Goal: Information Seeking & Learning: Get advice/opinions

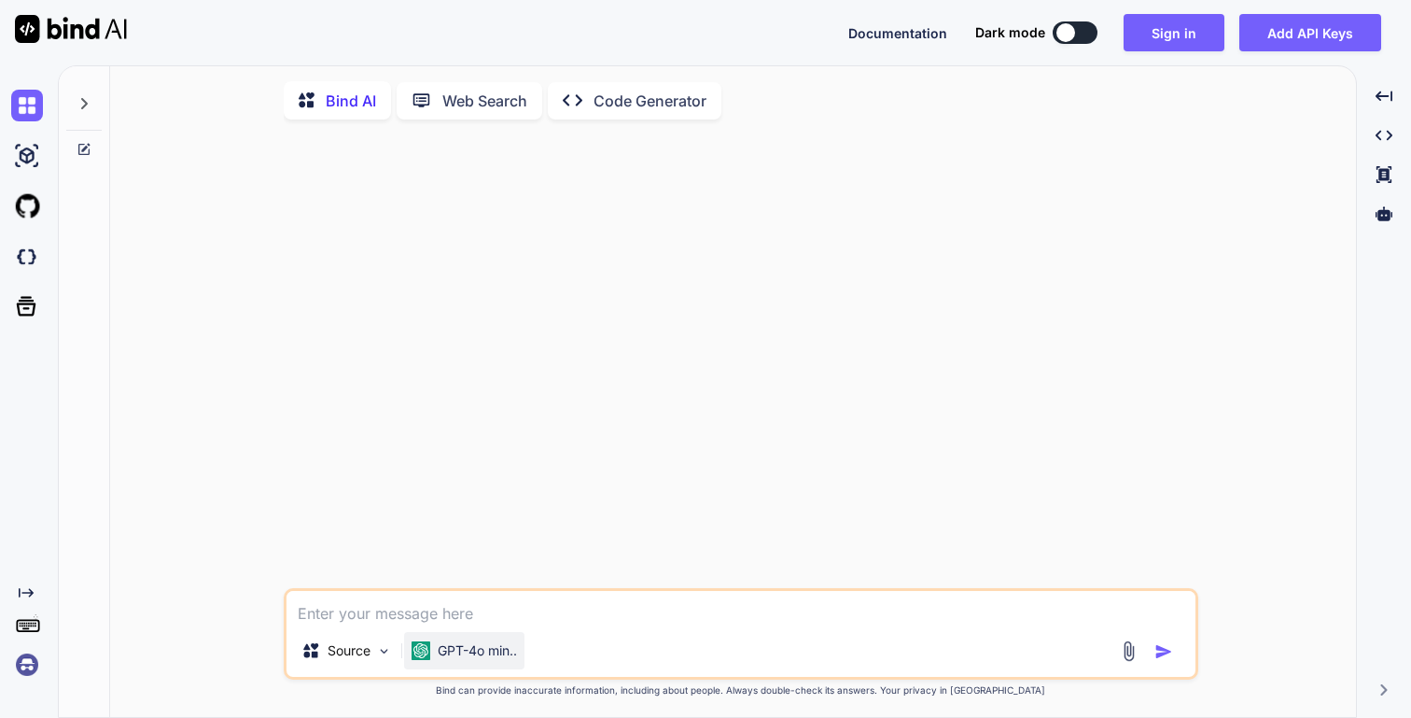
click at [495, 660] on p "GPT-4o min.." at bounding box center [477, 650] width 79 height 19
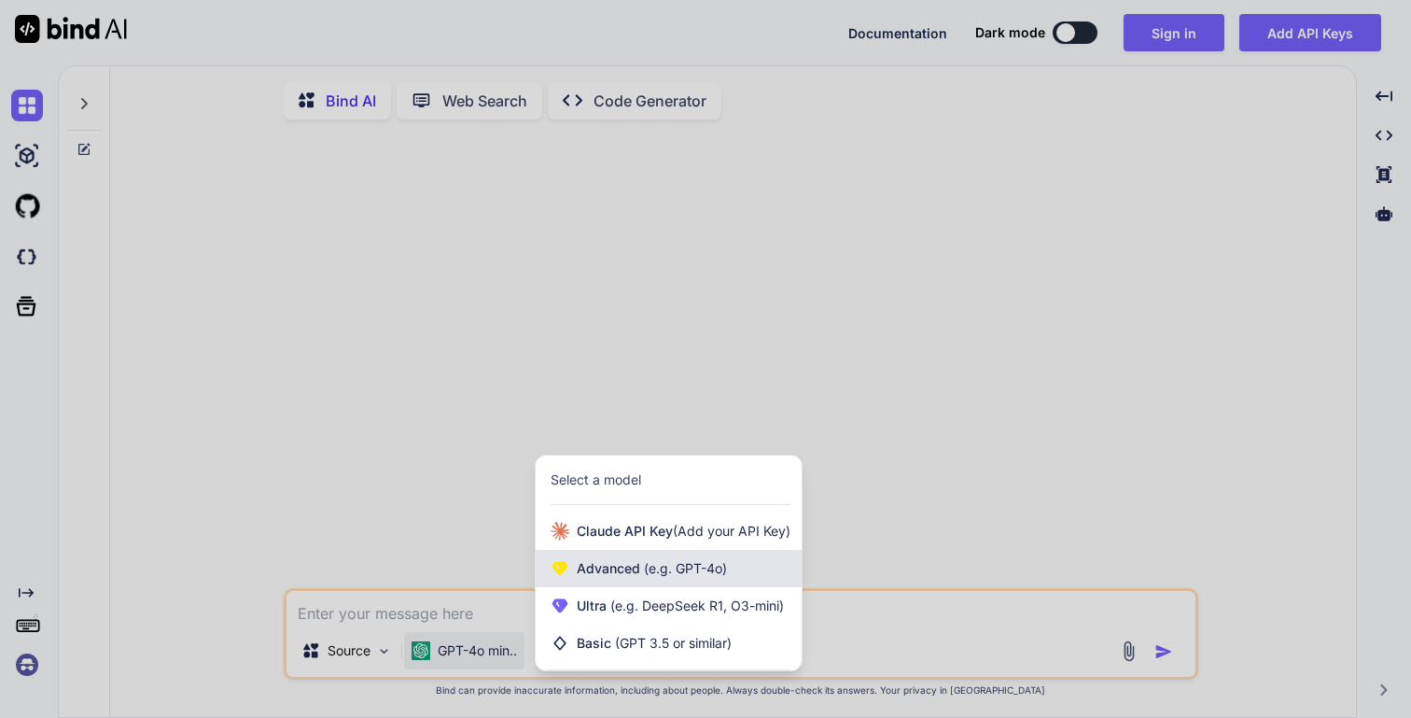
click at [696, 571] on span "(e.g. GPT-4o)" at bounding box center [683, 568] width 87 height 16
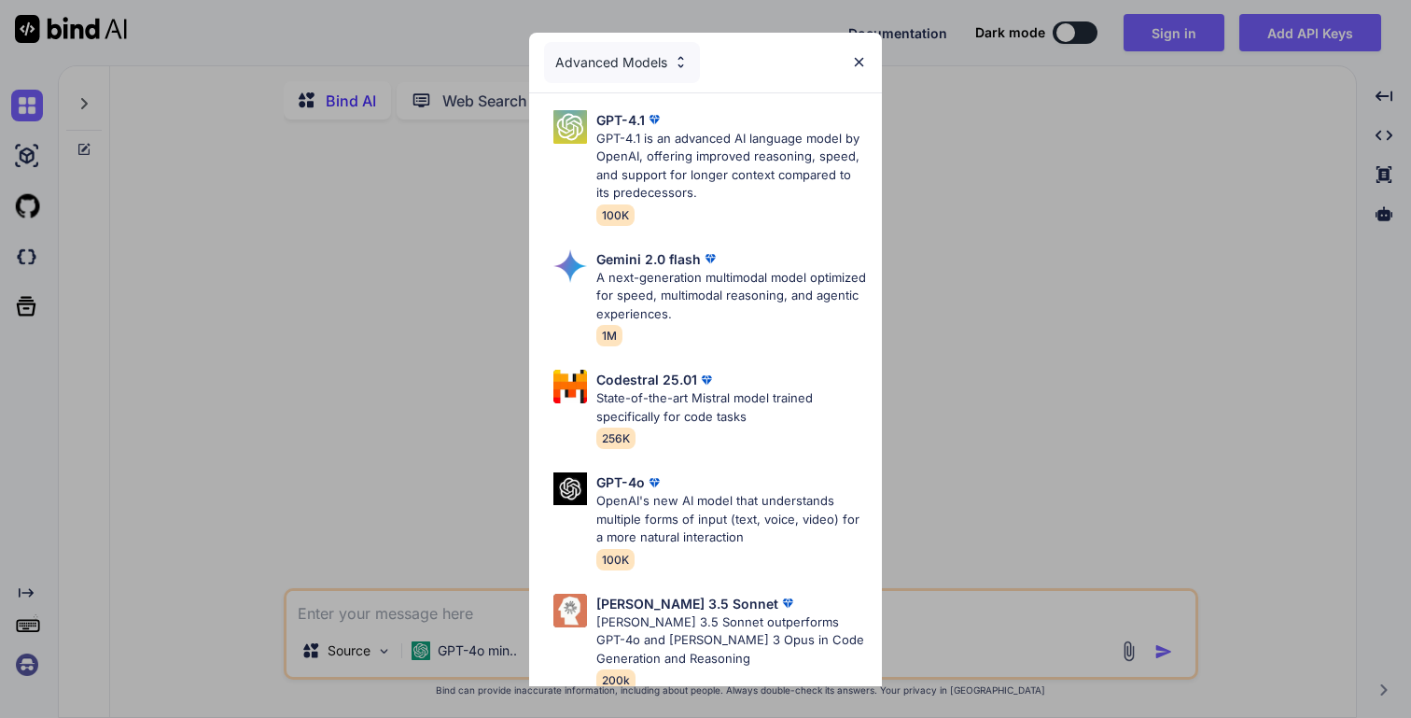
click at [857, 63] on img at bounding box center [859, 62] width 16 height 16
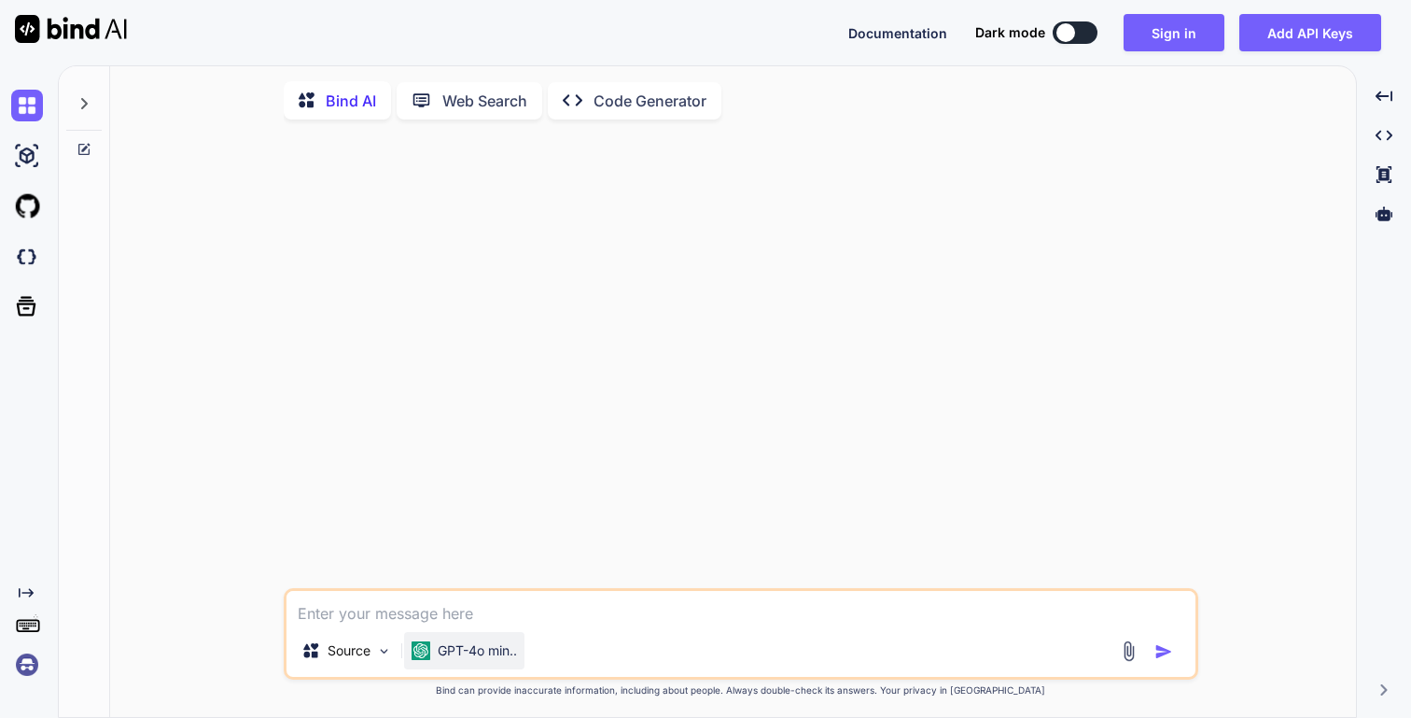
click at [485, 660] on p "GPT-4o min.." at bounding box center [477, 650] width 79 height 19
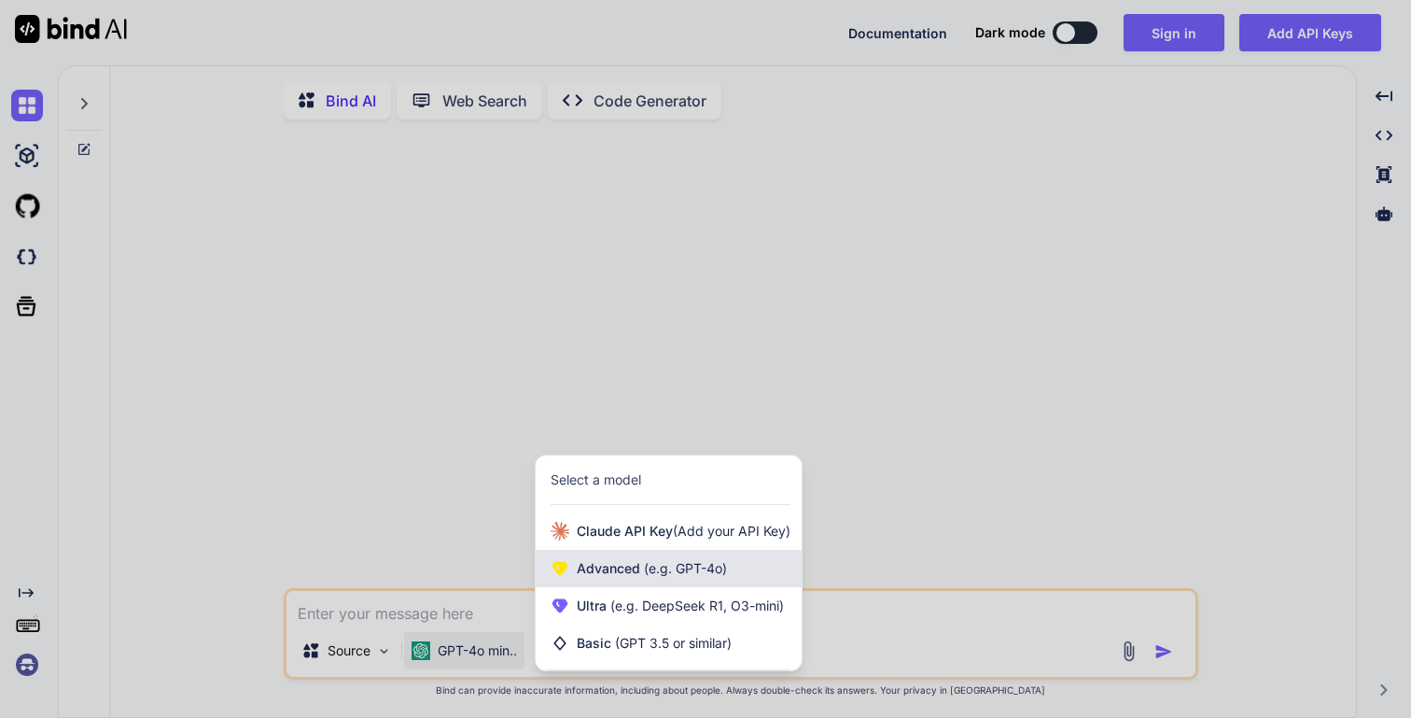
click at [641, 574] on span "(e.g. GPT-4o)" at bounding box center [683, 568] width 87 height 16
type textarea "x"
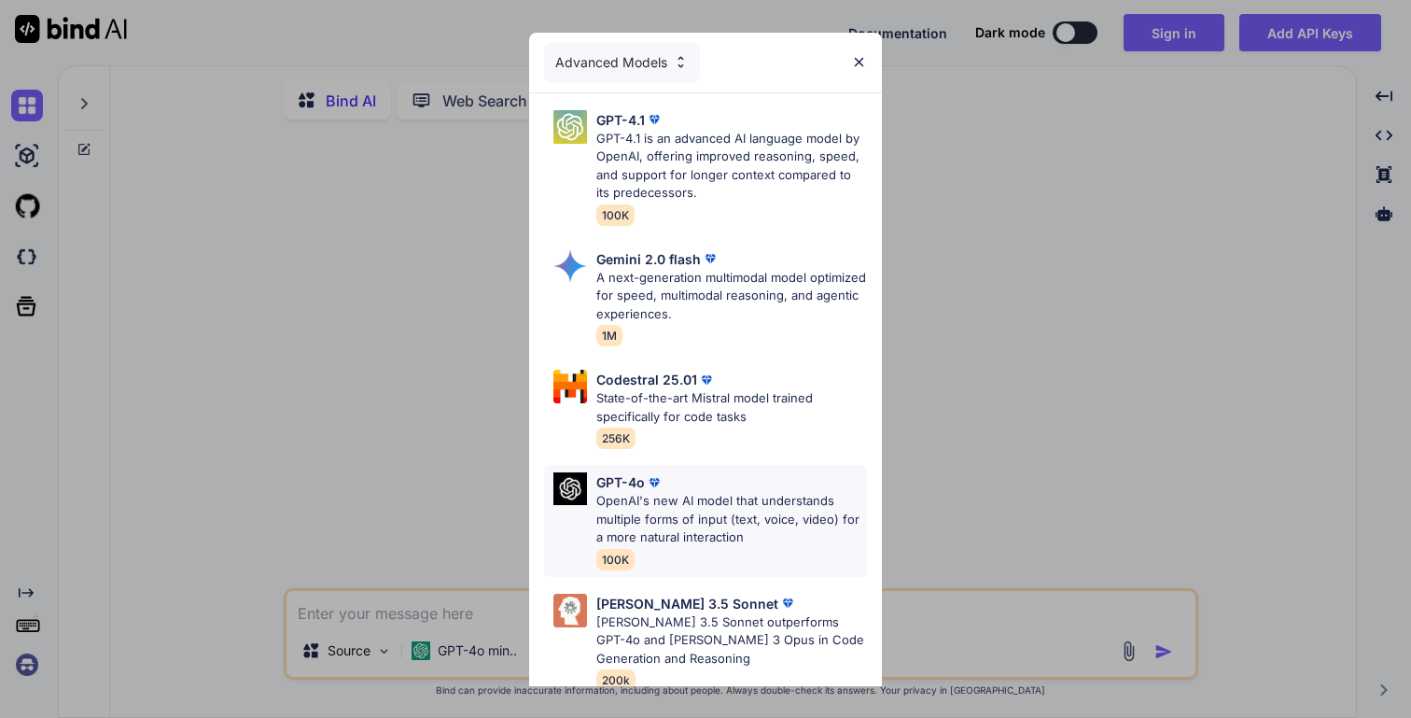
scroll to position [15, 0]
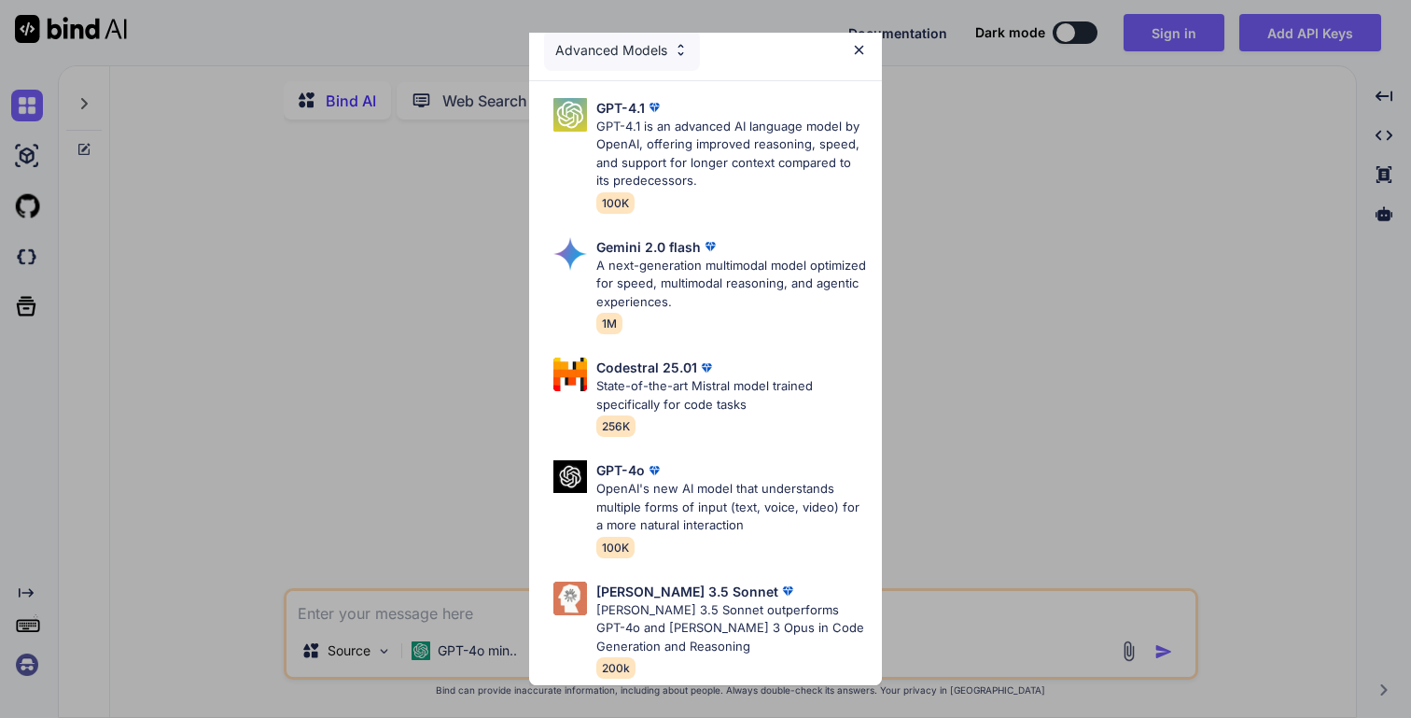
click at [859, 51] on img at bounding box center [859, 50] width 16 height 16
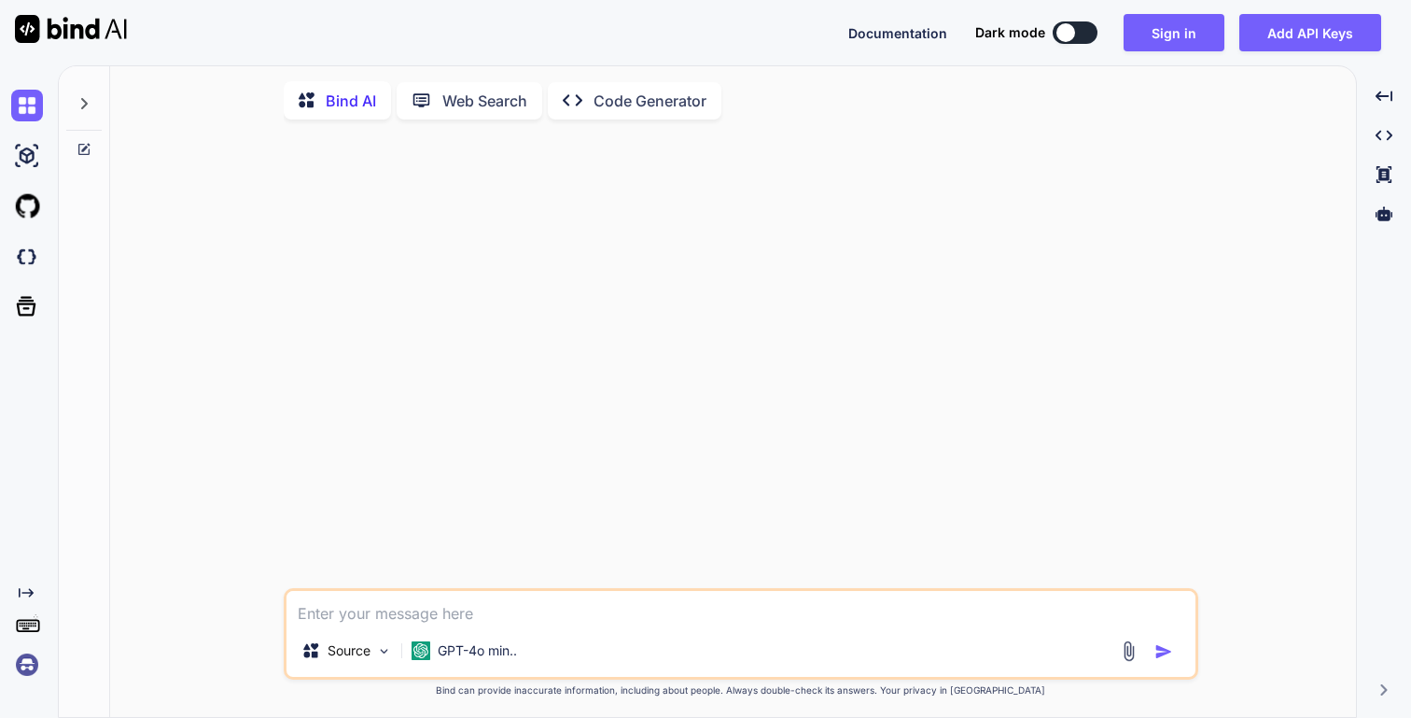
click at [428, 622] on textarea at bounding box center [741, 608] width 909 height 34
paste textarea "HttpServletRequest request"
type textarea "HttpServletRequest request"
type textarea "x"
type textarea "HttpServletRequest request"
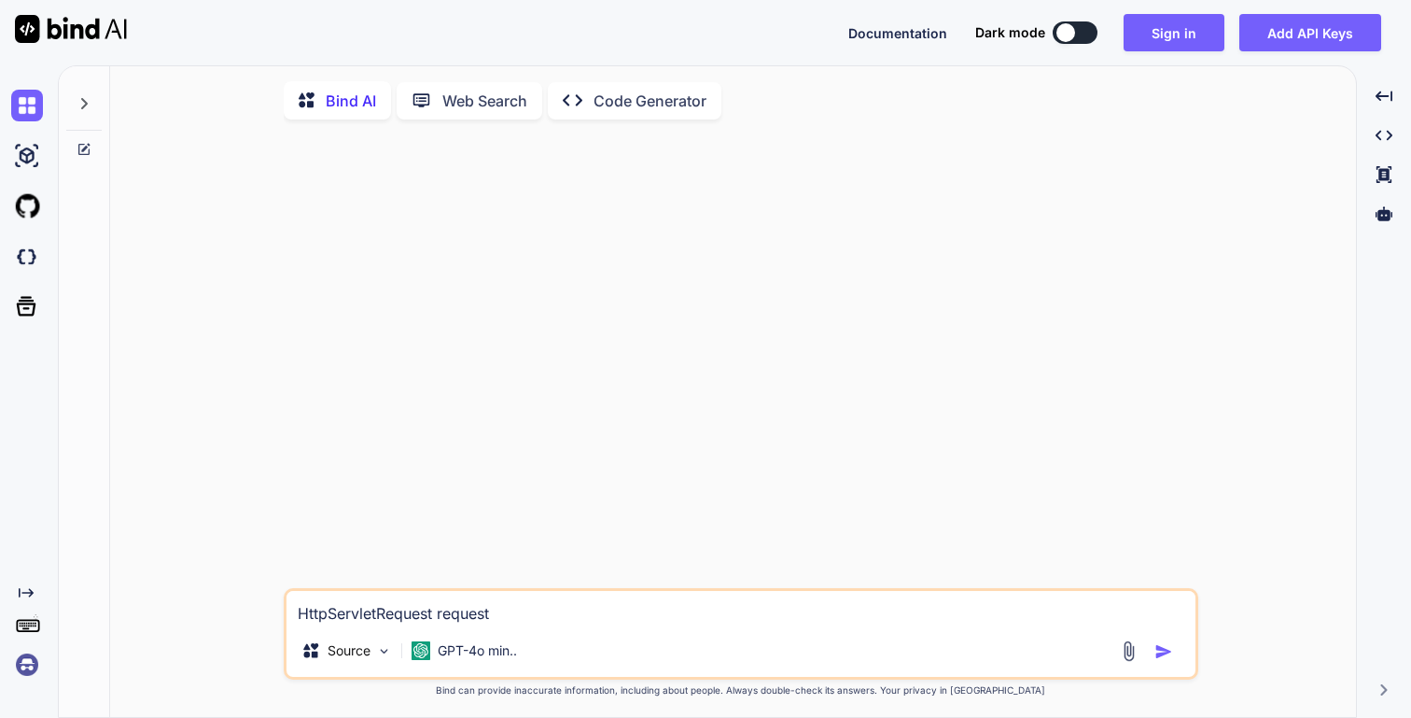
type textarea "x"
type textarea "HttpServletRequest request I"
type textarea "x"
type textarea "HttpServletRequest request I"
type textarea "x"
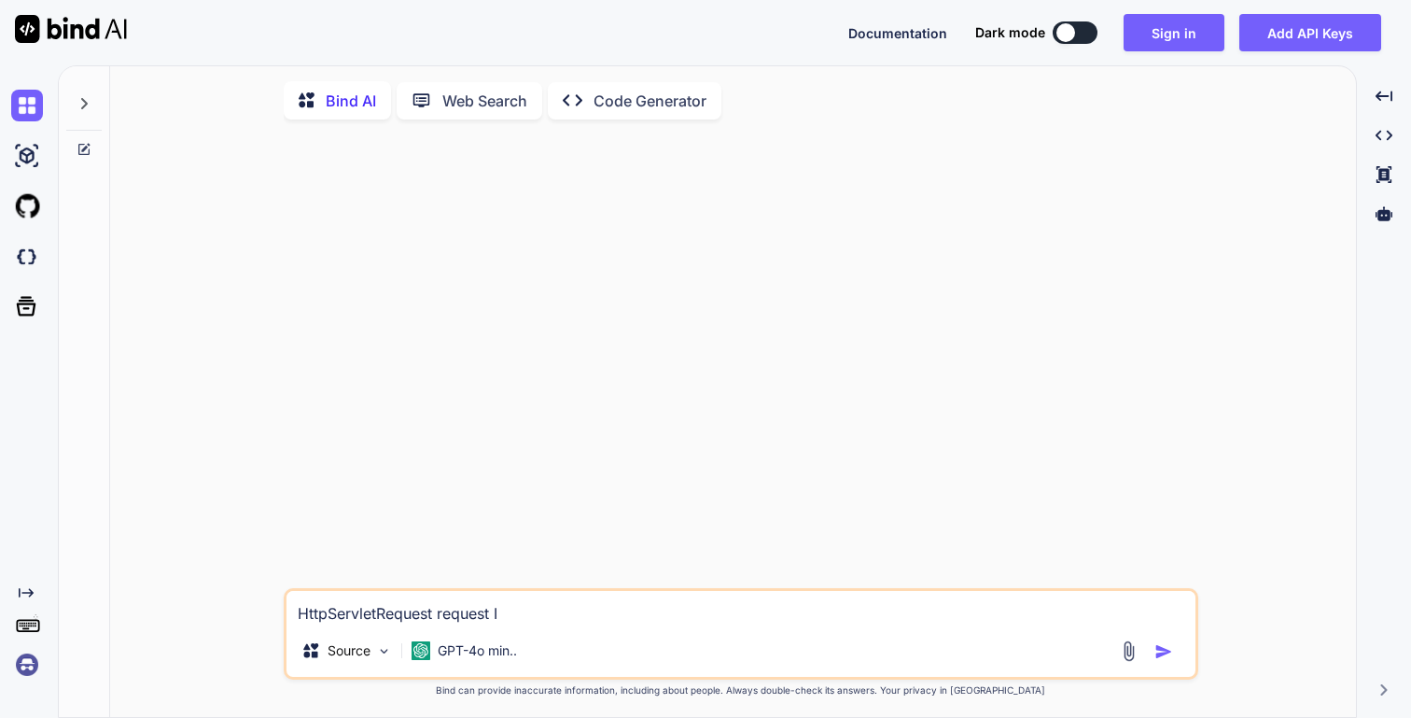
type textarea "HttpServletRequest request I w"
type textarea "x"
type textarea "HttpServletRequest request I wa"
type textarea "x"
type textarea "HttpServletRequest request I wan"
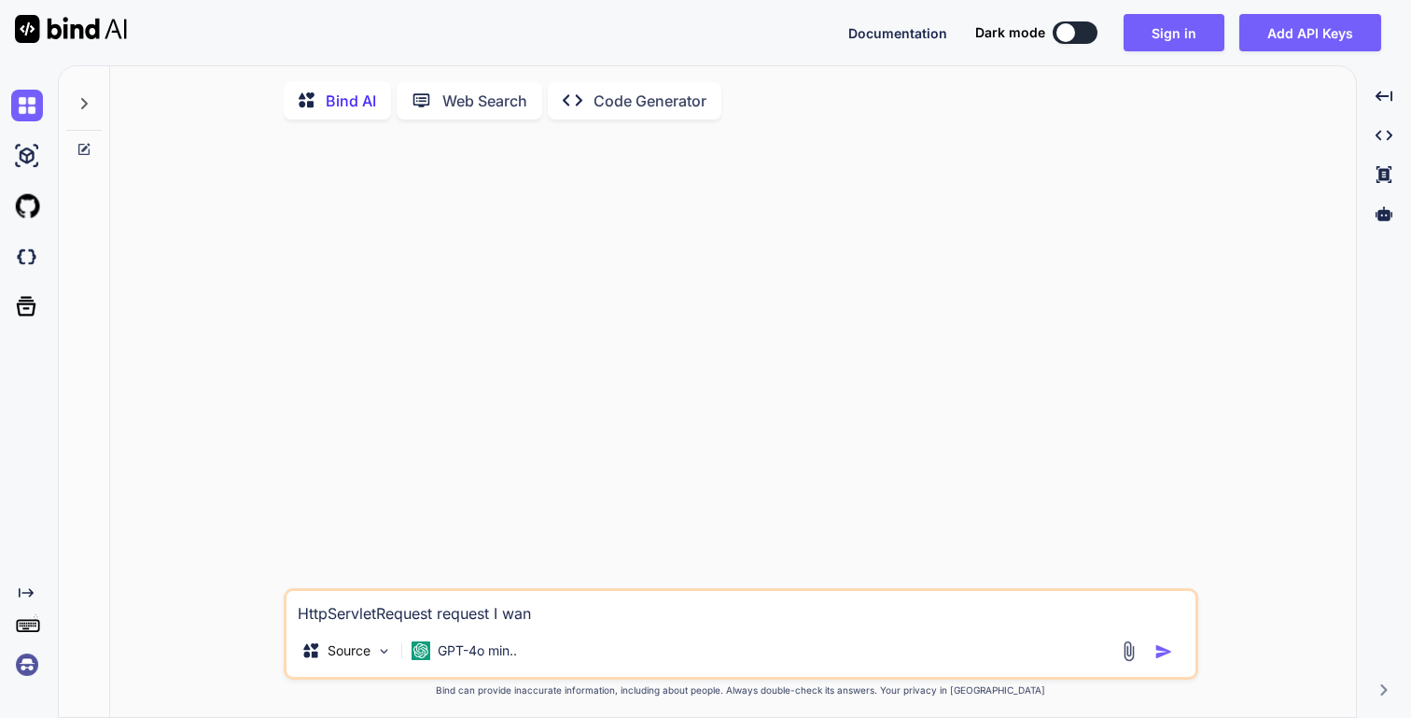
type textarea "x"
type textarea "HttpServletRequest request I want"
type textarea "x"
type textarea "HttpServletRequest request I wan"
type textarea "x"
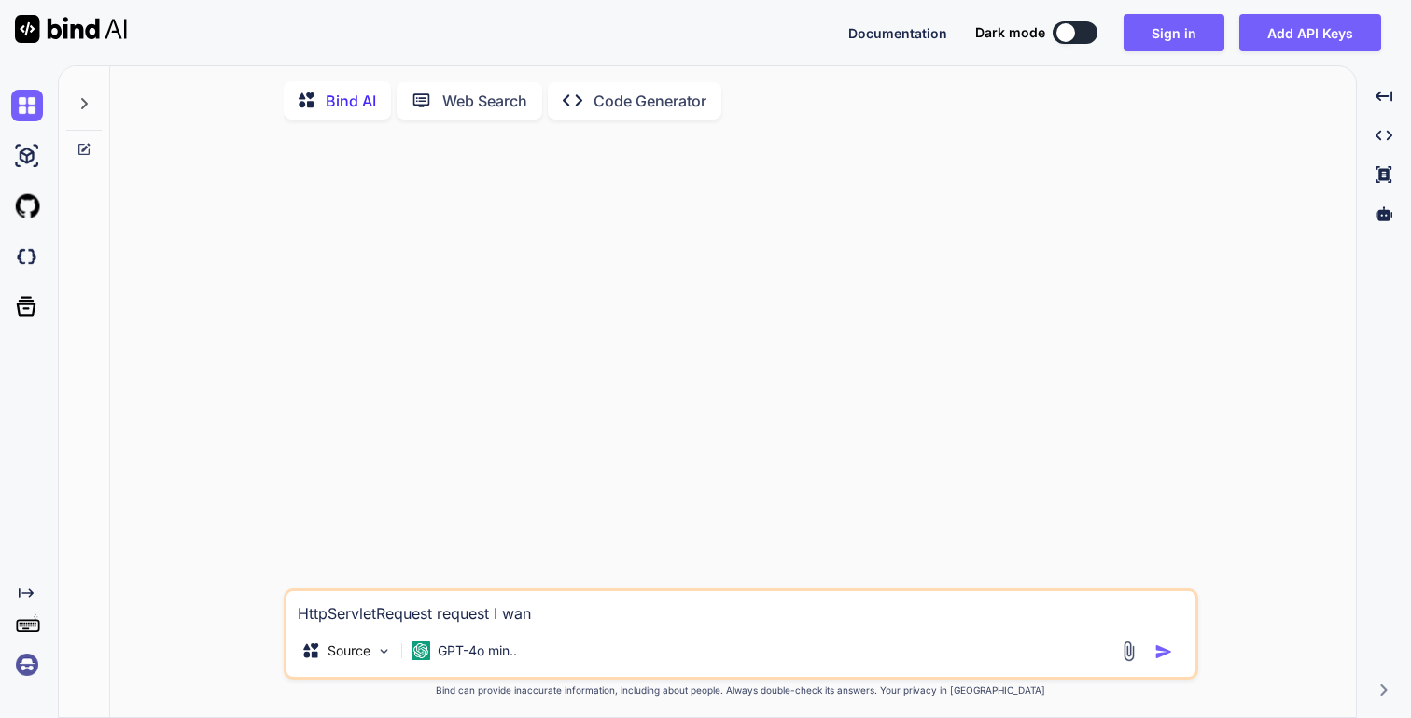
type textarea "HttpServletRequest request I wa"
type textarea "x"
type textarea "HttpServletRequest request I w"
type textarea "x"
type textarea "HttpServletRequest request I"
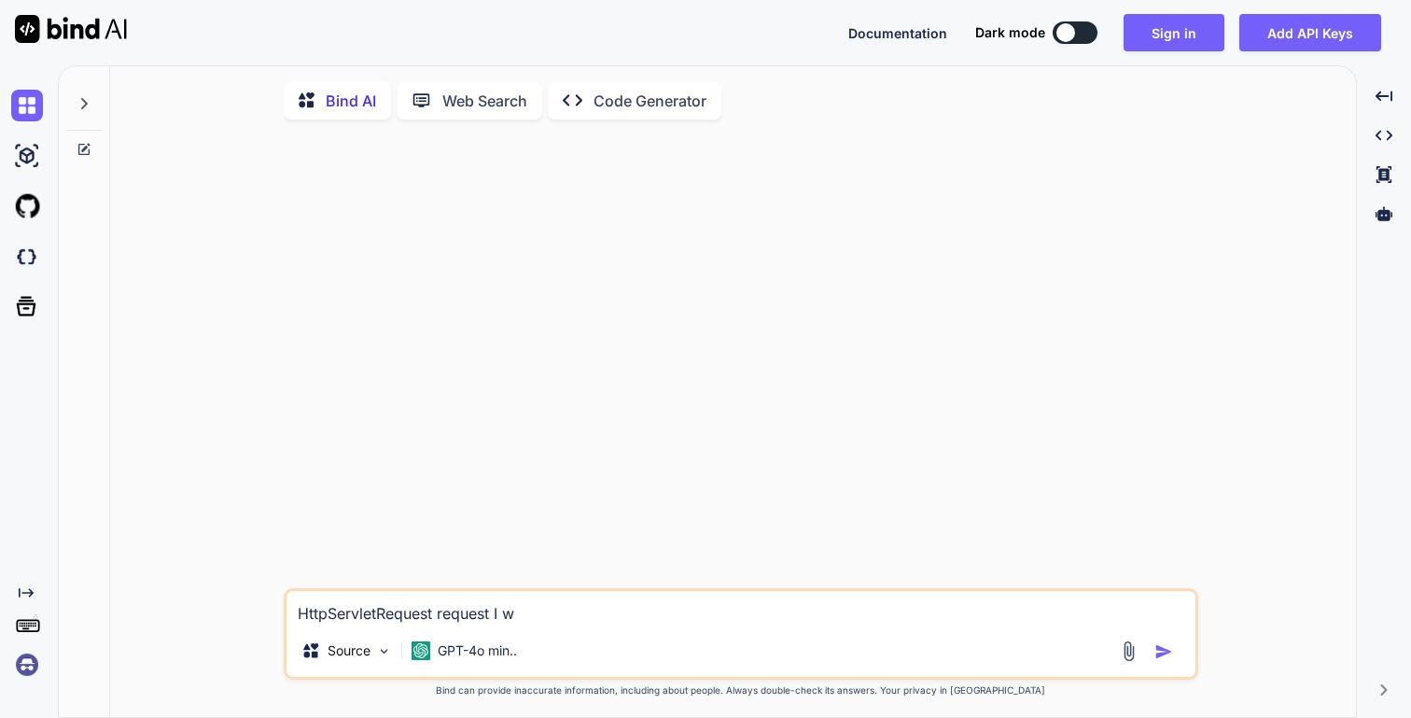
type textarea "x"
type textarea "HttpServletRequest request I"
type textarea "x"
type textarea "HttpServletRequest request"
type textarea "x"
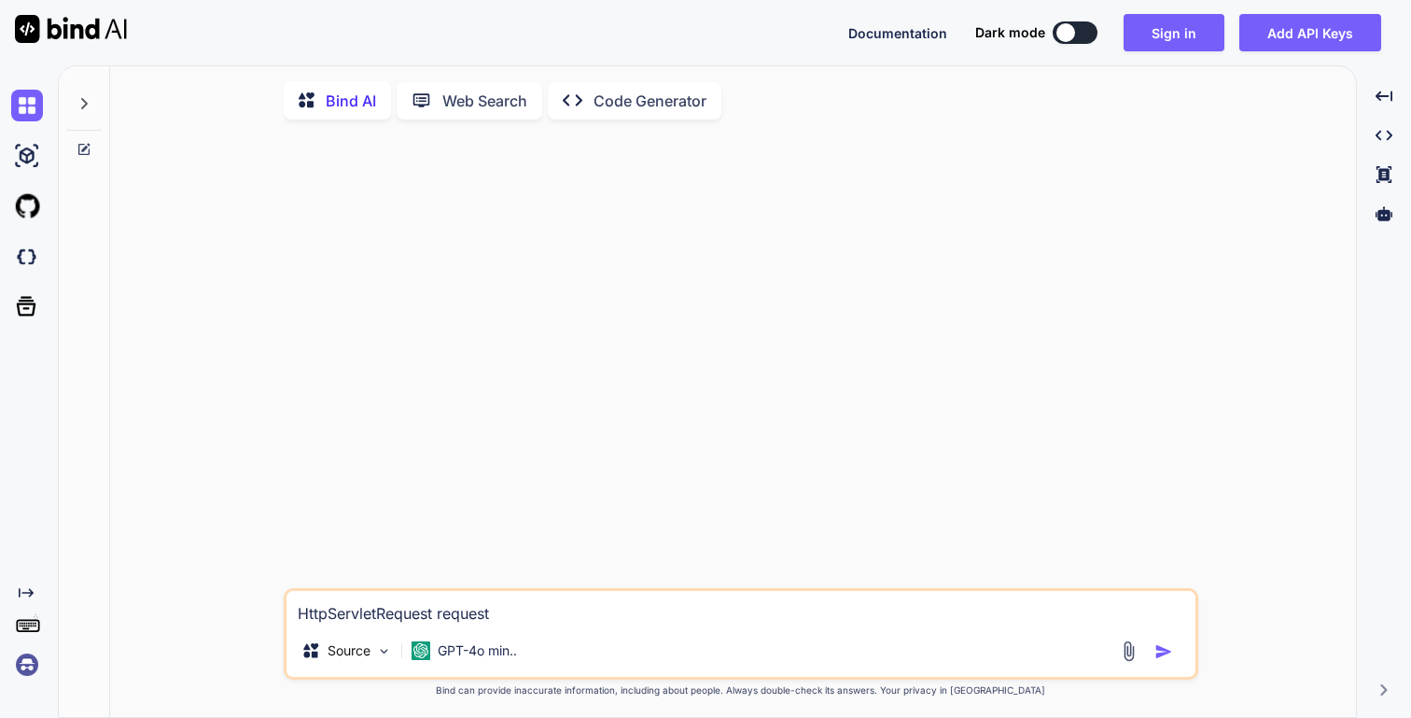
click at [294, 622] on textarea "HttpServletRequest request" at bounding box center [741, 608] width 909 height 34
type textarea "IHttpServletRequest request"
type textarea "x"
type textarea "InHttpServletRequest request"
type textarea "x"
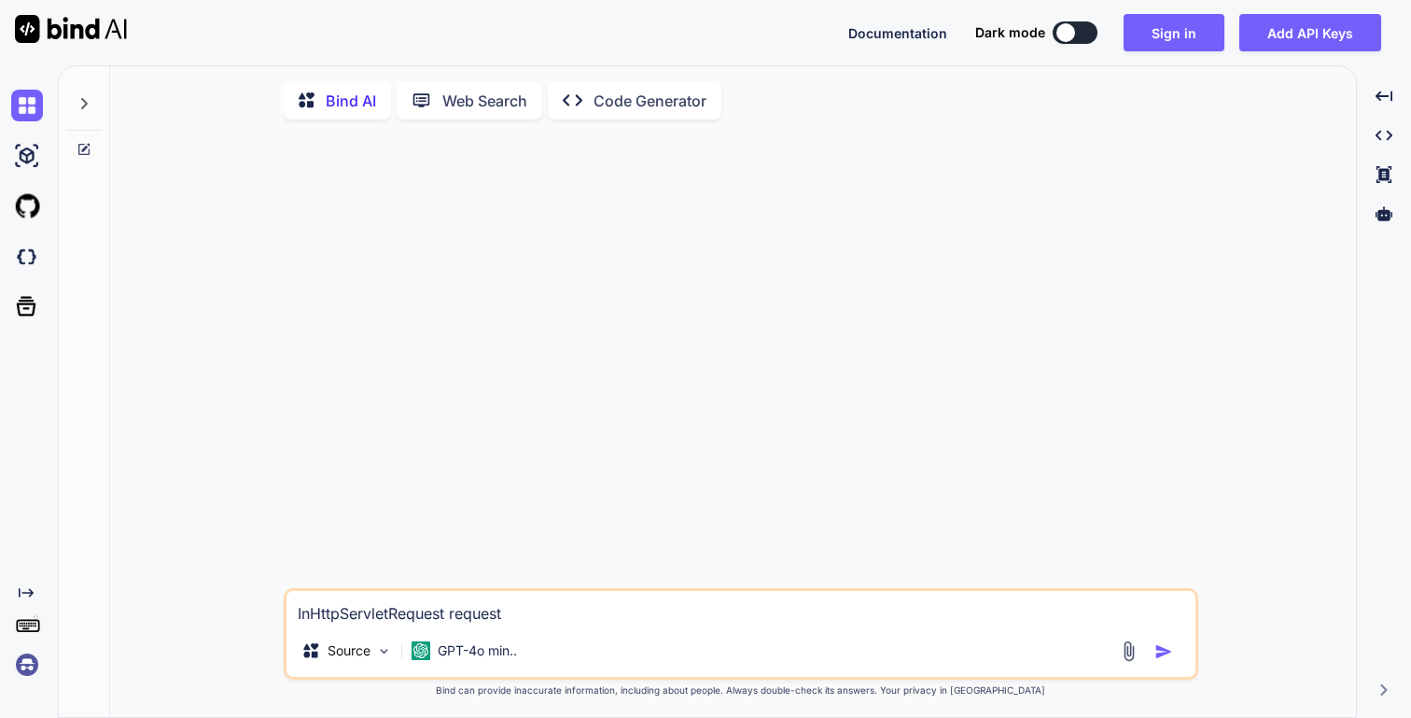
type textarea "IHttpServletRequest request"
type textarea "x"
type textarea "I HttpServletRequest request"
type textarea "x"
type textarea "I wHttpServletRequest request"
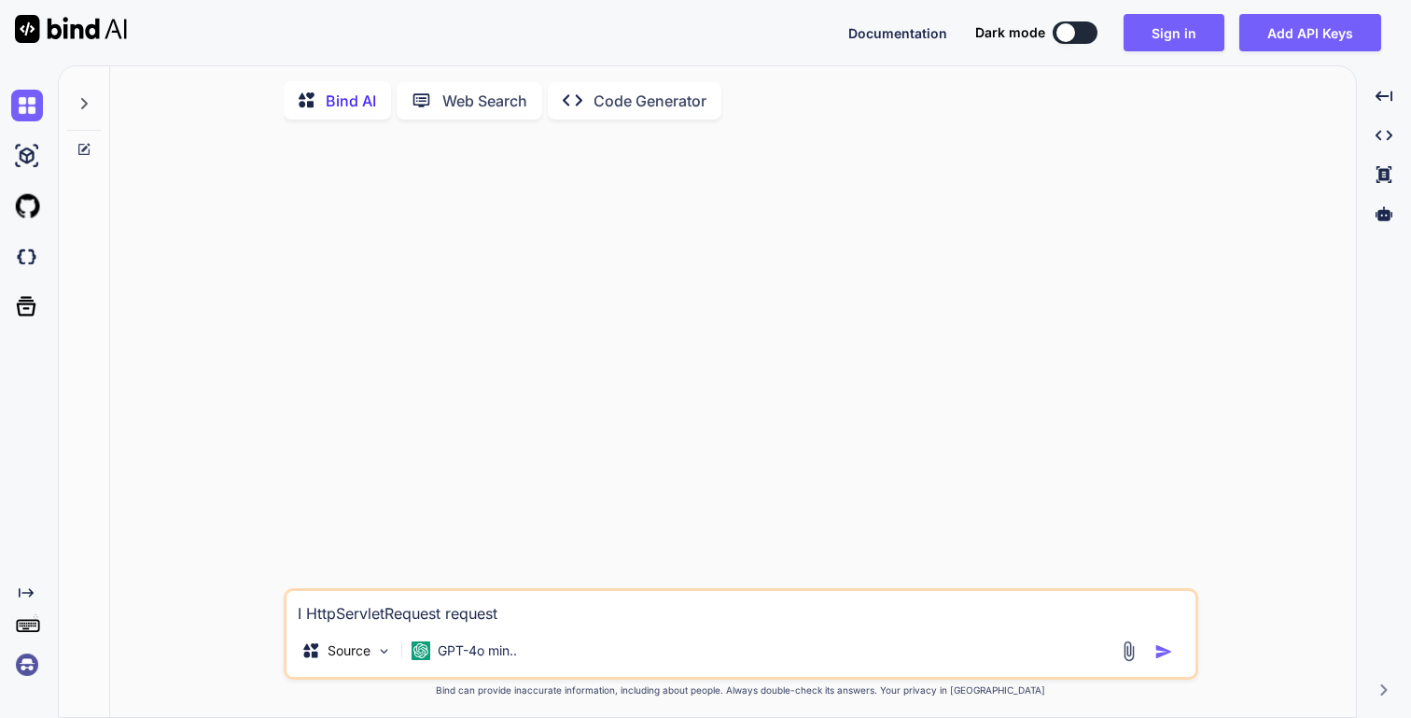
type textarea "x"
type textarea "I waHttpServletRequest request"
type textarea "x"
type textarea "I wanHttpServletRequest request"
type textarea "x"
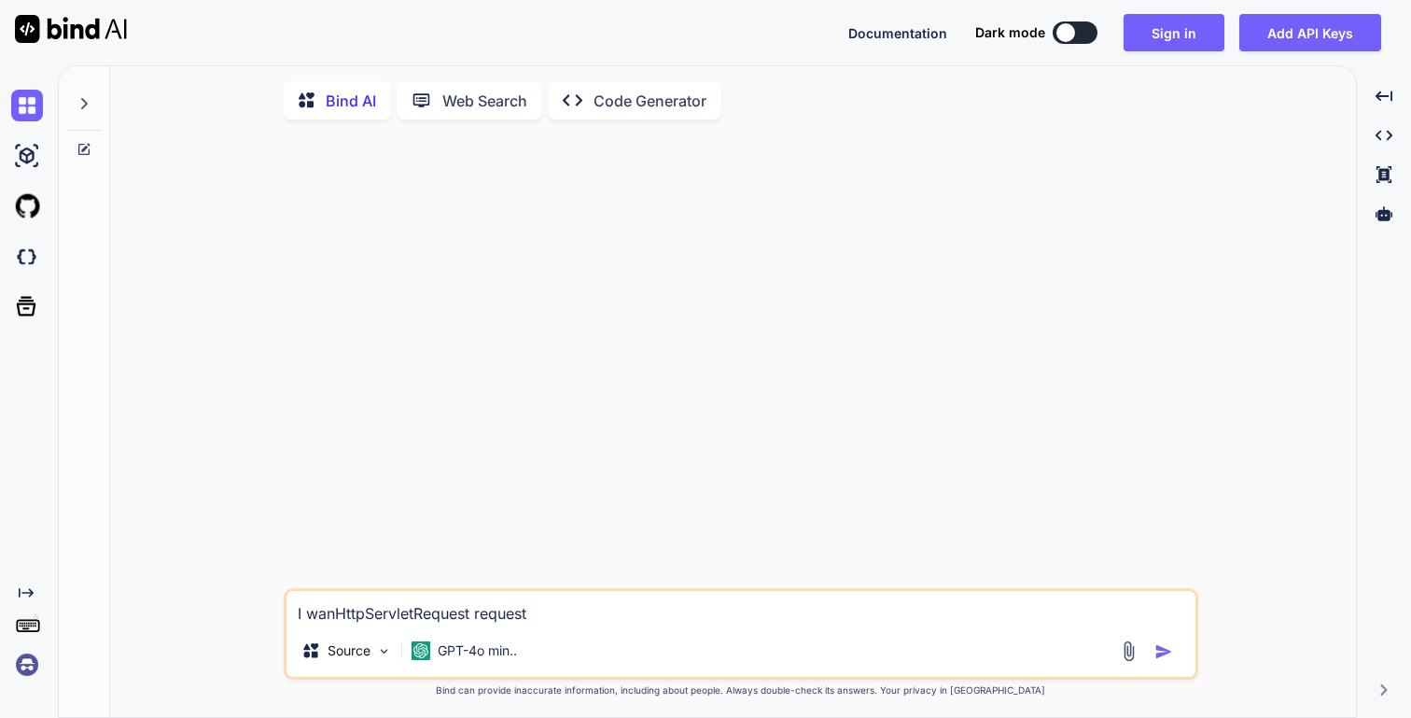
type textarea "I wantHttpServletRequest request"
type textarea "x"
type textarea "I want HttpServletRequest request"
type textarea "x"
type textarea "I want tHttpServletRequest request"
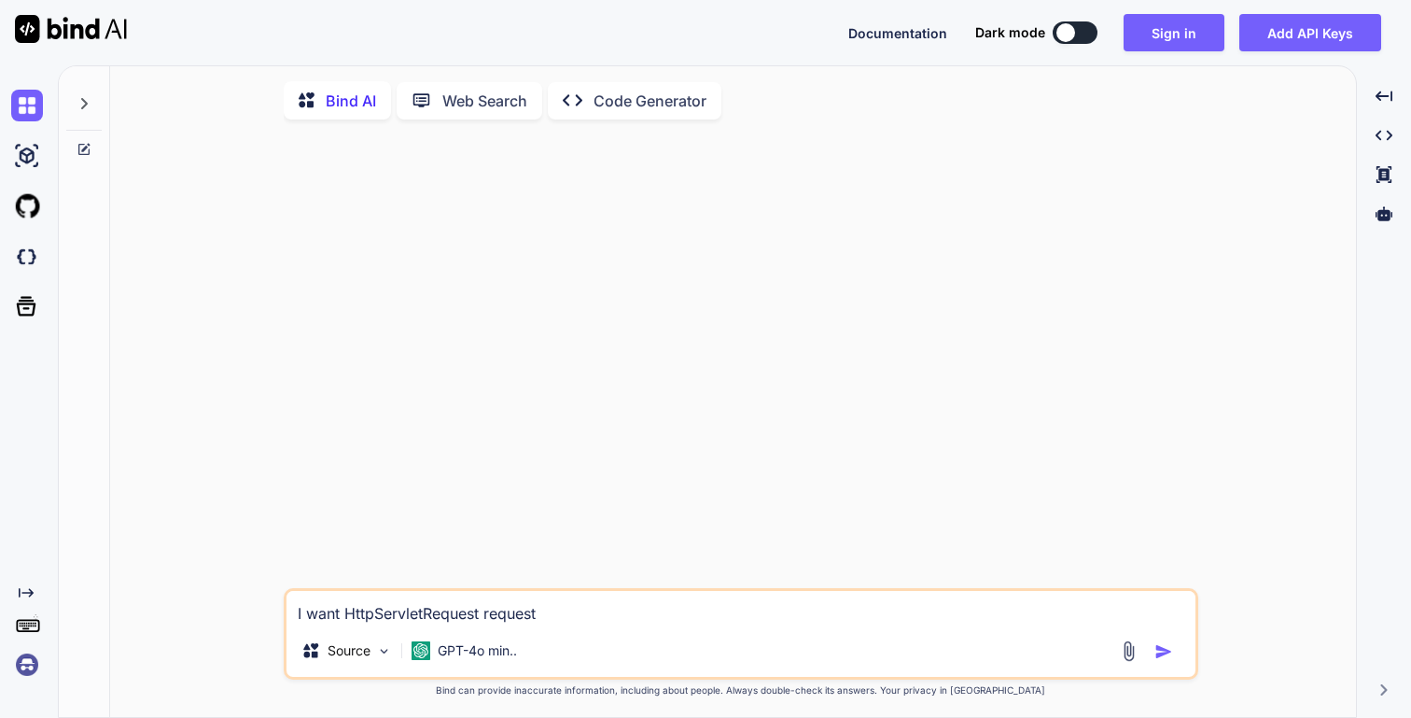
type textarea "x"
type textarea "I want HttpServletRequest request"
type textarea "x"
type textarea "I want eHttpServletRequest request"
type textarea "x"
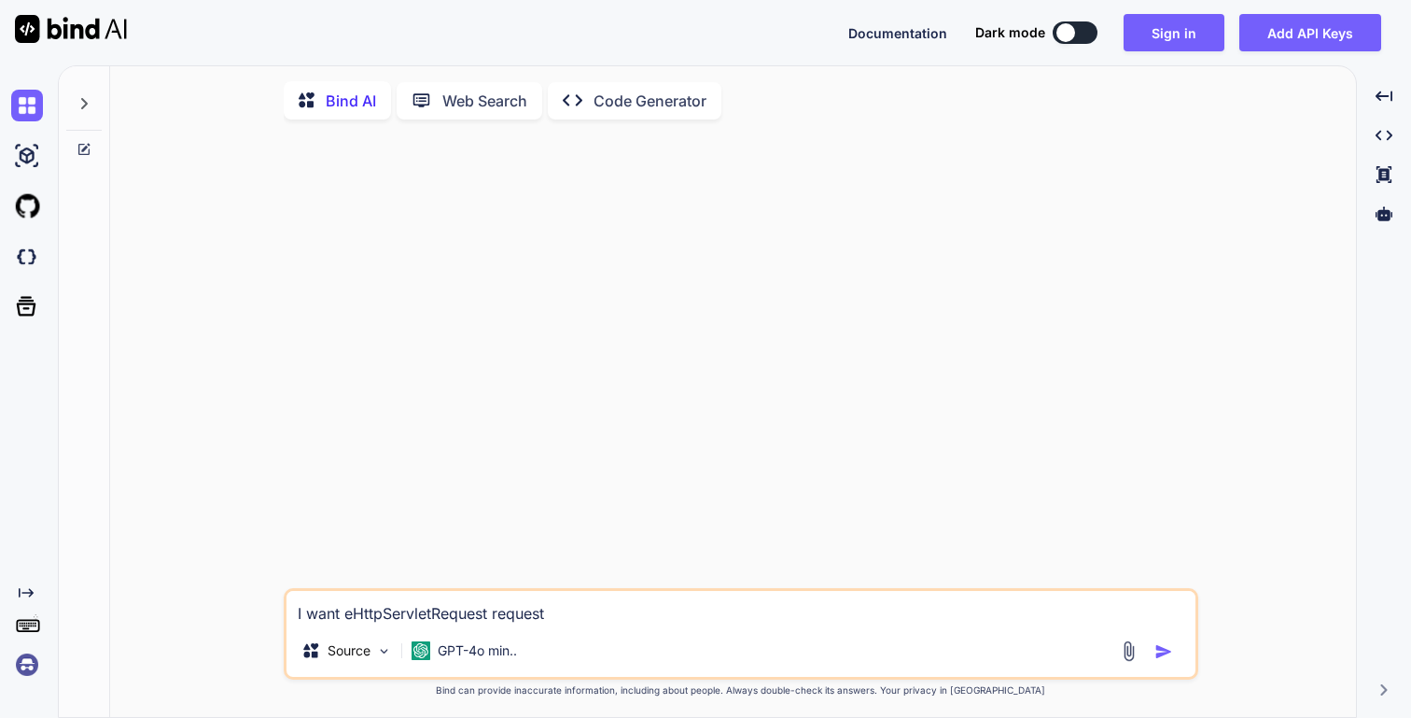
type textarea "I want exHttpServletRequest request"
type textarea "x"
type textarea "I want extHttpServletRequest request"
type textarea "x"
type textarea "I want extaHttpServletRequest request"
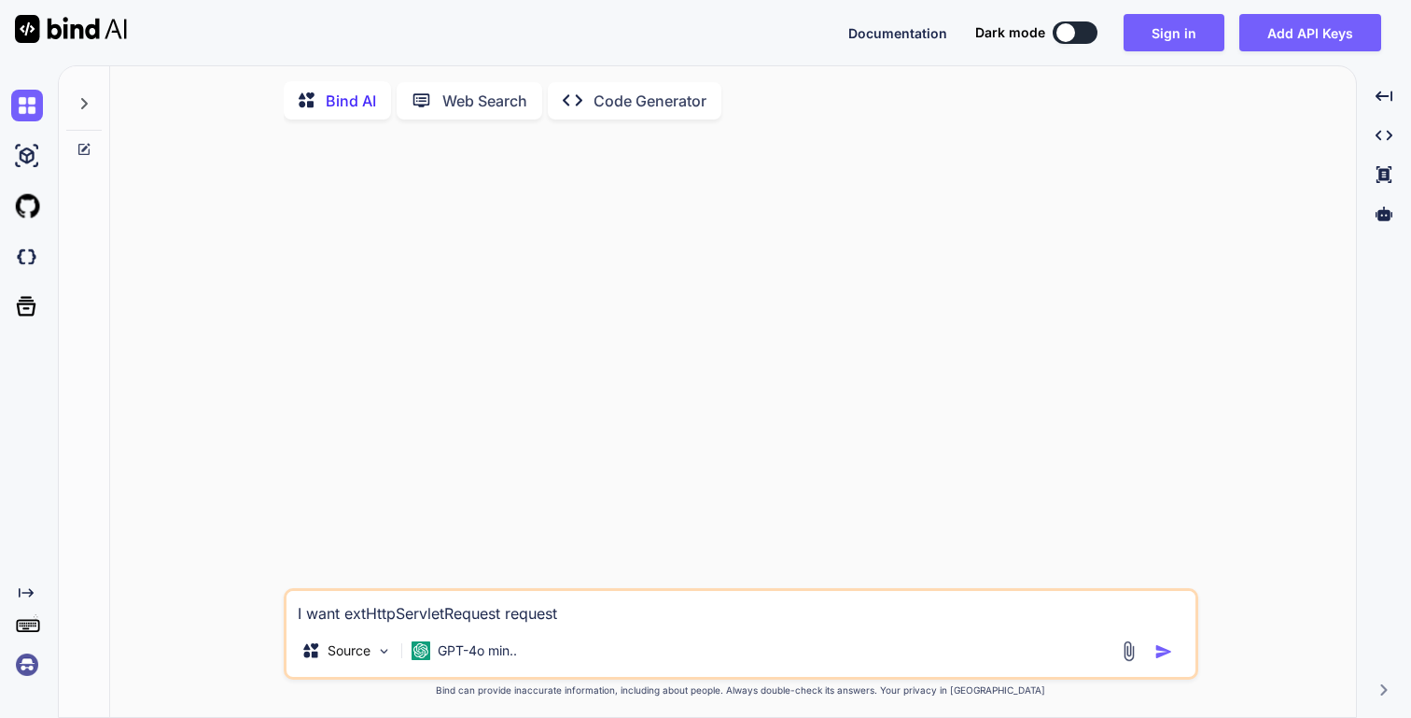
type textarea "x"
type textarea "I want extacHttpServletRequest request"
type textarea "x"
type textarea "I want extactHttpServletRequest request"
type textarea "x"
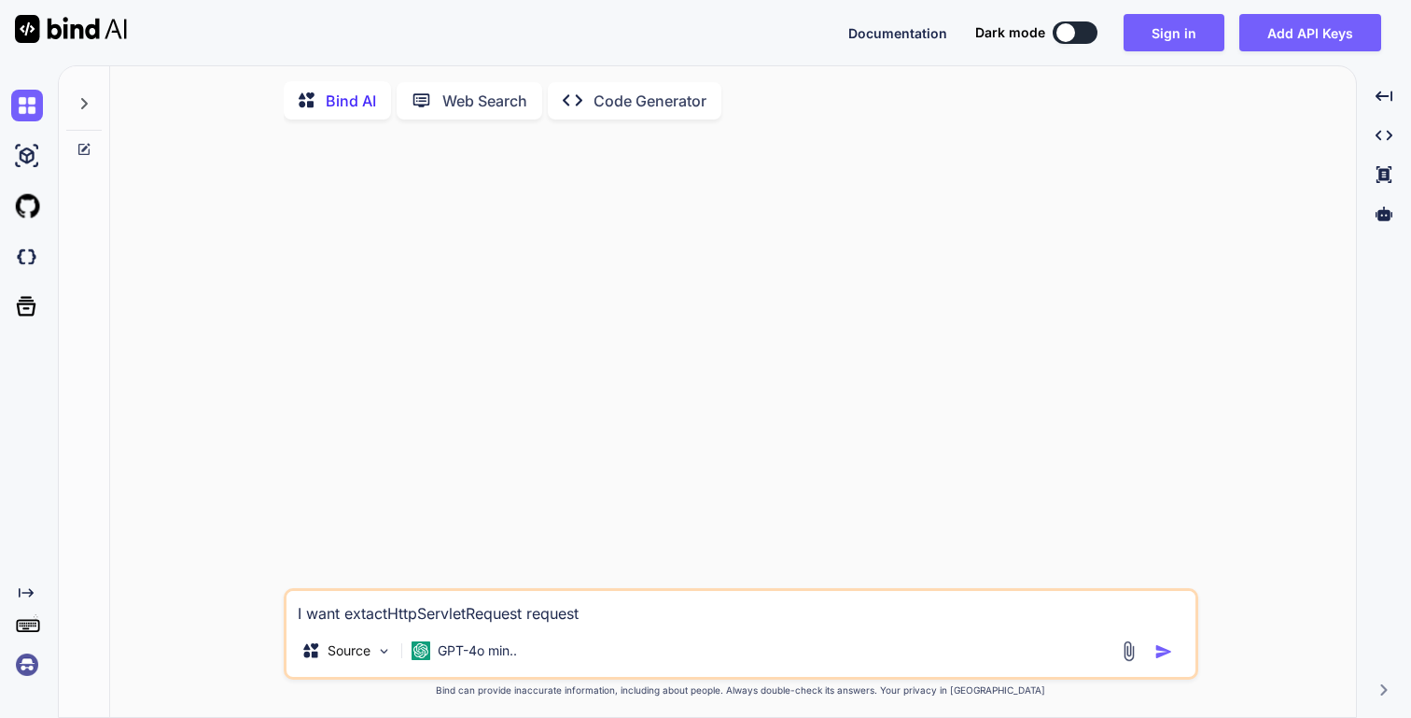
type textarea "I want extact HttpServletRequest request"
type textarea "x"
type textarea "I want extact dHttpServletRequest request"
type textarea "x"
type textarea "I want extact daHttpServletRequest request"
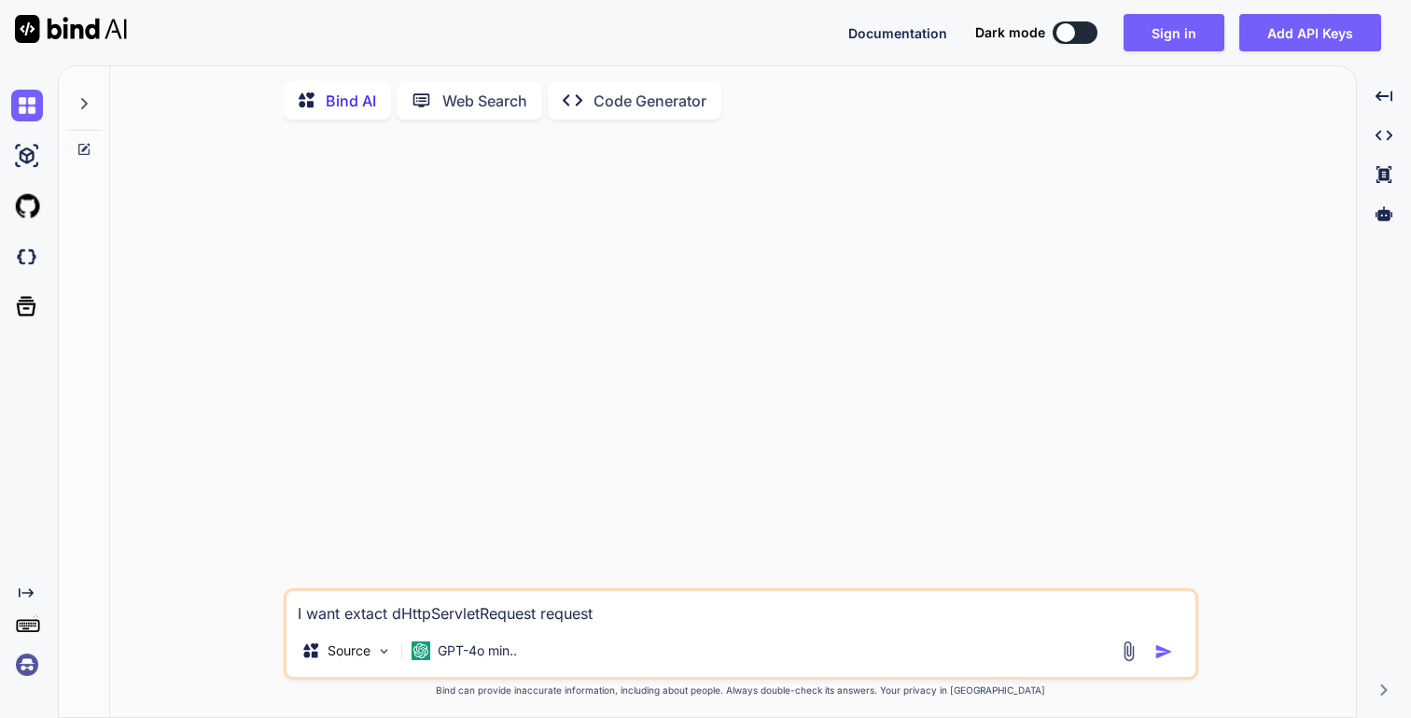
type textarea "x"
type textarea "I want extact datHttpServletRequest request"
type textarea "x"
type textarea "I want extact dataHttpServletRequest request"
type textarea "x"
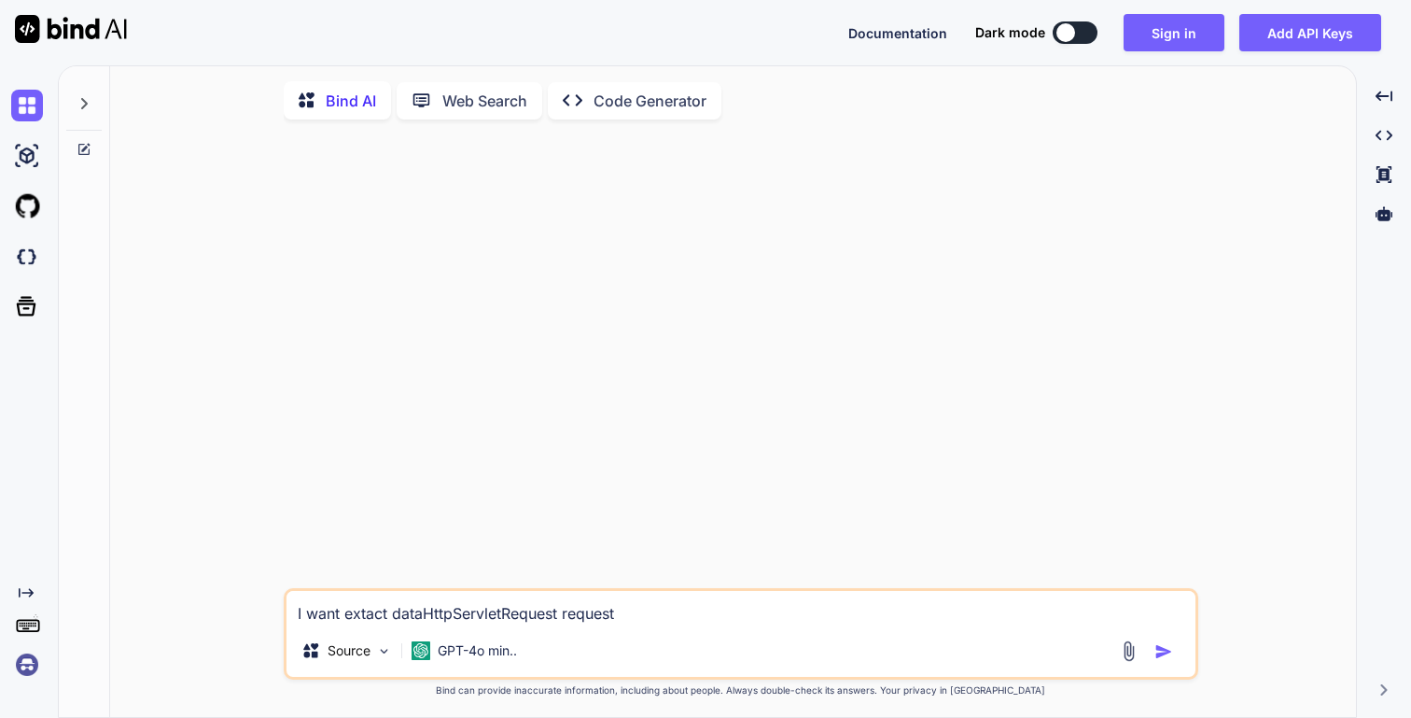
type textarea "I want extact data HttpServletRequest request"
type textarea "x"
type textarea "I want extract data HttpServletRequest request"
type textarea "x"
click at [399, 620] on textarea "I want extract data HttpServletRequest request" at bounding box center [741, 608] width 909 height 34
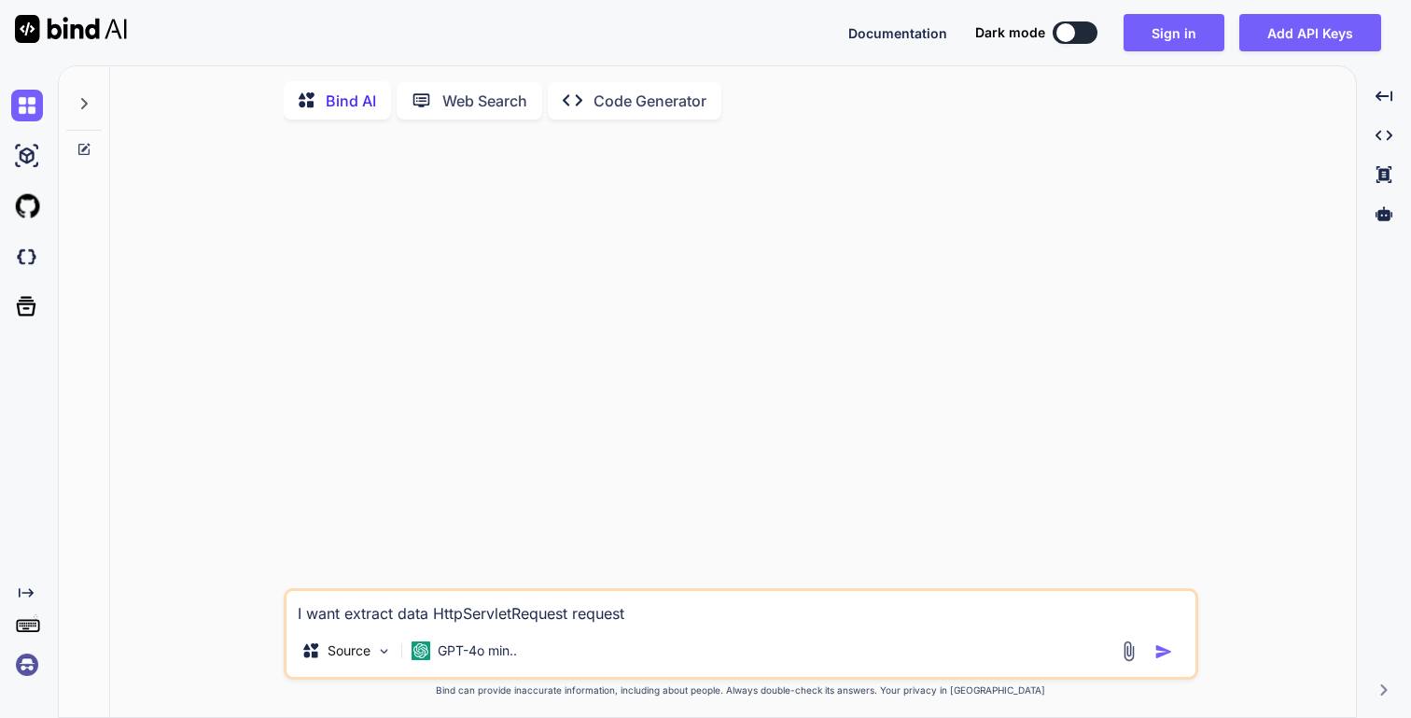
type textarea "I want extract jdata HttpServletRequest request"
type textarea "x"
type textarea "I want extract jsdata HttpServletRequest request"
type textarea "x"
type textarea "I want extract jsodata HttpServletRequest request"
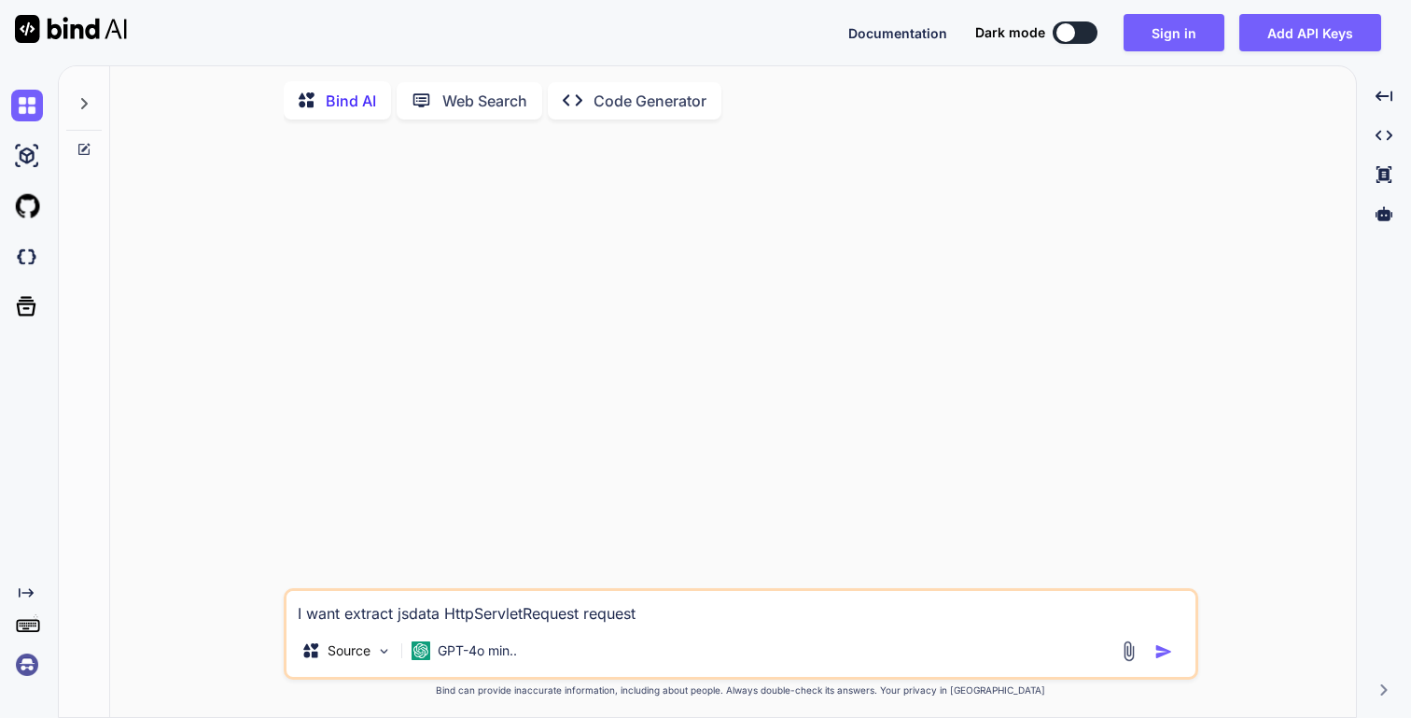
type textarea "x"
type textarea "I want extract jsondata HttpServletRequest request"
type textarea "x"
type textarea "I want extract json data HttpServletRequest request"
type textarea "x"
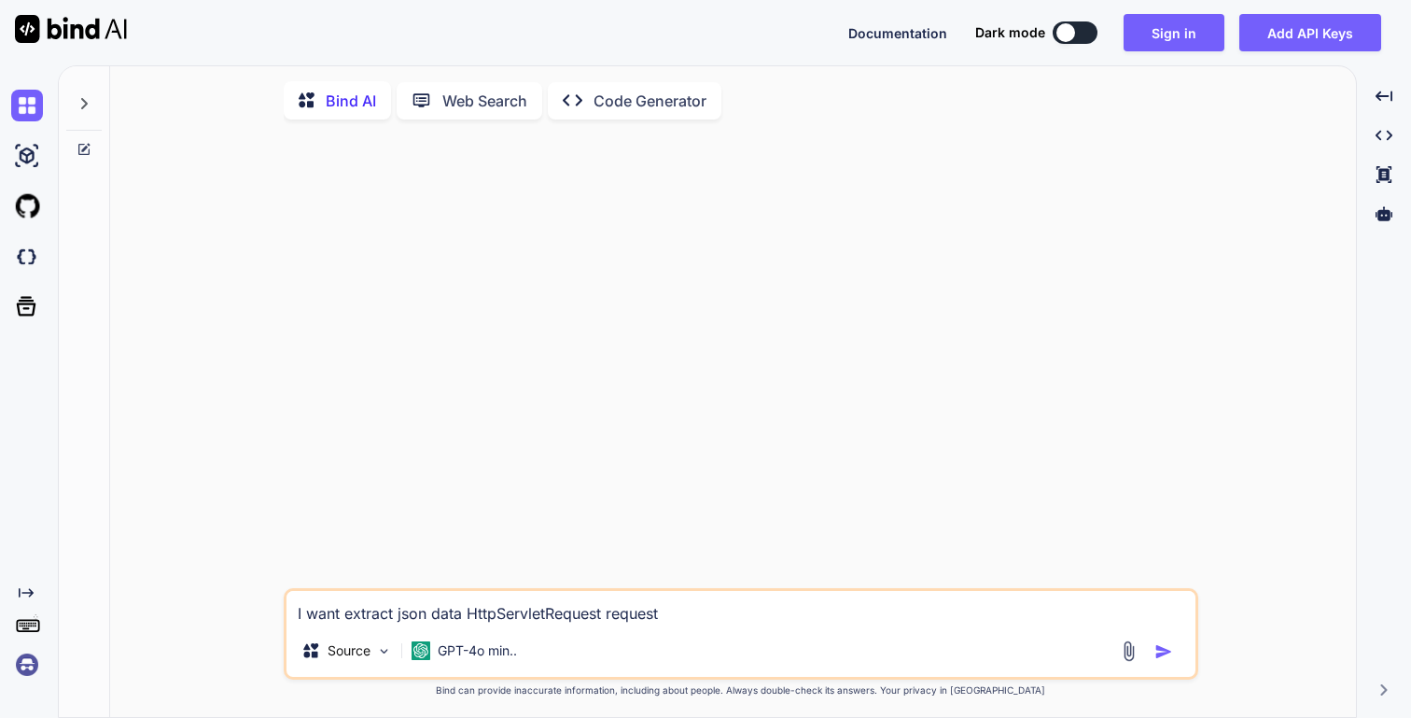
type textarea "I want extract json data HttpServletRequest request"
type textarea "x"
type textarea "I want extract json data o HttpServletRequest request"
type textarea "x"
type textarea "I want extract json data on HttpServletRequest request"
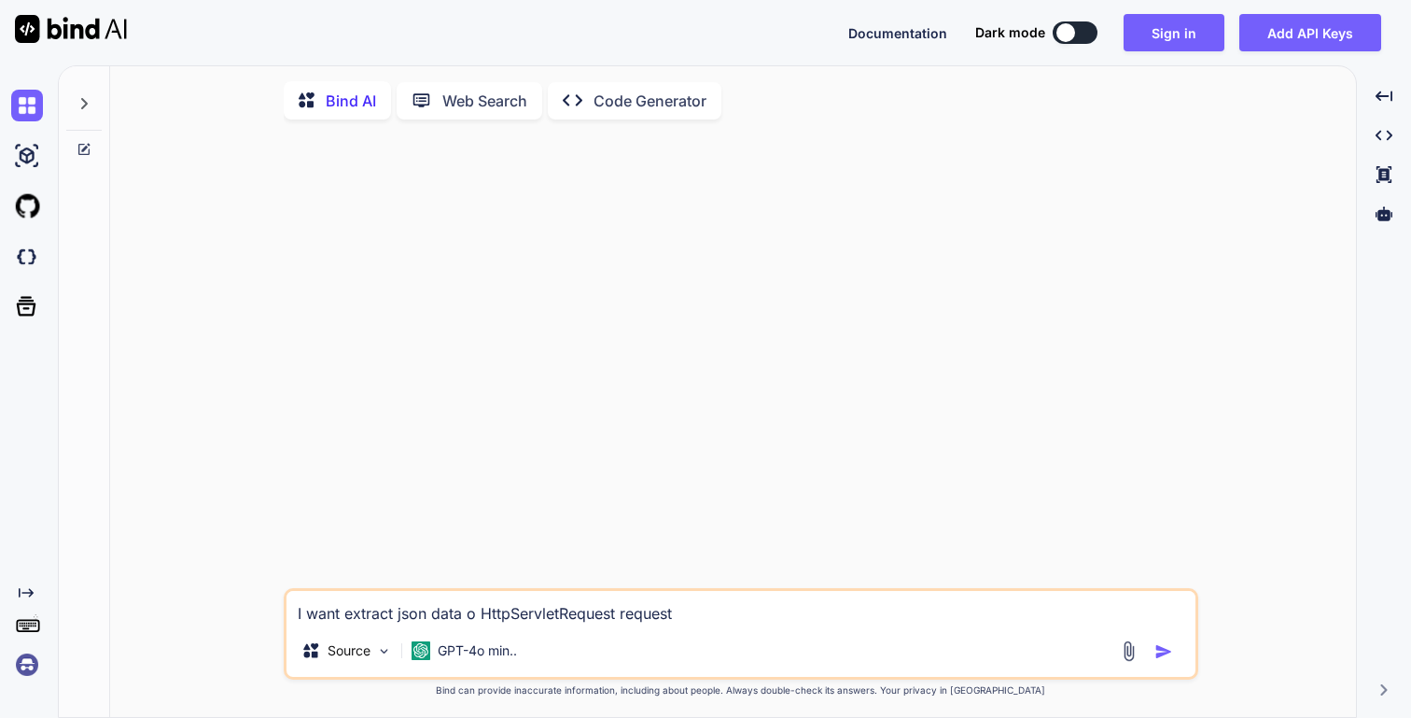
type textarea "x"
type textarea "I want extract json data one HttpServletRequest request"
type textarea "x"
type textarea "I want extract json data one HttpServletRequest request"
type textarea "x"
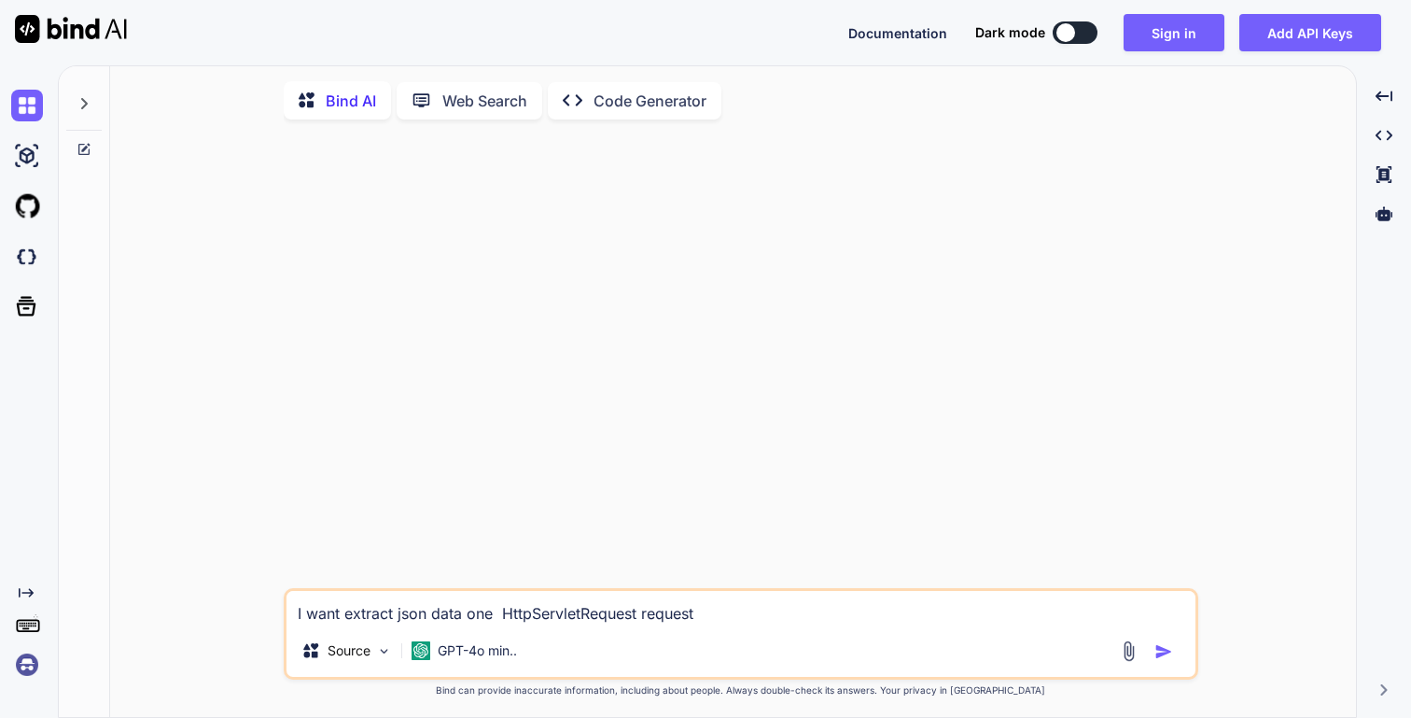
type textarea "I want extract json data one HttpServletRequest request"
type textarea "x"
type textarea "I want extract json data one HttpServletRequest request"
type textarea "x"
type textarea "I want extract json data one p HttpServletRequest request"
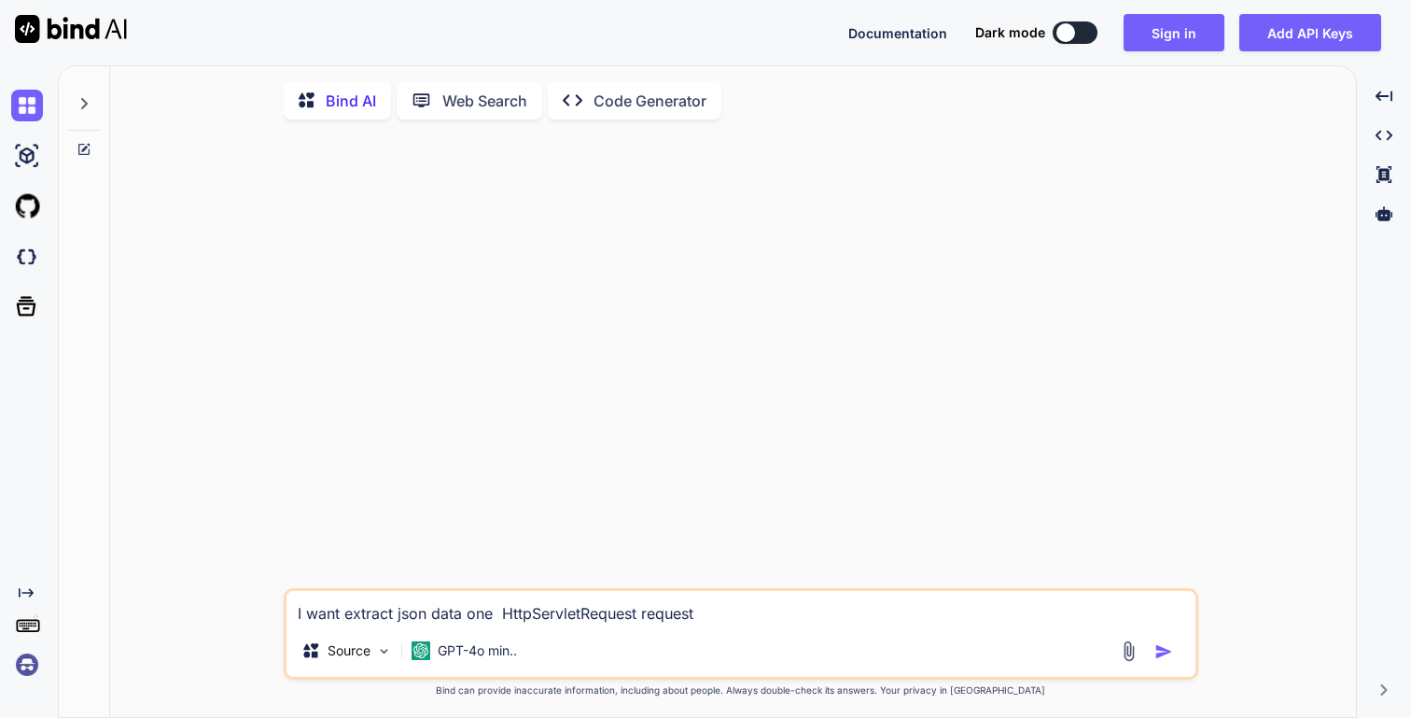
type textarea "x"
type textarea "I want extract json data one pa HttpServletRequest request"
type textarea "x"
type textarea "I want extract json data one par HttpServletRequest request"
type textarea "x"
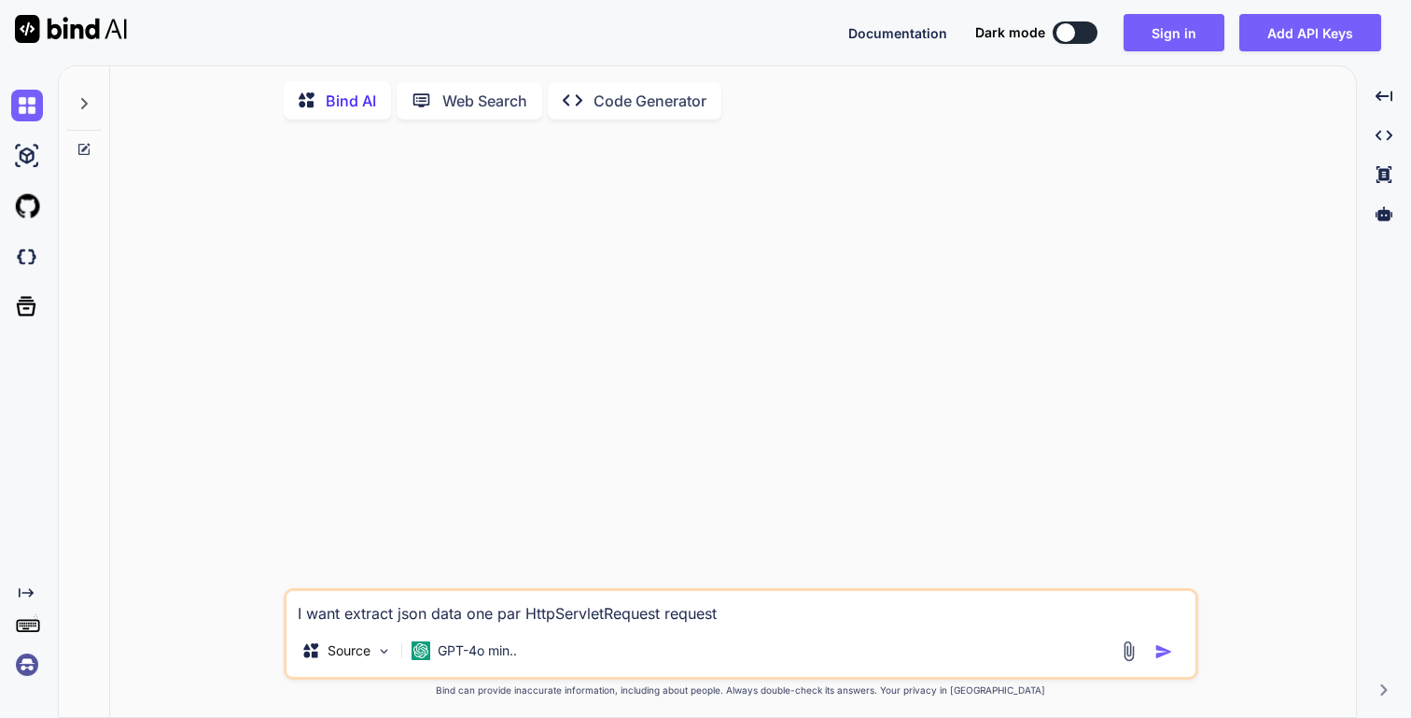
type textarea "I want extract json data one pa HttpServletRequest request"
type textarea "x"
type textarea "I want extract json data one p HttpServletRequest request"
type textarea "x"
type textarea "I want extract json data one HttpServletRequest request"
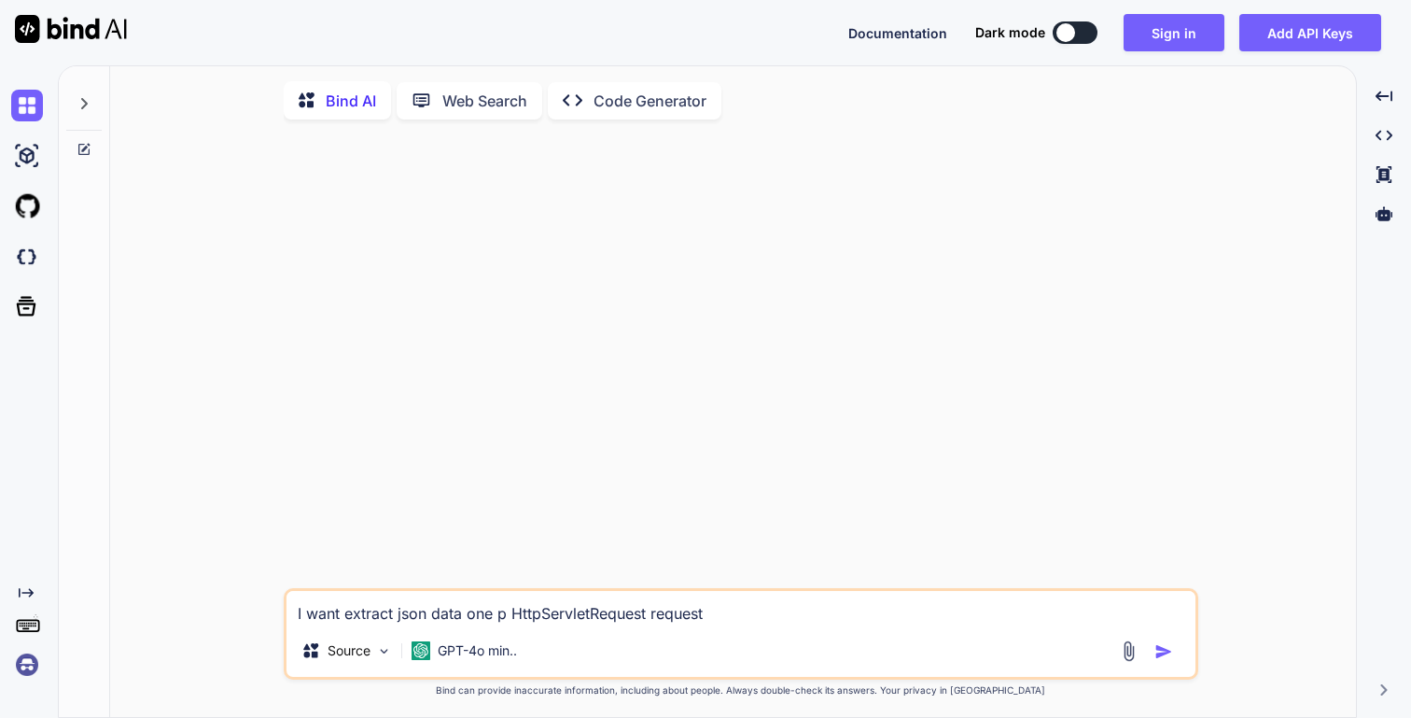
type textarea "x"
type textarea "I want extract json data one f HttpServletRequest request"
type textarea "x"
type textarea "I want extract json data one fi HttpServletRequest request"
type textarea "x"
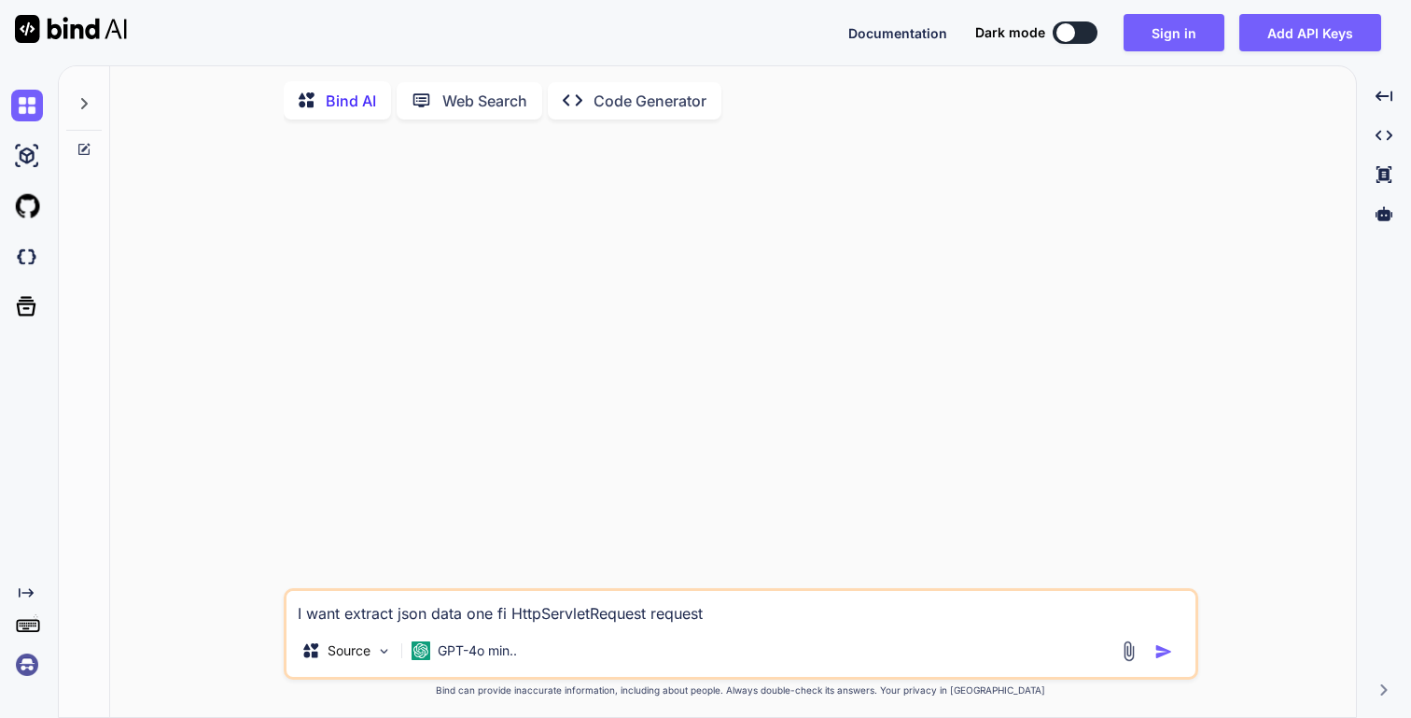
type textarea "I want extract json data one fie HttpServletRequest request"
type textarea "x"
type textarea "I want extract json data one fiel HttpServletRequest request"
type textarea "x"
type textarea "I want extract json data one field HttpServletRequest request"
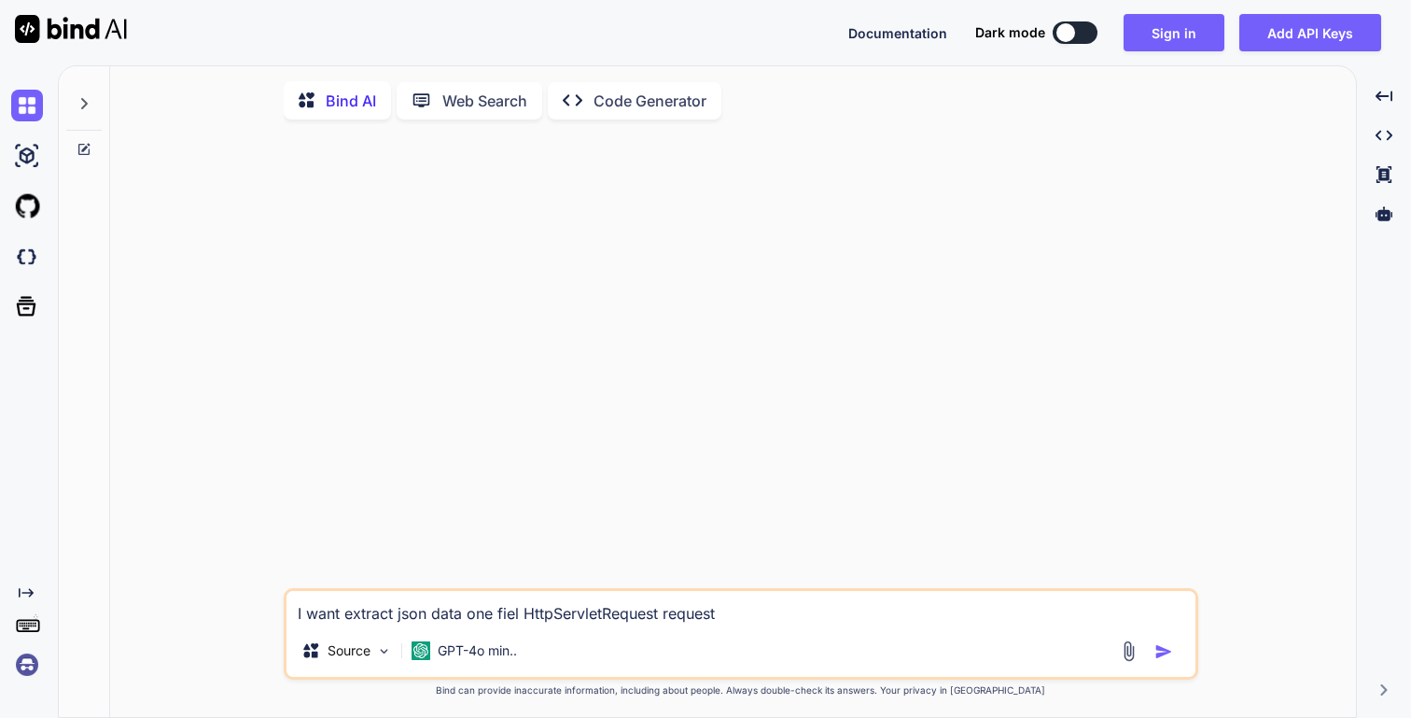
type textarea "x"
type textarea "I want extract json data one field HttpServletRequest request"
type textarea "x"
type textarea "I want extract json data one field f HttpServletRequest request"
type textarea "x"
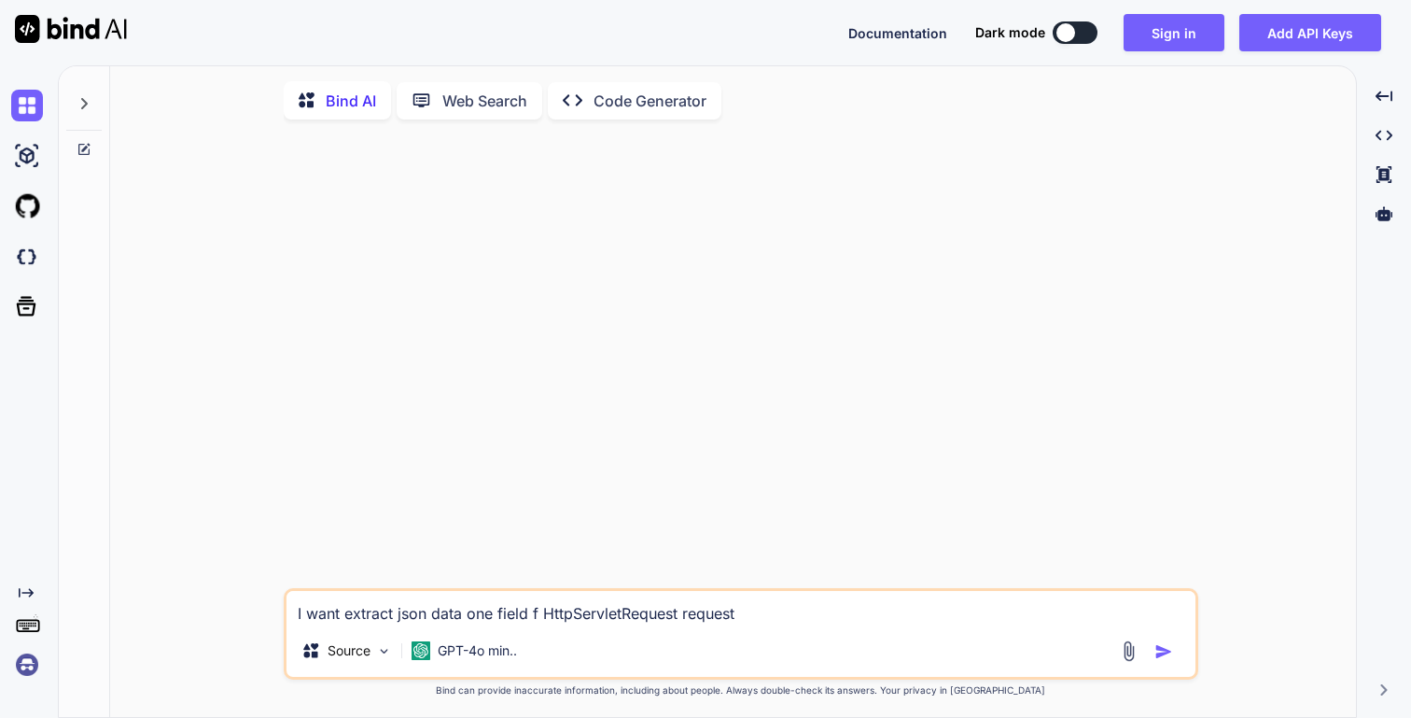
type textarea "I want extract json data one field fr HttpServletRequest request"
type textarea "x"
type textarea "I want extract json data one field fro HttpServletRequest request"
type textarea "x"
type textarea "I want extract json data one field from HttpServletRequest request"
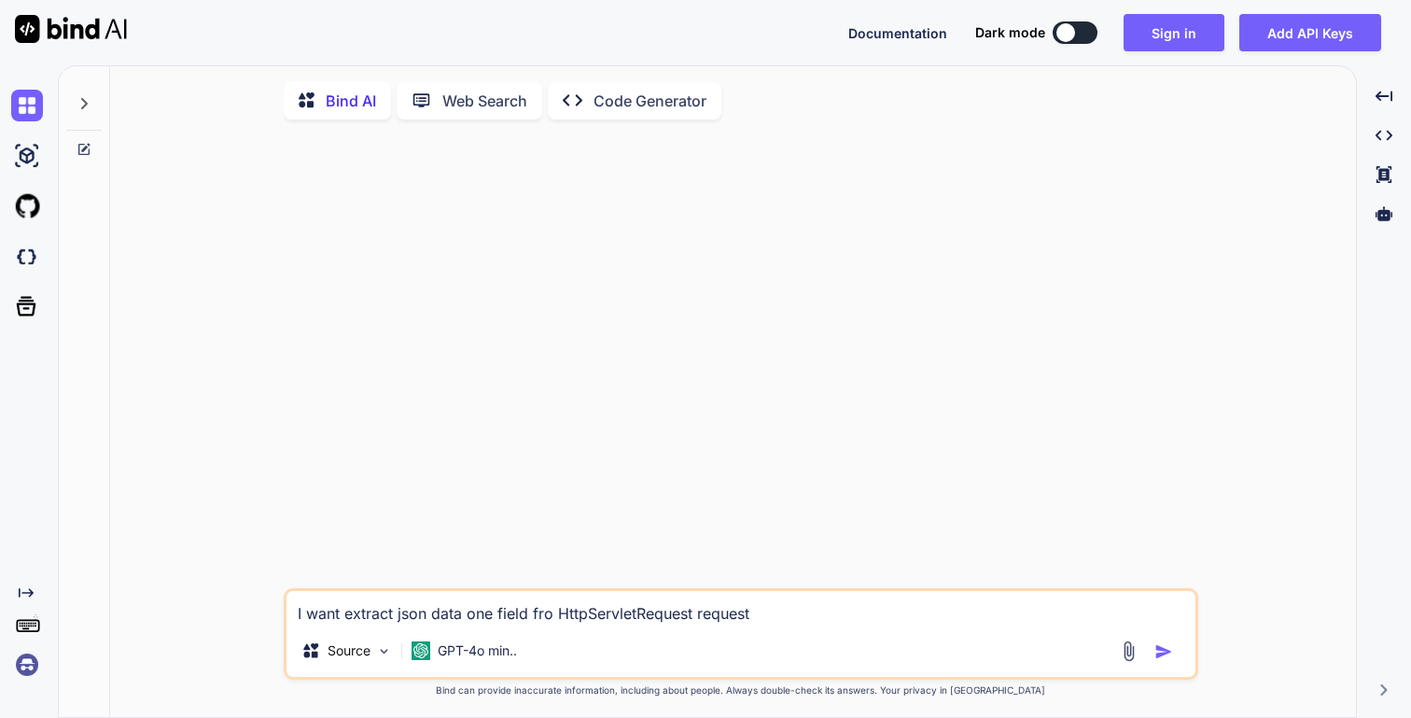
type textarea "x"
type textarea "I want extract json data one field from HttpServletRequest request"
type textarea "x"
type textarea "I want extract json data one field from a HttpServletRequest request"
type textarea "x"
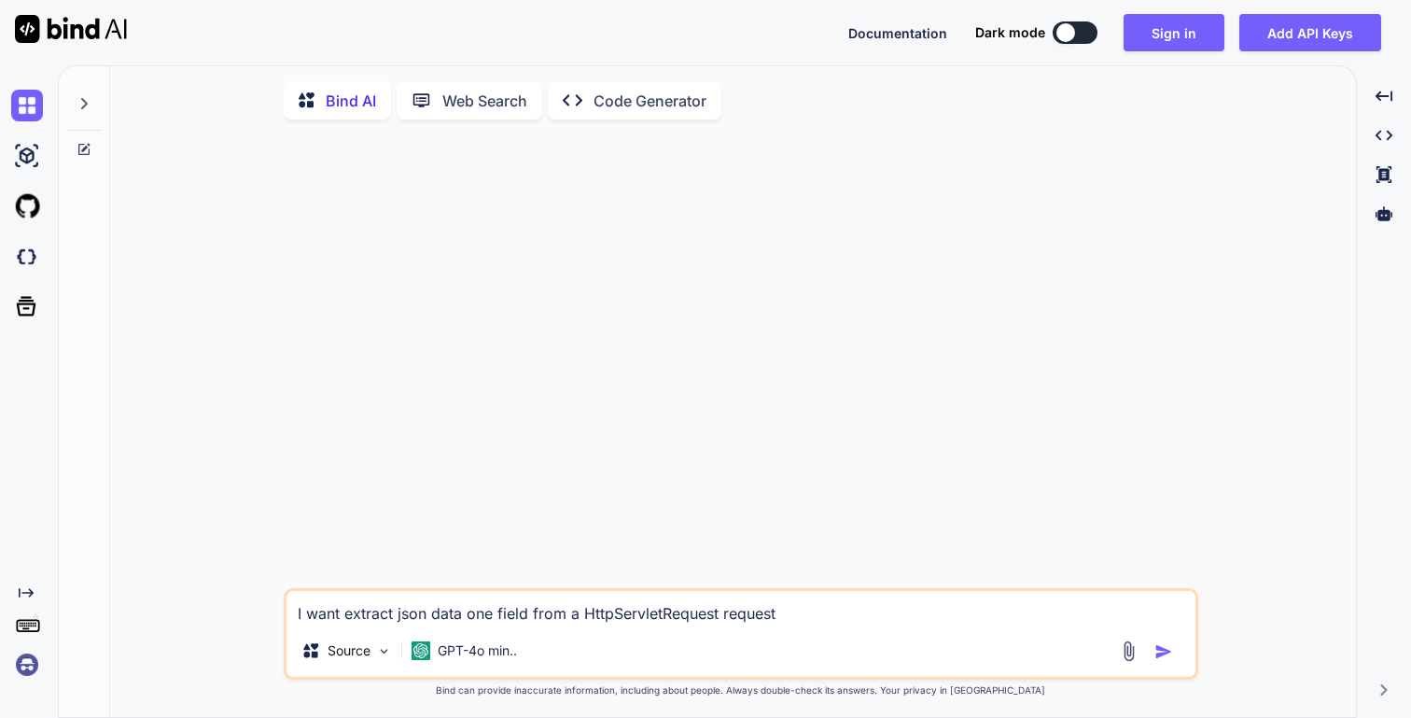
type textarea "I want extract json data one field from HttpServletRequest request"
type textarea "x"
type textarea "I want extract json data one field from HttpServletRequest request"
type textarea "x"
click at [794, 618] on textarea "I want extract json data one field from HttpServletRequest request" at bounding box center [741, 608] width 909 height 34
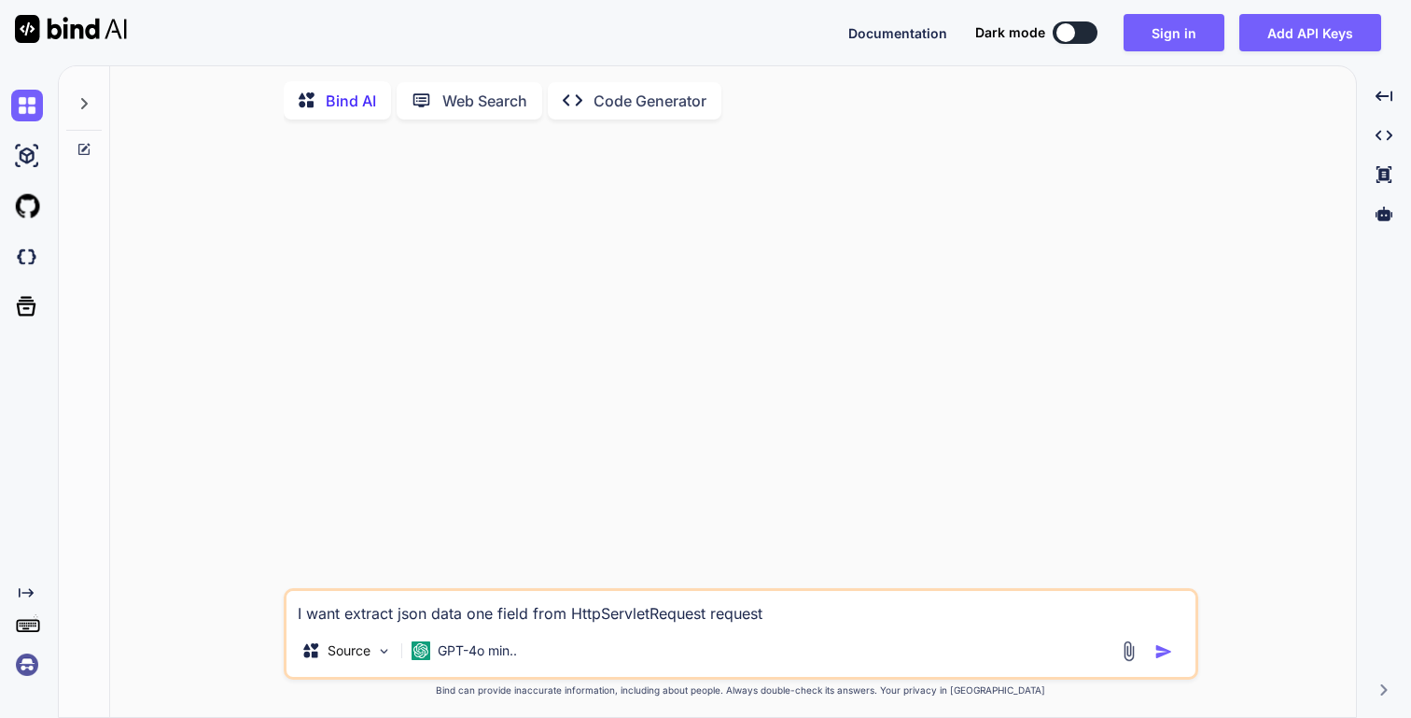
type textarea "I want extract json data one field from HttpServletRequest request i"
type textarea "x"
type textarea "I want extract json data one field from HttpServletRequest request in"
type textarea "x"
type textarea "I want extract json data one field from HttpServletRequest request in"
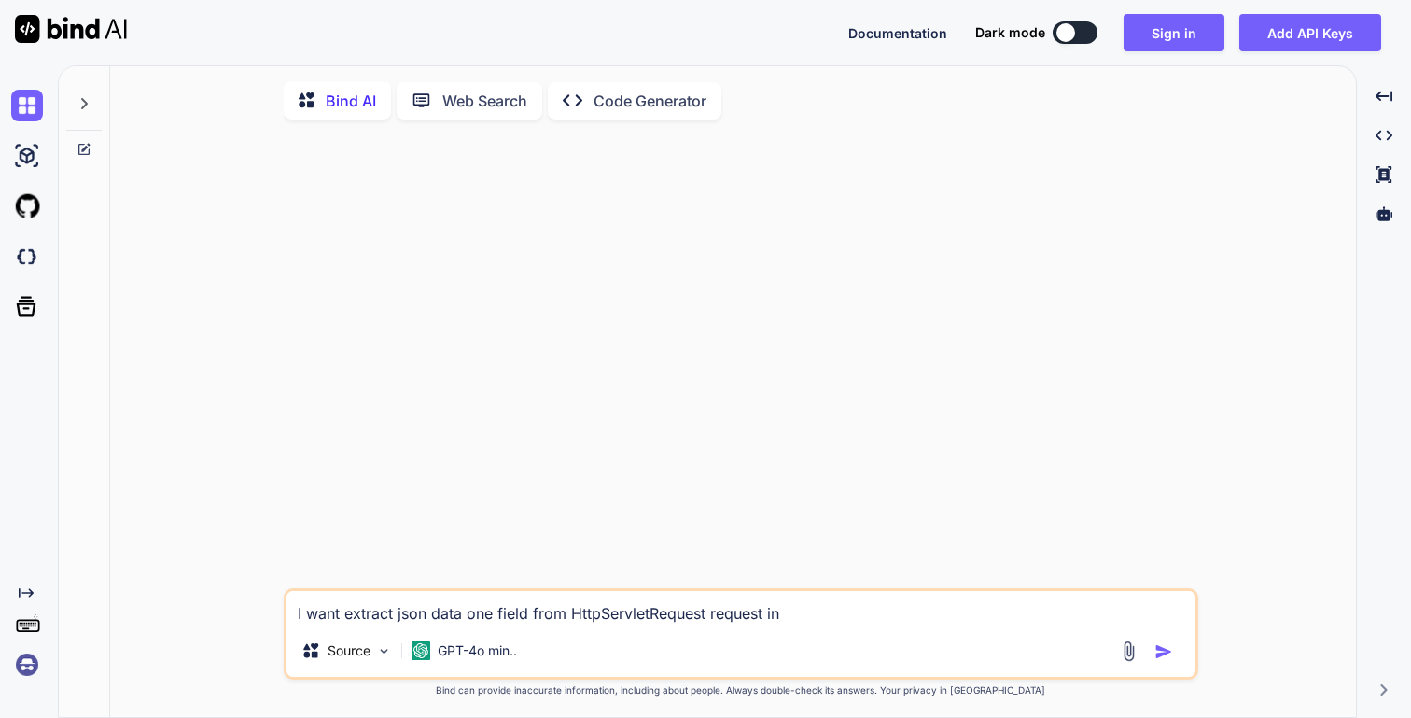
type textarea "x"
type textarea "I want extract json data one field from HttpServletRequest request in i"
type textarea "x"
type textarea "I want extract json data one field from HttpServletRequest request in in"
type textarea "x"
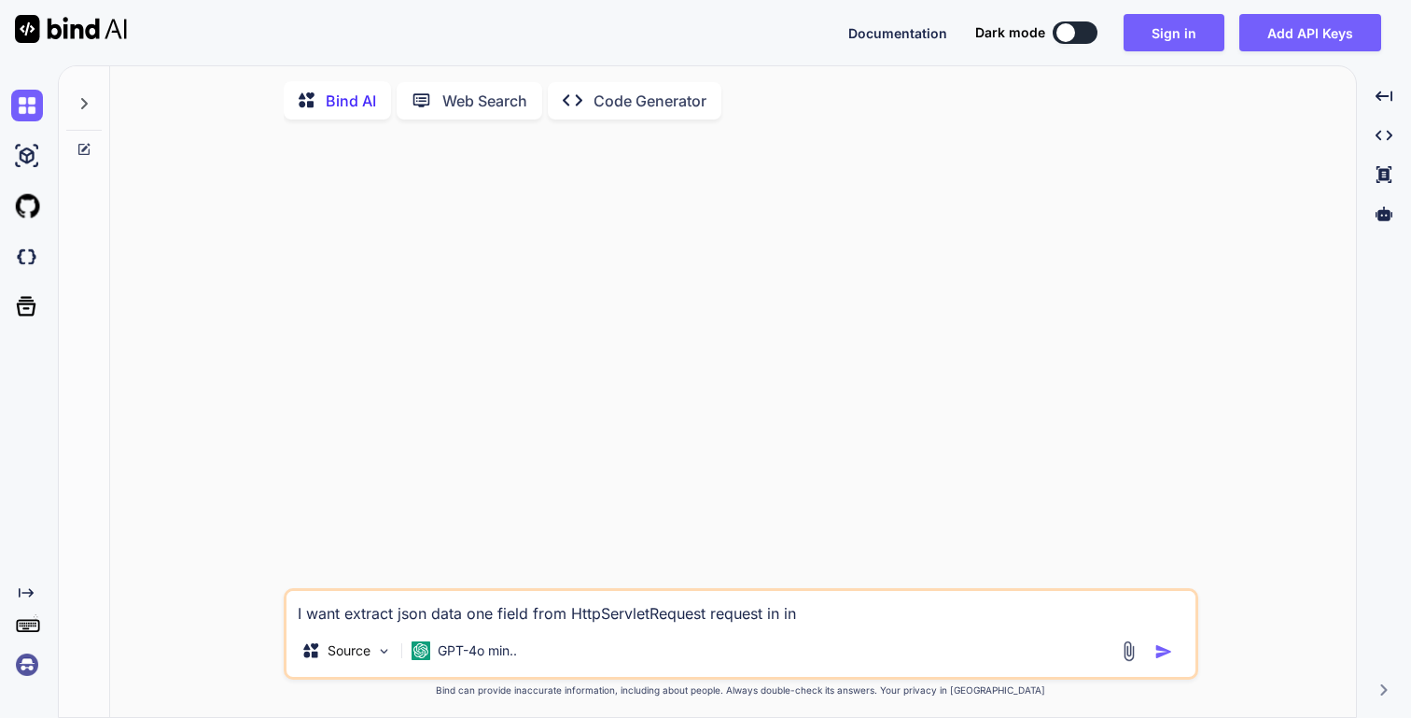
type textarea "I want extract json data one field from HttpServletRequest request in int"
type textarea "x"
type textarea "I want extract json data one field from HttpServletRequest request in inte"
type textarea "x"
type textarea "I want extract json data one field from HttpServletRequest request in inter"
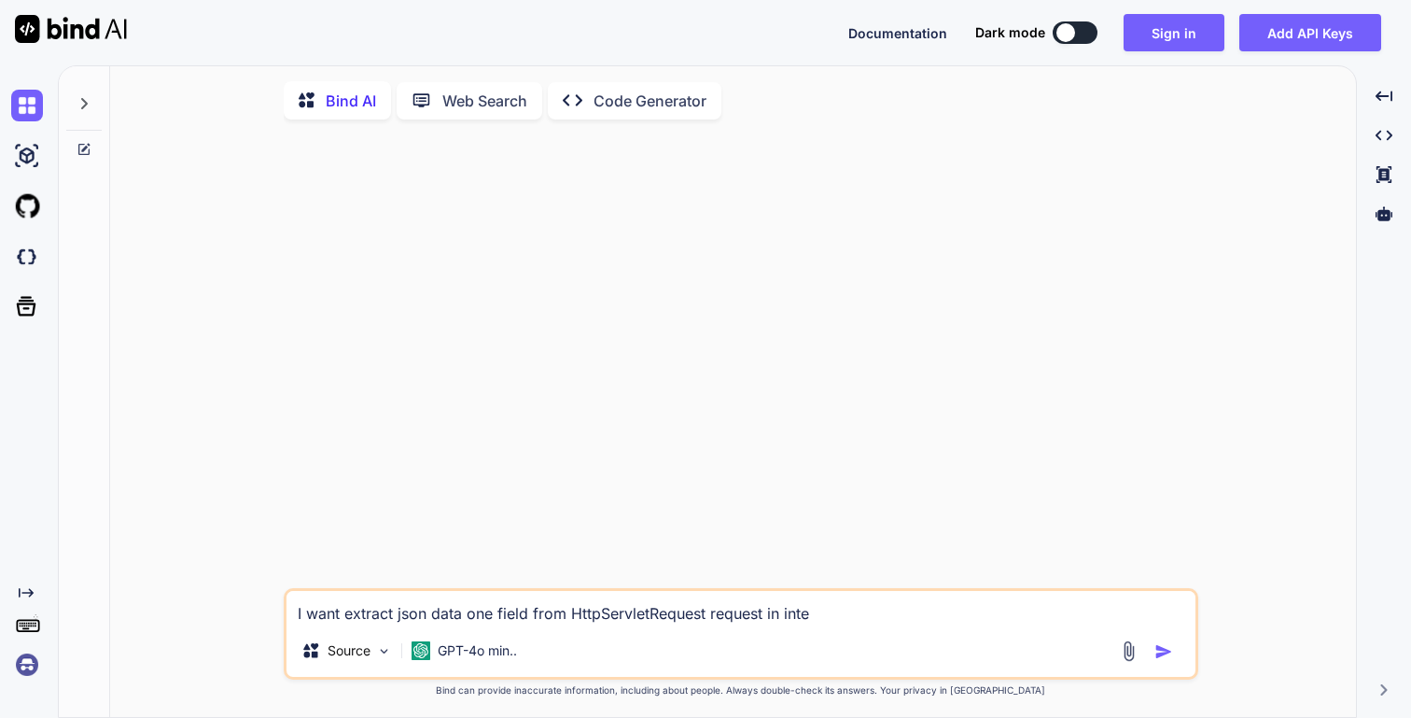
type textarea "x"
type textarea "I want extract json data one field from HttpServletRequest request in interc"
type textarea "x"
type textarea "I want extract json data one field from HttpServletRequest request in interce"
type textarea "x"
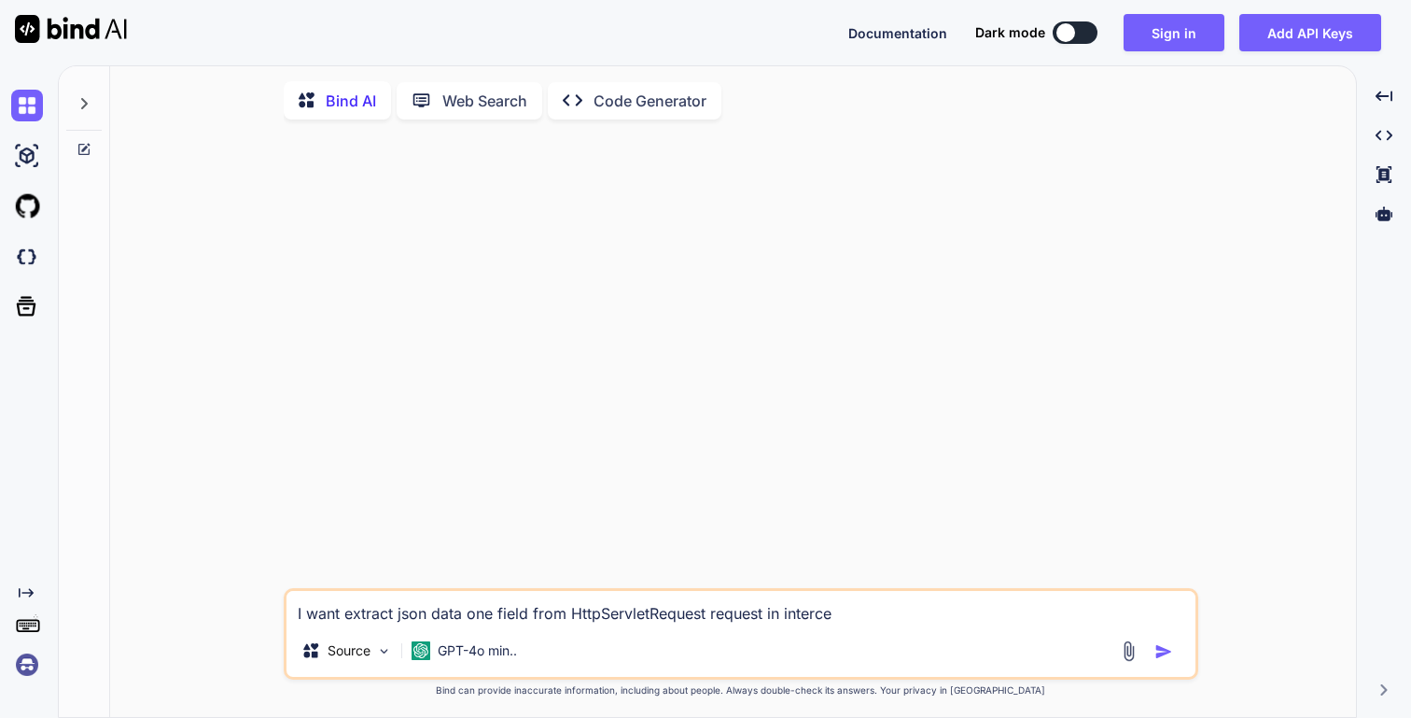
type textarea "I want extract json data one field from HttpServletRequest request in intercep"
type textarea "x"
type textarea "I want extract json data one field from HttpServletRequest request in intercept"
type textarea "x"
type textarea "I want extract json data one field from HttpServletRequest request in intercepte"
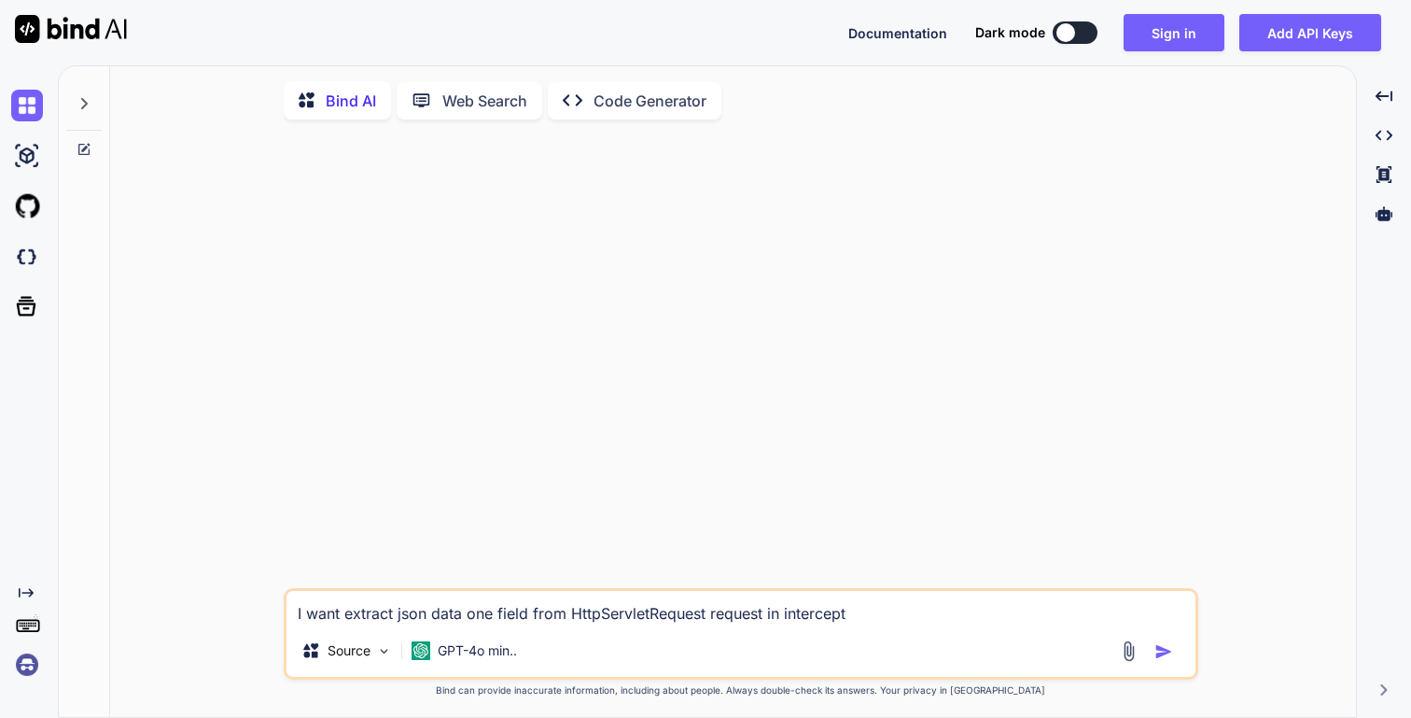
type textarea "x"
type textarea "I want extract json data one field from HttpServletRequest request in intercept…"
type textarea "x"
type textarea "I want extract json data one field from HttpServletRequest request in intercept…"
click at [1162, 661] on img "button" at bounding box center [1164, 651] width 19 height 19
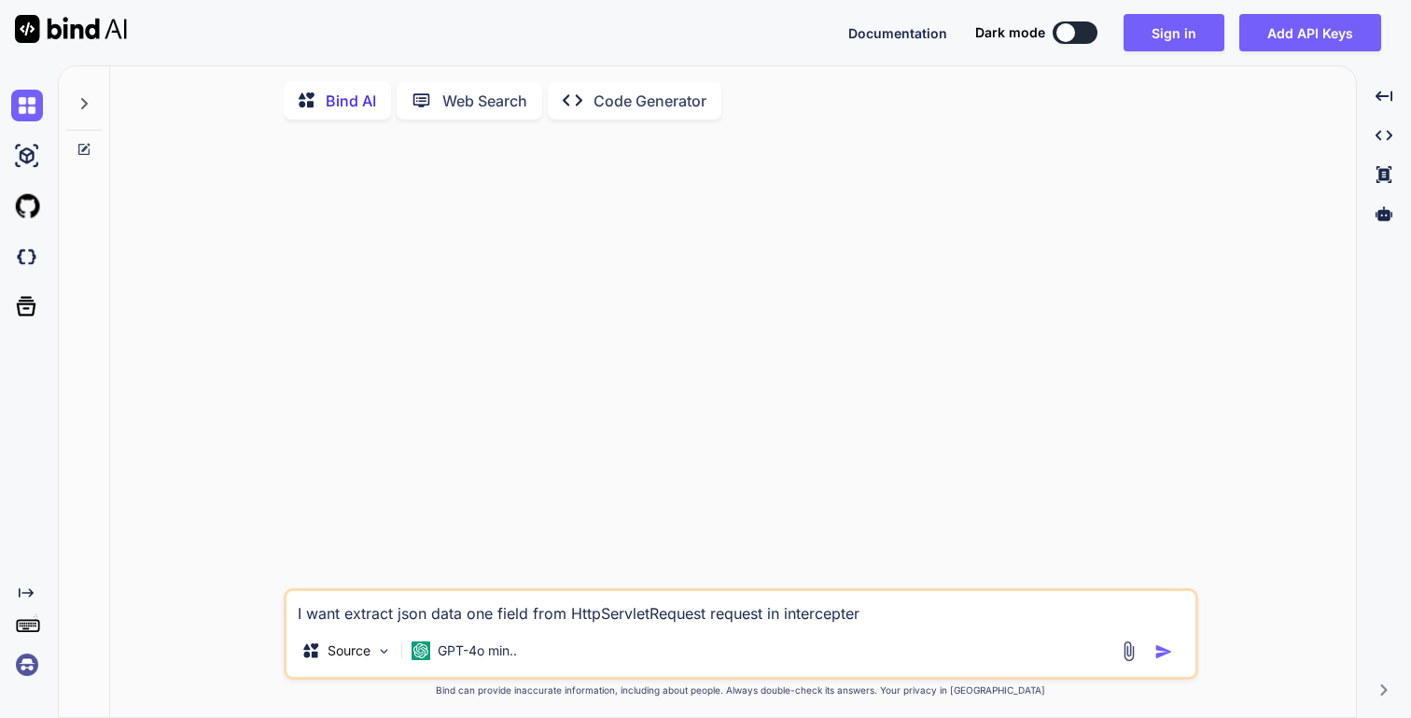
type textarea "x"
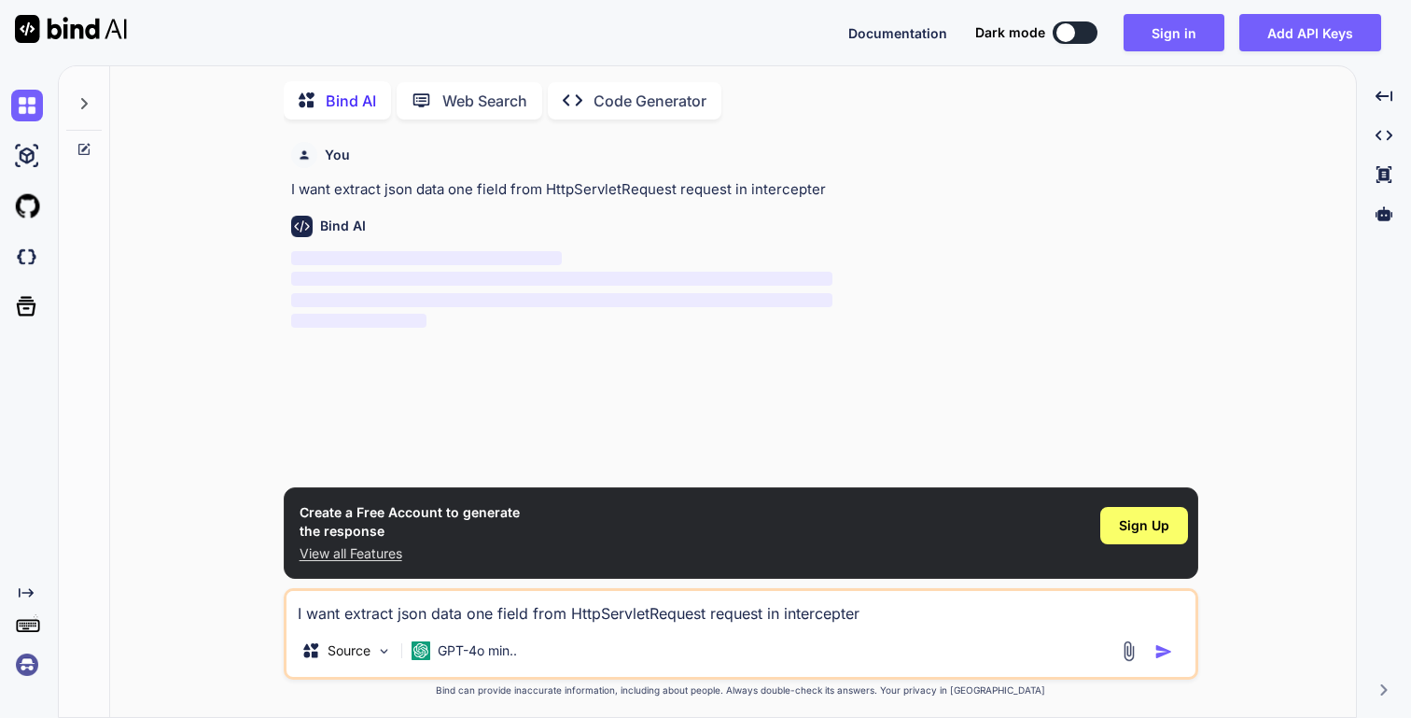
scroll to position [7, 0]
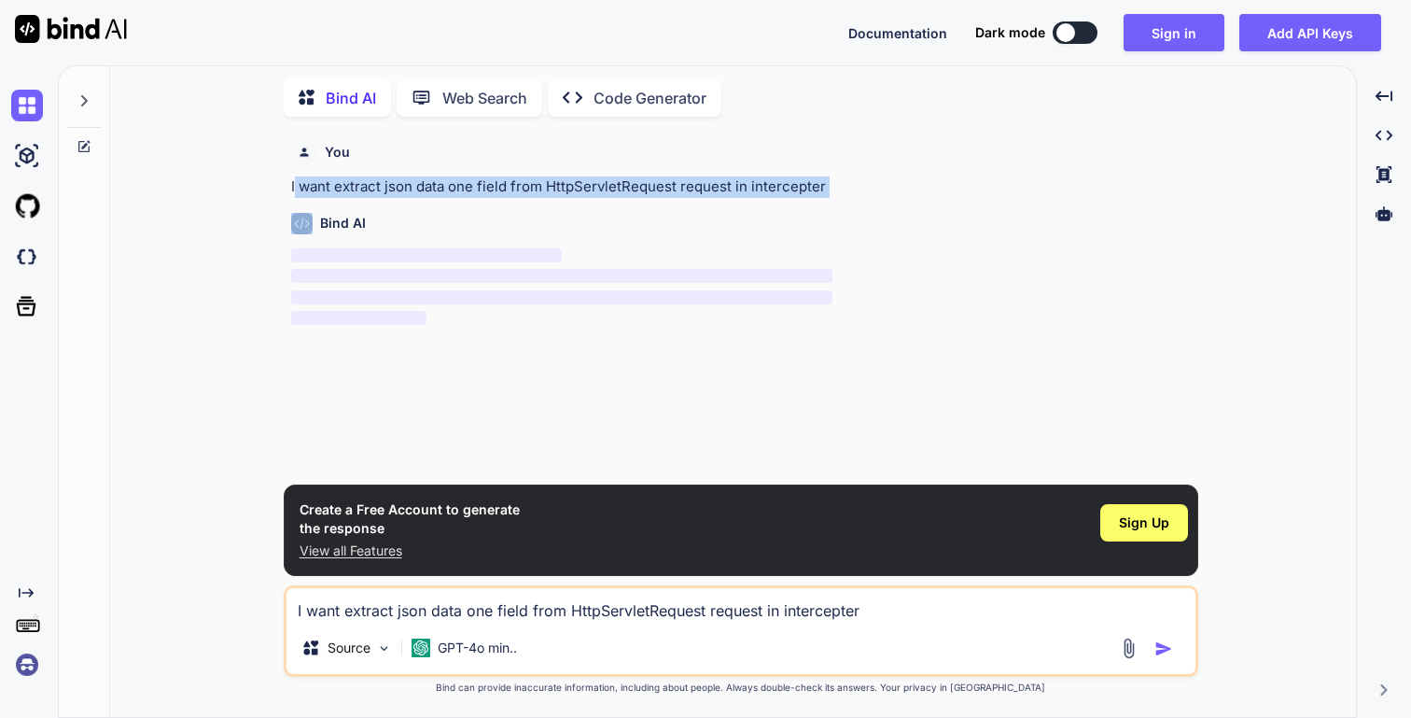
drag, startPoint x: 293, startPoint y: 188, endPoint x: 700, endPoint y: 213, distance: 407.7
click at [703, 213] on div "You I want extract json data one field from HttpServletRequest request in inter…" at bounding box center [742, 308] width 911 height 353
click at [821, 177] on p "I want extract json data one field from HttpServletRequest request in intercept…" at bounding box center [742, 186] width 903 height 21
drag, startPoint x: 824, startPoint y: 182, endPoint x: 286, endPoint y: 186, distance: 538.5
click at [286, 186] on div "You I want extract json data one field from HttpServletRequest request in inter…" at bounding box center [741, 424] width 915 height 585
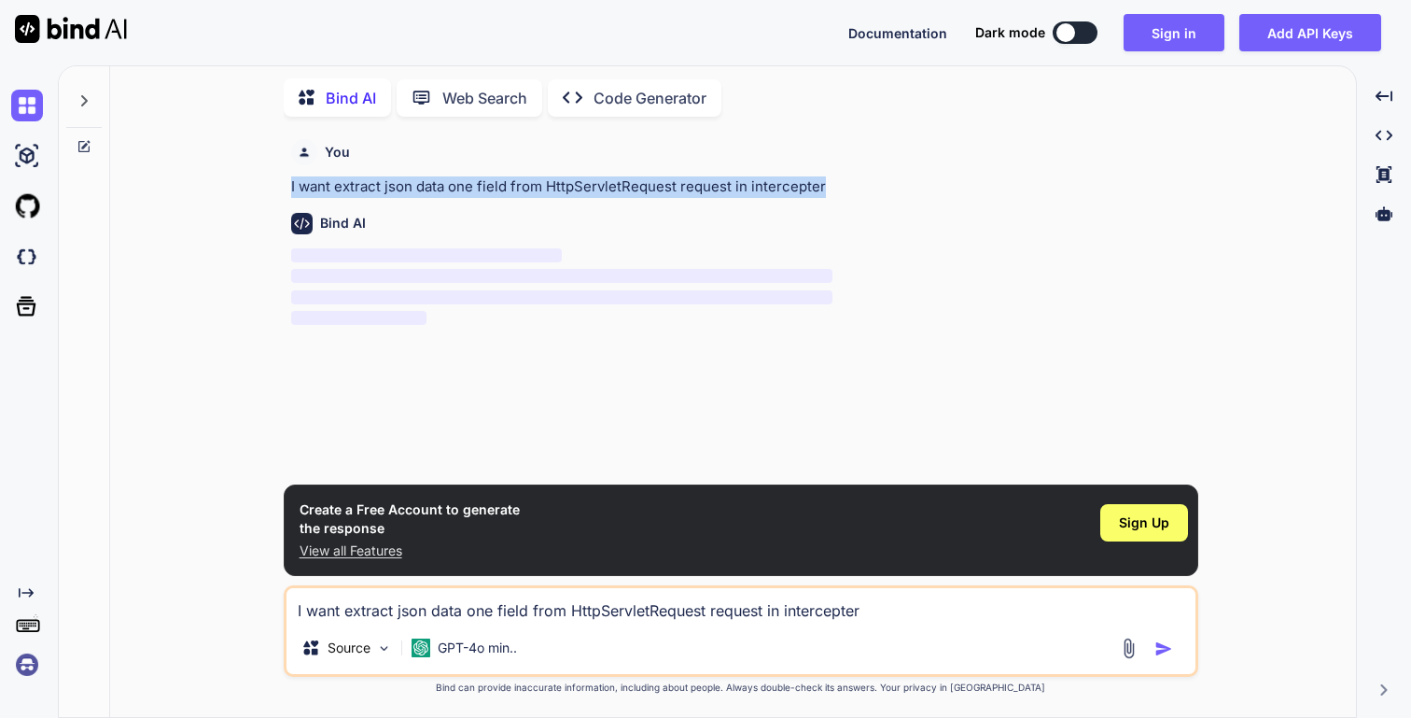
copy p "I want extract json data one field from HttpServletRequest request in intercept…"
click at [1183, 30] on button "Sign in" at bounding box center [1174, 32] width 101 height 37
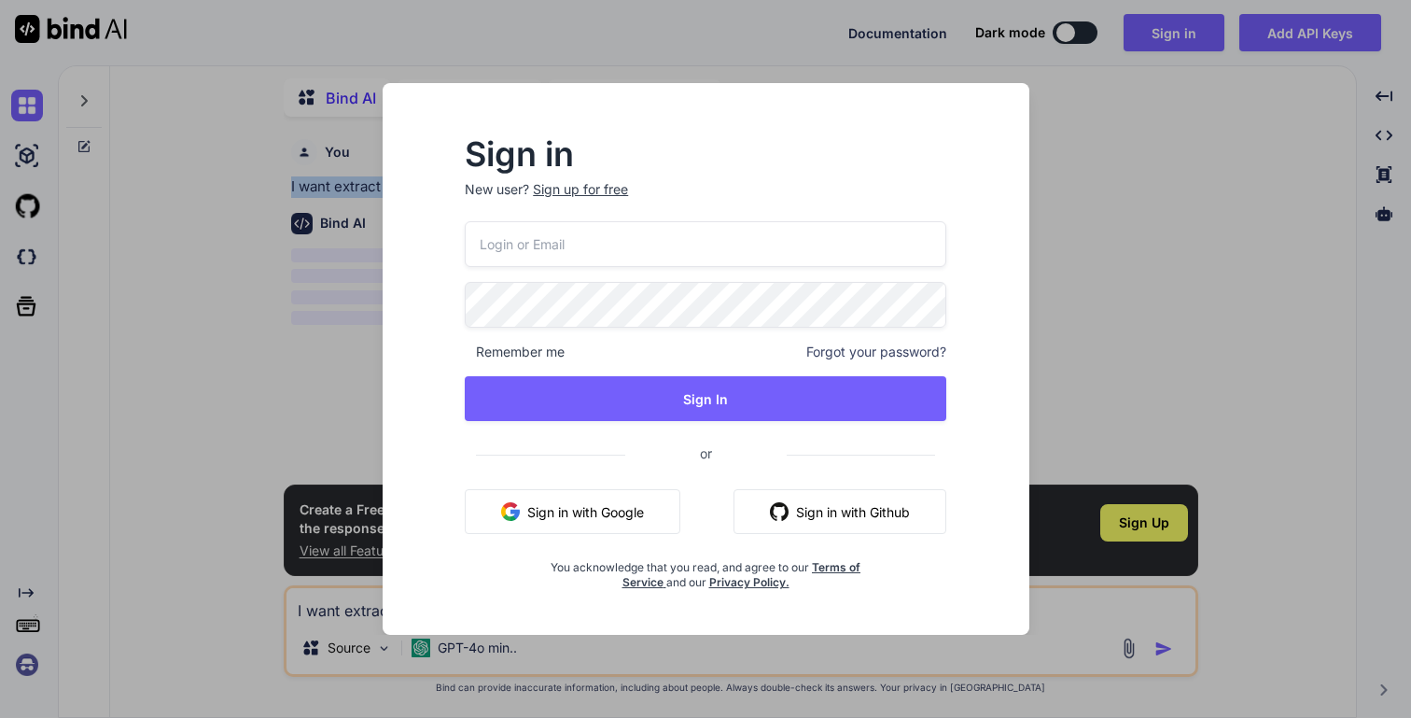
click at [616, 511] on button "Sign in with Google" at bounding box center [573, 511] width 216 height 45
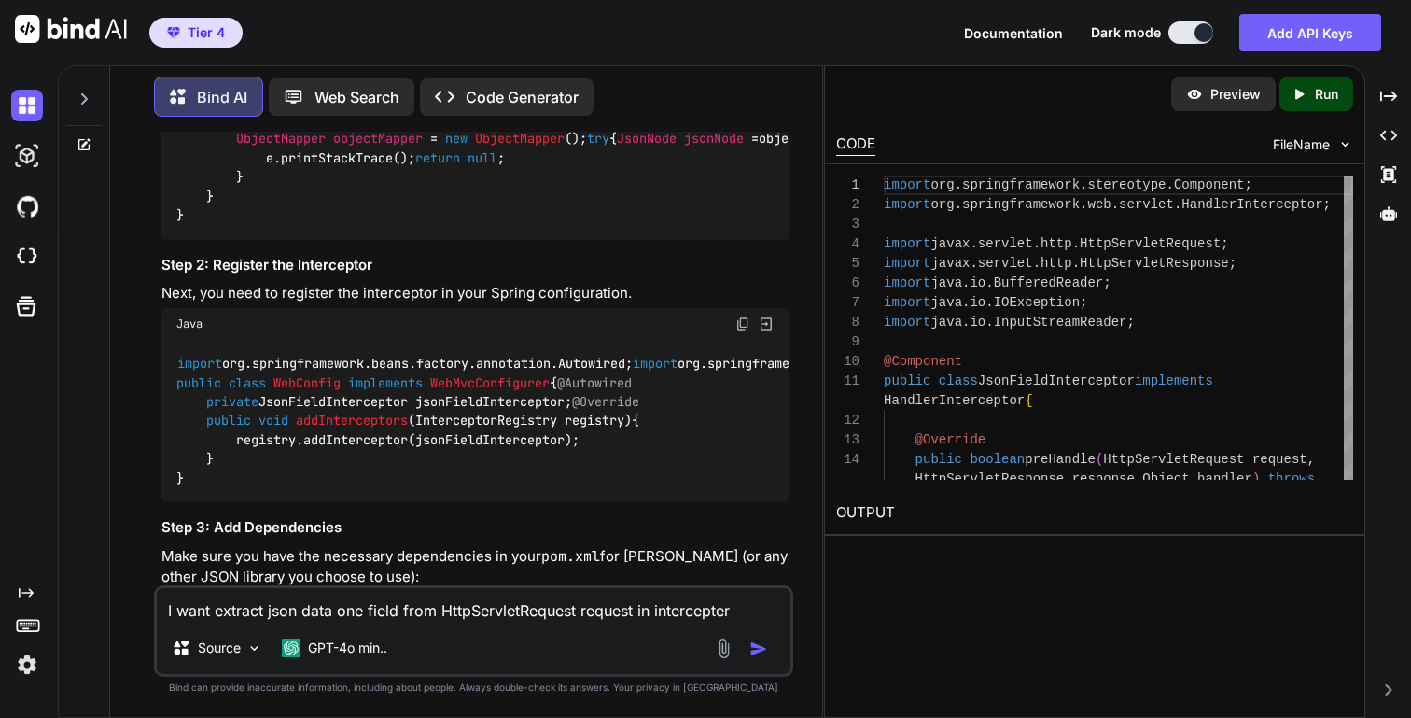
scroll to position [607, 0]
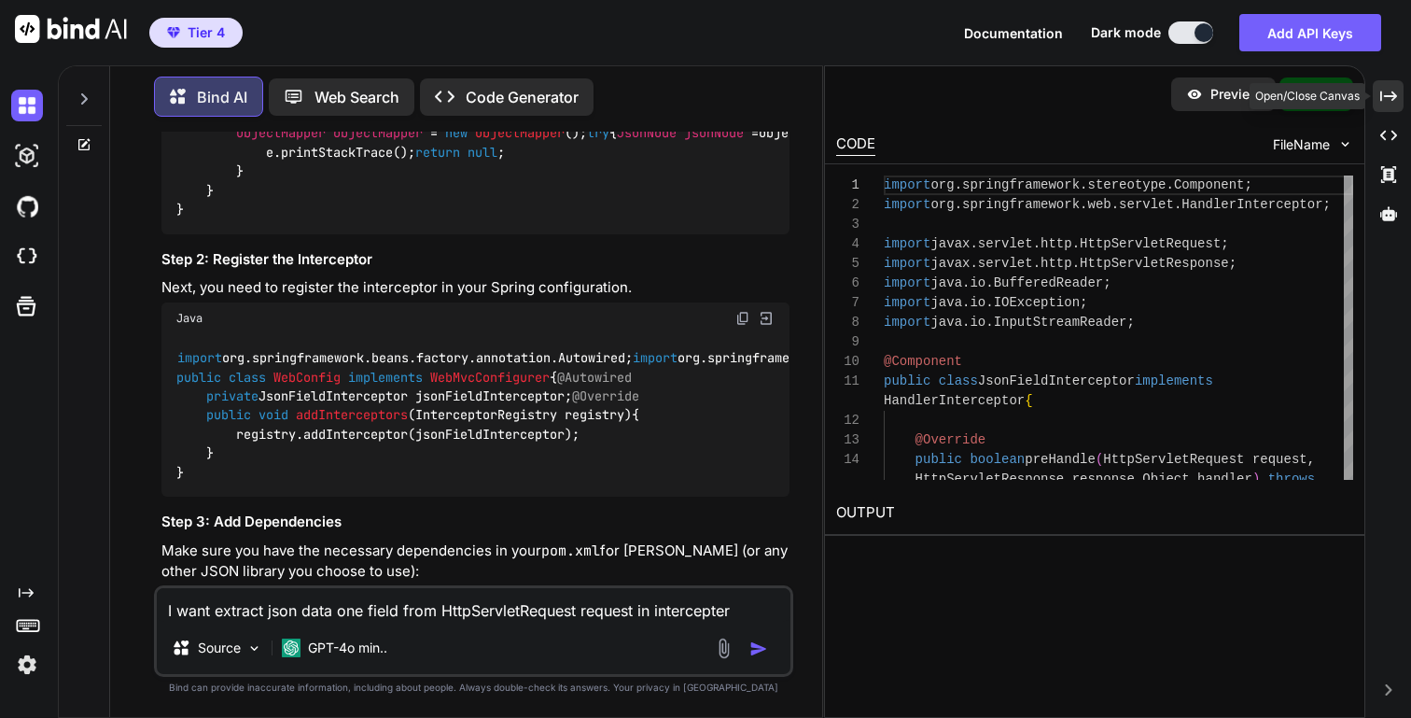
click at [1393, 108] on div "Created with Pixso." at bounding box center [1388, 96] width 31 height 32
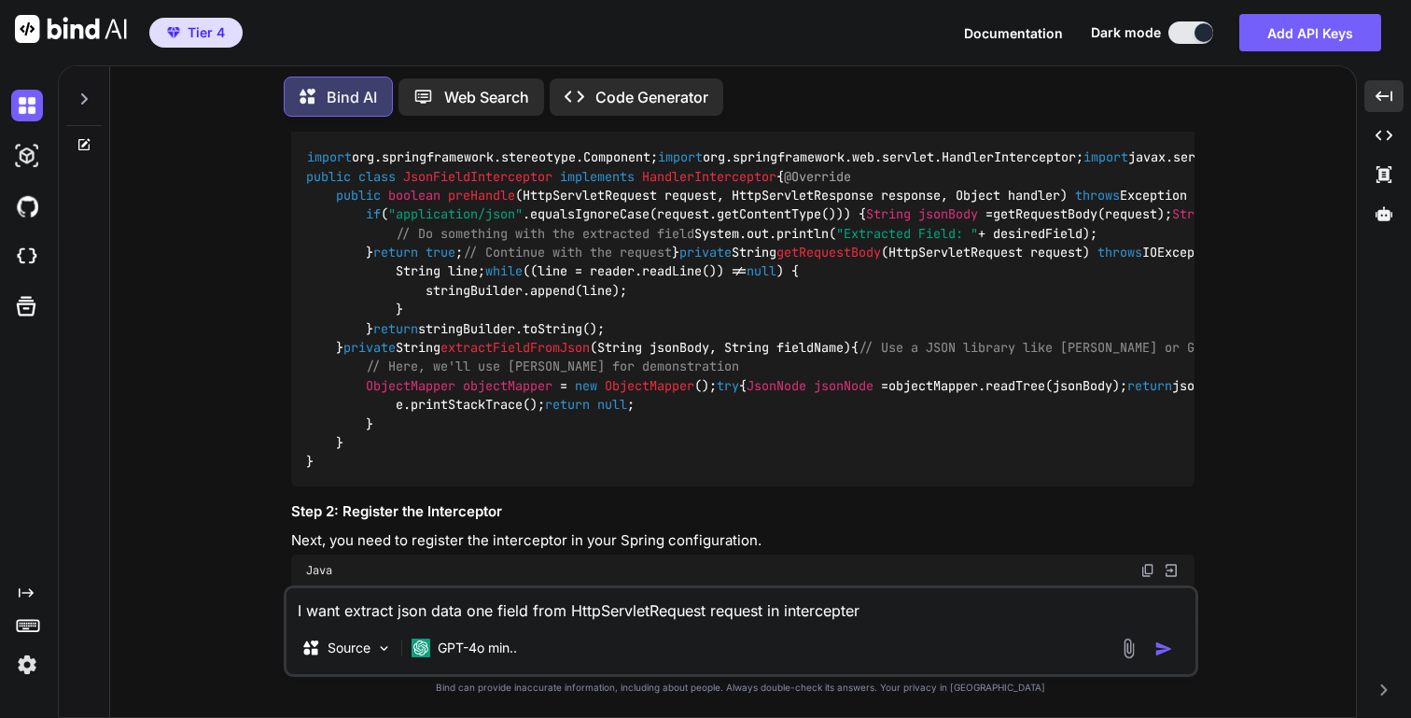
scroll to position [315, 0]
click at [504, 606] on textarea "I want extract json data one field from HttpServletRequest request in intercept…" at bounding box center [741, 605] width 909 height 34
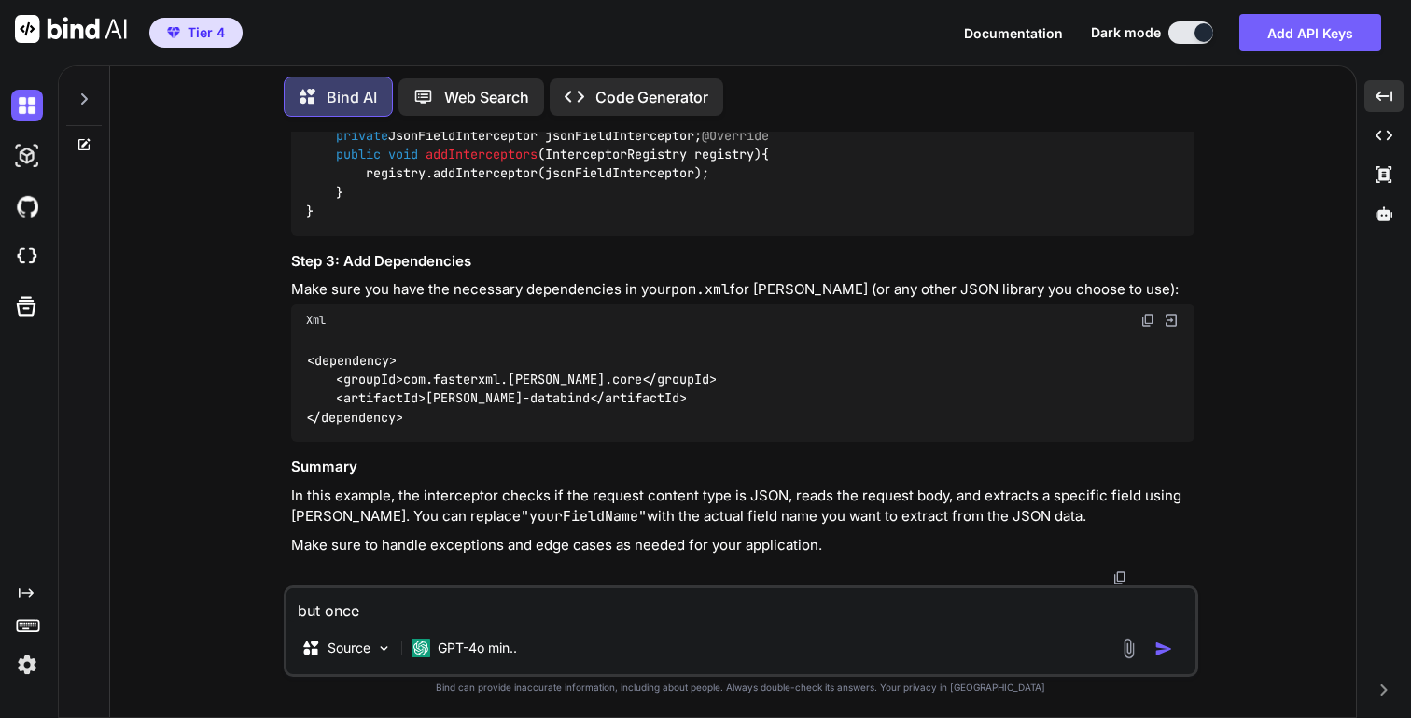
scroll to position [1578, 0]
click at [381, 613] on textarea "but once cosume the" at bounding box center [741, 605] width 909 height 34
click at [474, 605] on textarea "but once consume the" at bounding box center [741, 605] width 909 height 34
type textarea "but once consume the request the actual controller will get the same request?"
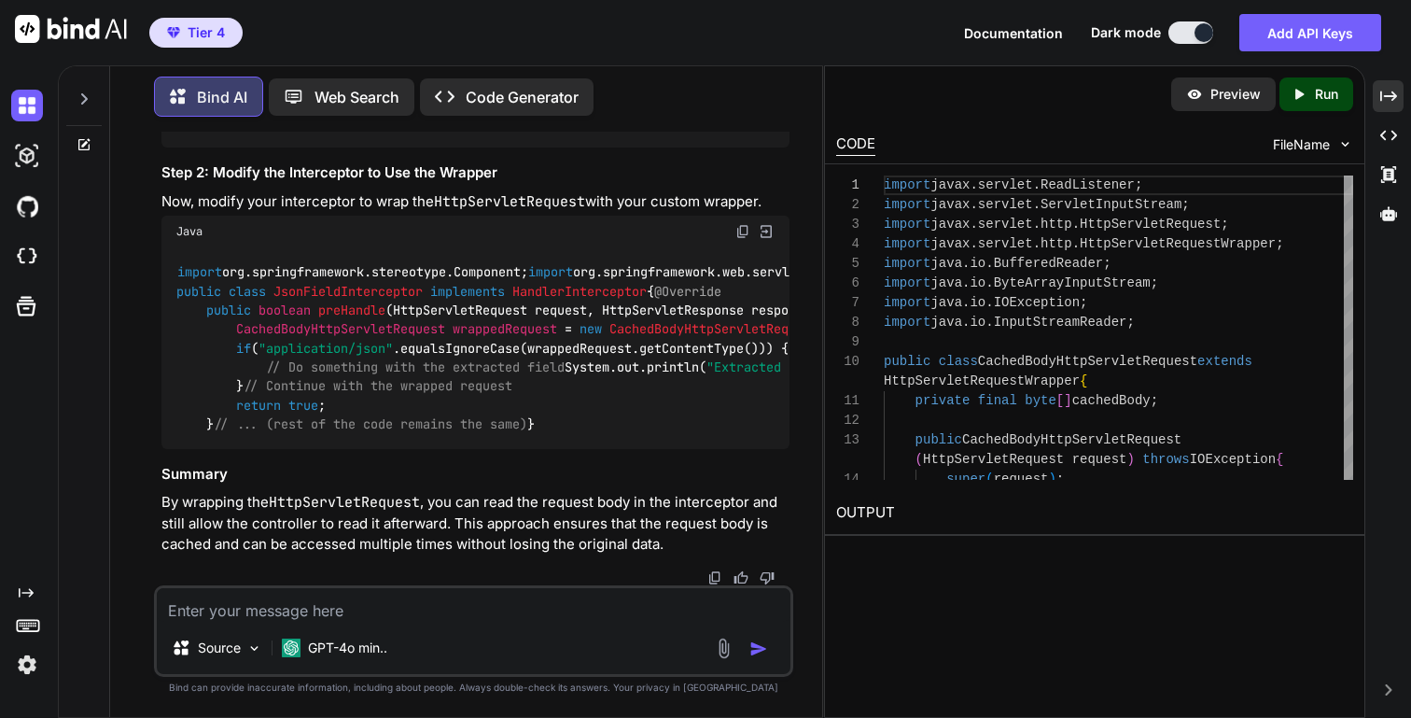
scroll to position [3629, 0]
click at [326, 609] on textarea at bounding box center [473, 605] width 633 height 34
paste textarea "HandlerInterceptor"
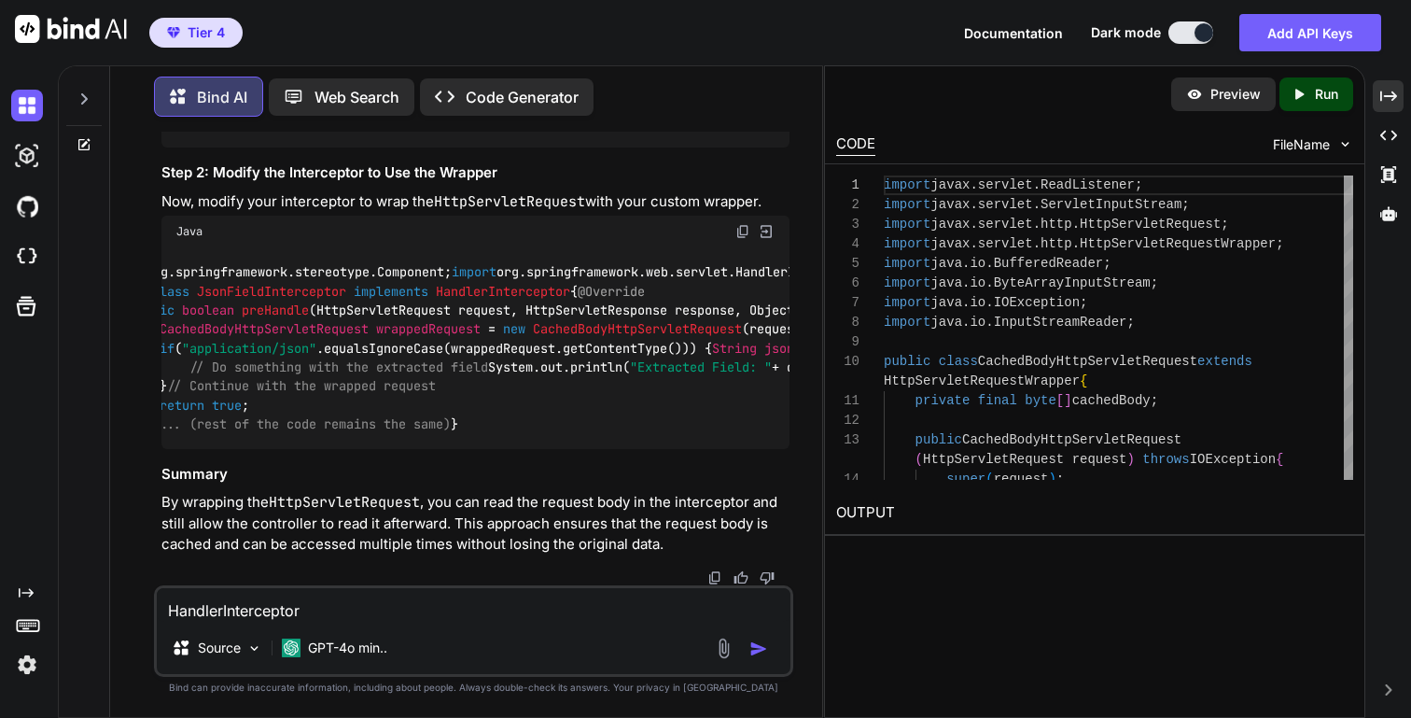
scroll to position [0, 0]
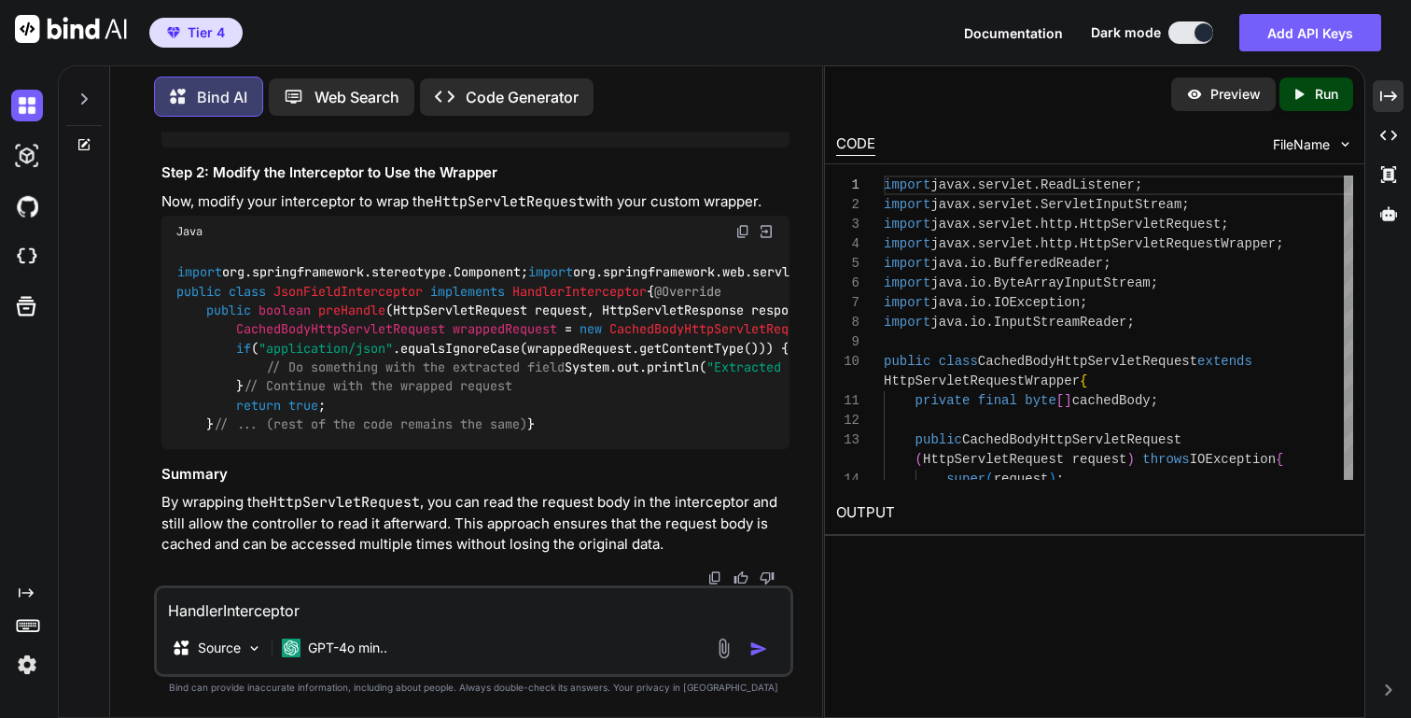
drag, startPoint x: 248, startPoint y: 388, endPoint x: 231, endPoint y: 232, distance: 156.9
click at [231, 247] on div "import org.springframework.stereotype.Component; import org.springframework.web…" at bounding box center [474, 348] width 627 height 202
copy code "CachedBodyHttpServletRequest wrappedRequest = new CachedBodyHttpServletRequest …"
click at [392, 616] on textarea "HandlerInterceptor" at bounding box center [473, 605] width 633 height 34
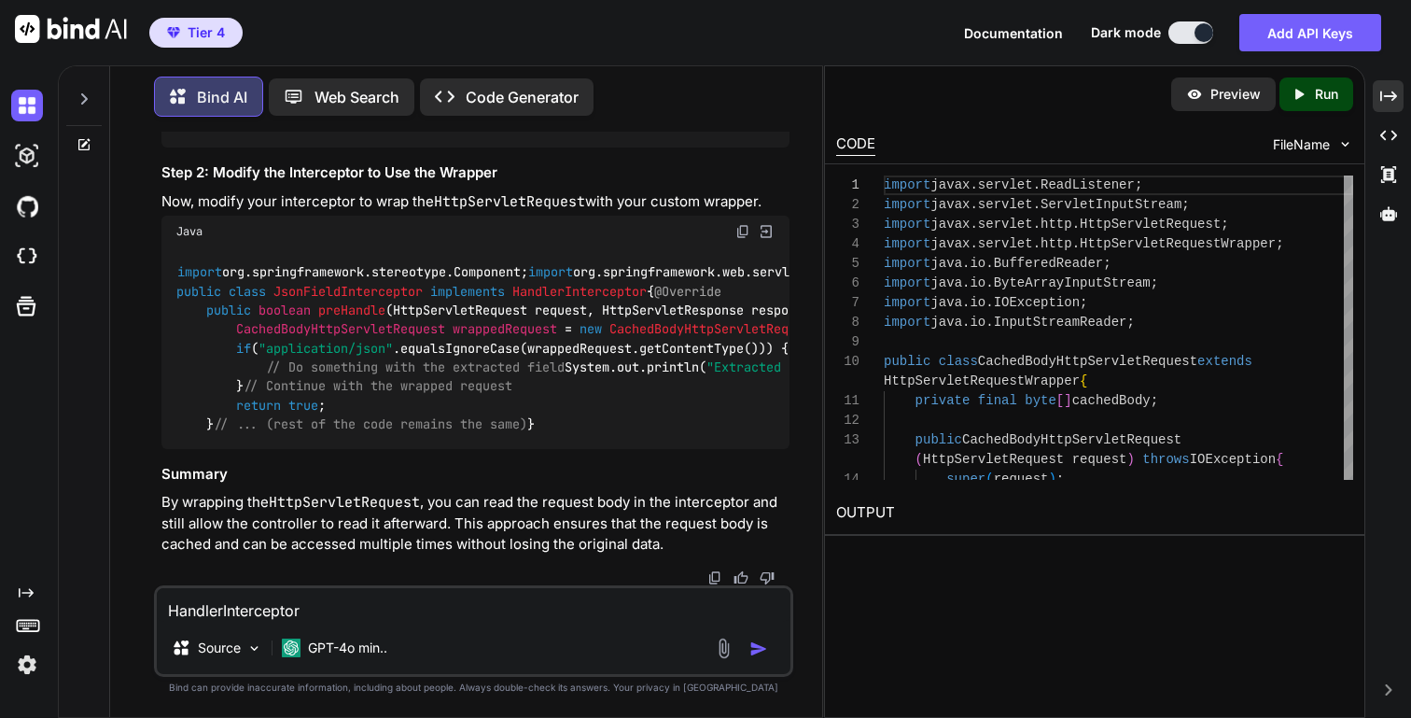
drag, startPoint x: 343, startPoint y: 612, endPoint x: 129, endPoint y: 600, distance: 215.0
click at [129, 600] on div "You I want extract json data one field from HttpServletRequest request in inter…" at bounding box center [473, 424] width 697 height 585
paste textarea "Cannot resolve symbol 'CachedBodyHttpServletRequest'"
type textarea "Cannot resolve symbol 'CachedBodyHttpServletRequest'"
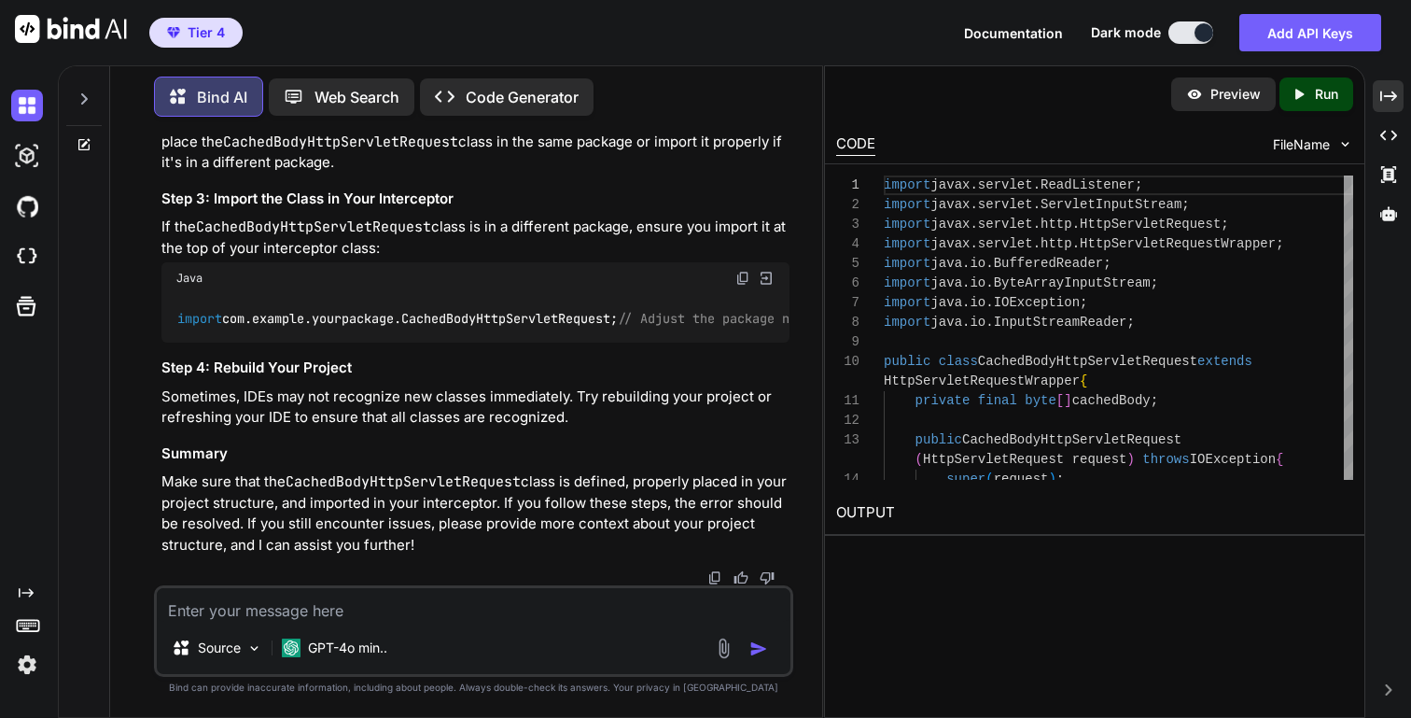
scroll to position [4632, 0]
click at [321, 617] on textarea at bounding box center [473, 605] width 633 height 34
click at [362, 609] on textarea at bounding box center [473, 605] width 633 height 34
paste textarea "ContentCachingRequestWrapper"
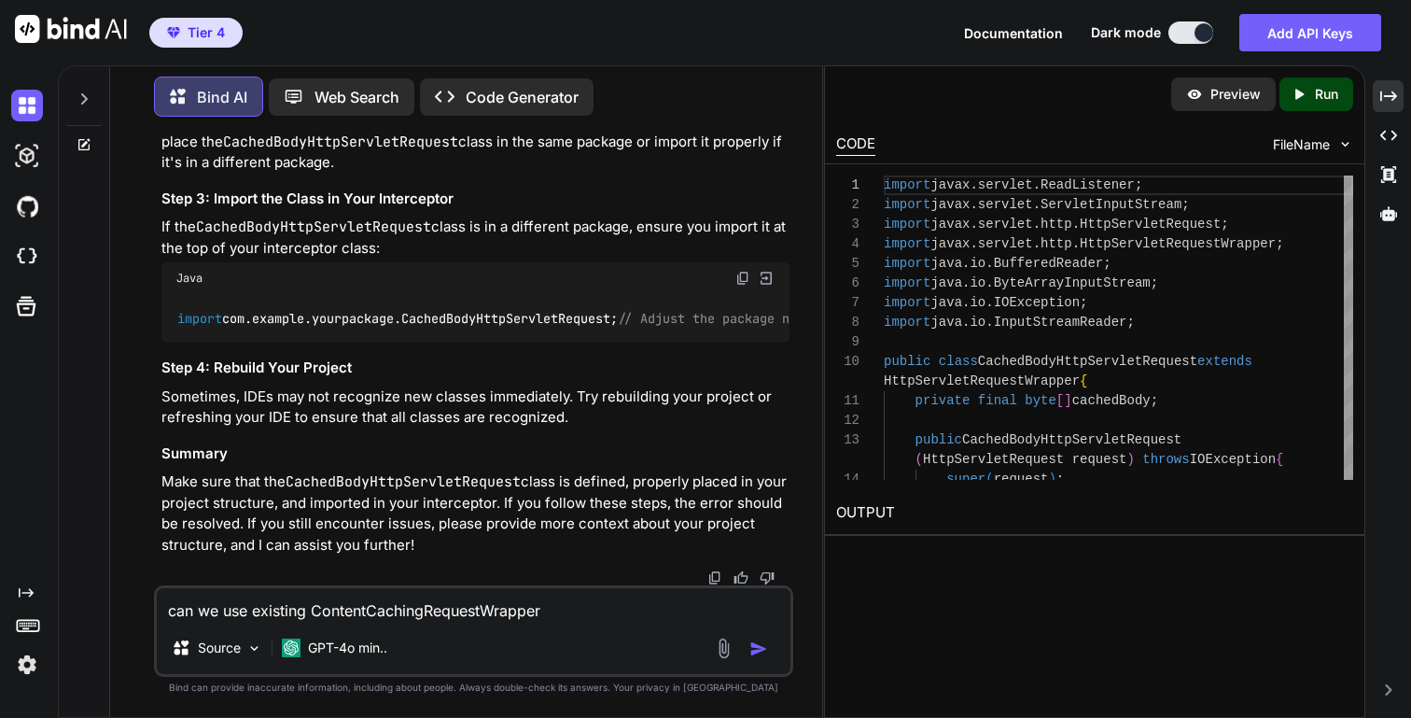
type textarea "can we use existing ContentCachingRequestWrapper ?"
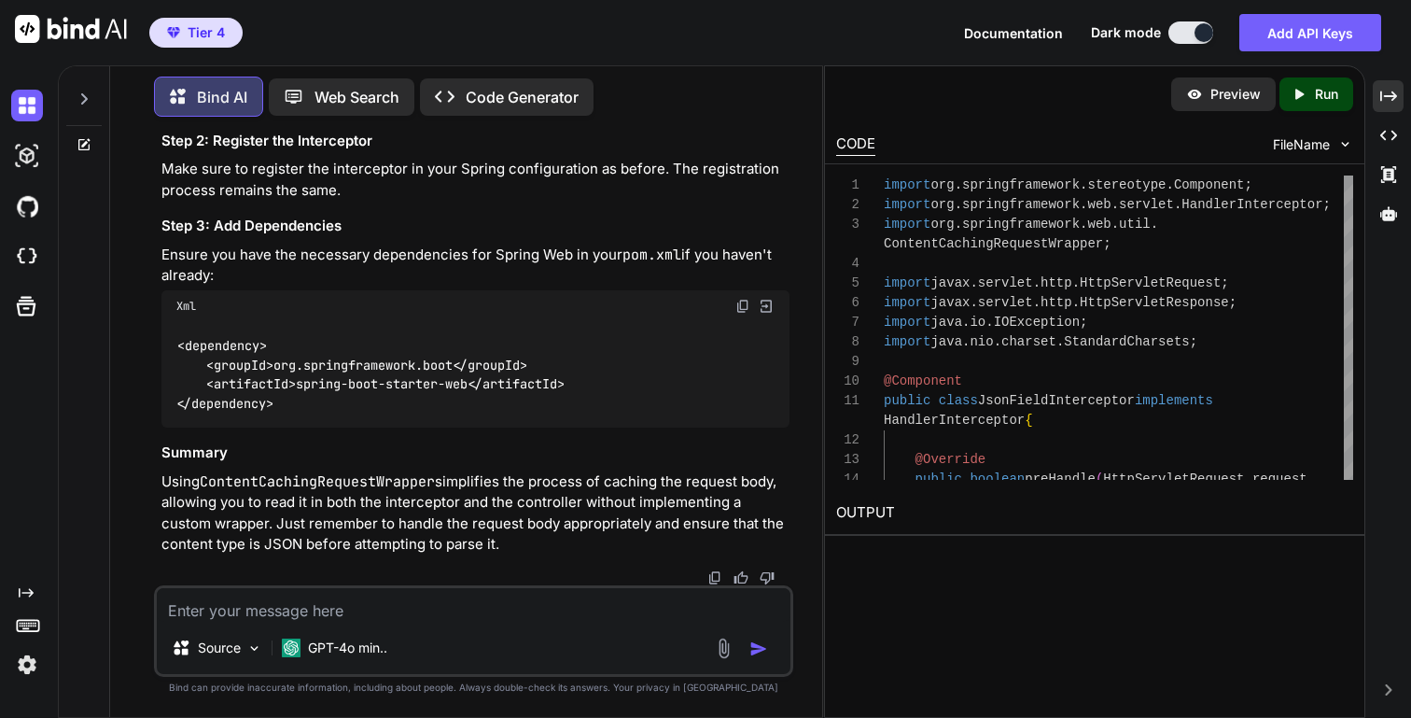
scroll to position [0, 0]
drag, startPoint x: 260, startPoint y: 424, endPoint x: 236, endPoint y: 248, distance: 177.1
copy code "ContentCachingRequestWrapper wrappedRequest = new ContentCachingRequestWrapper …"
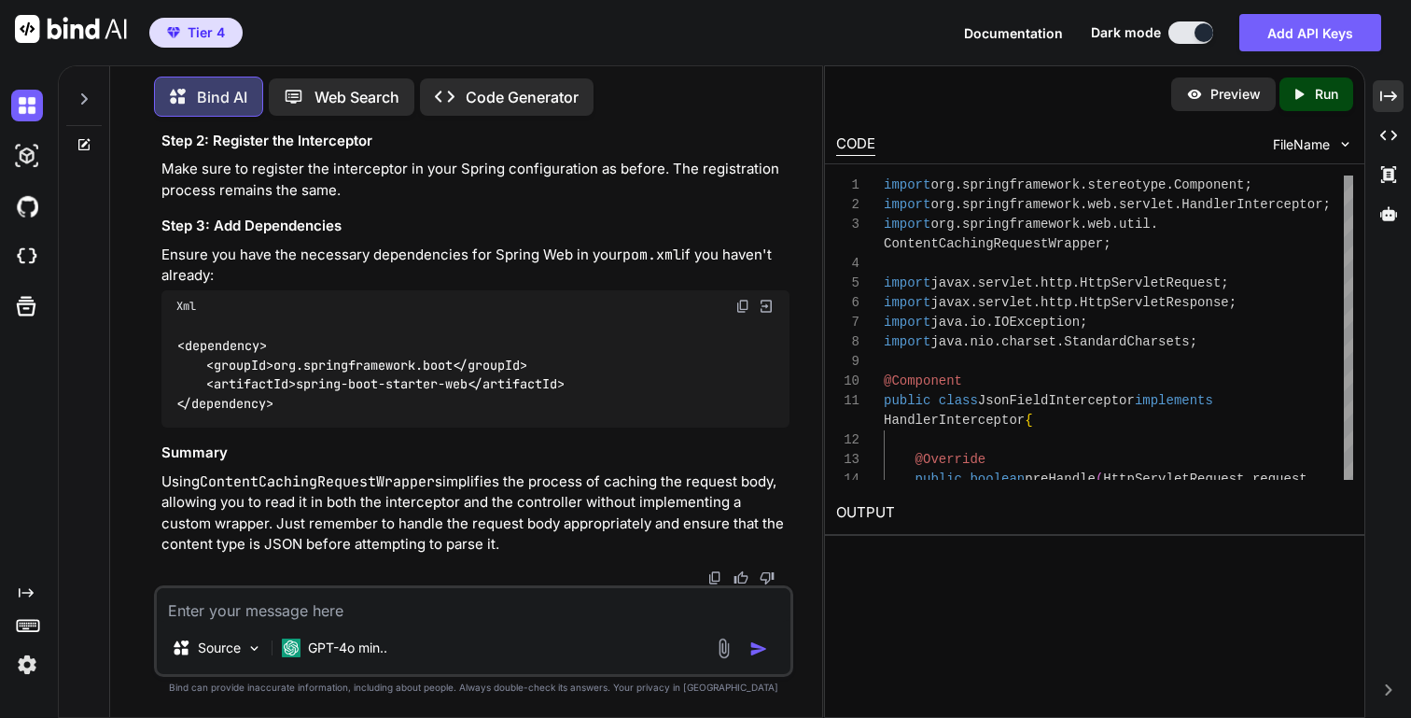
drag, startPoint x: 202, startPoint y: 540, endPoint x: 189, endPoint y: 349, distance: 191.8
drag, startPoint x: 231, startPoint y: 508, endPoint x: 194, endPoint y: 328, distance: 183.8
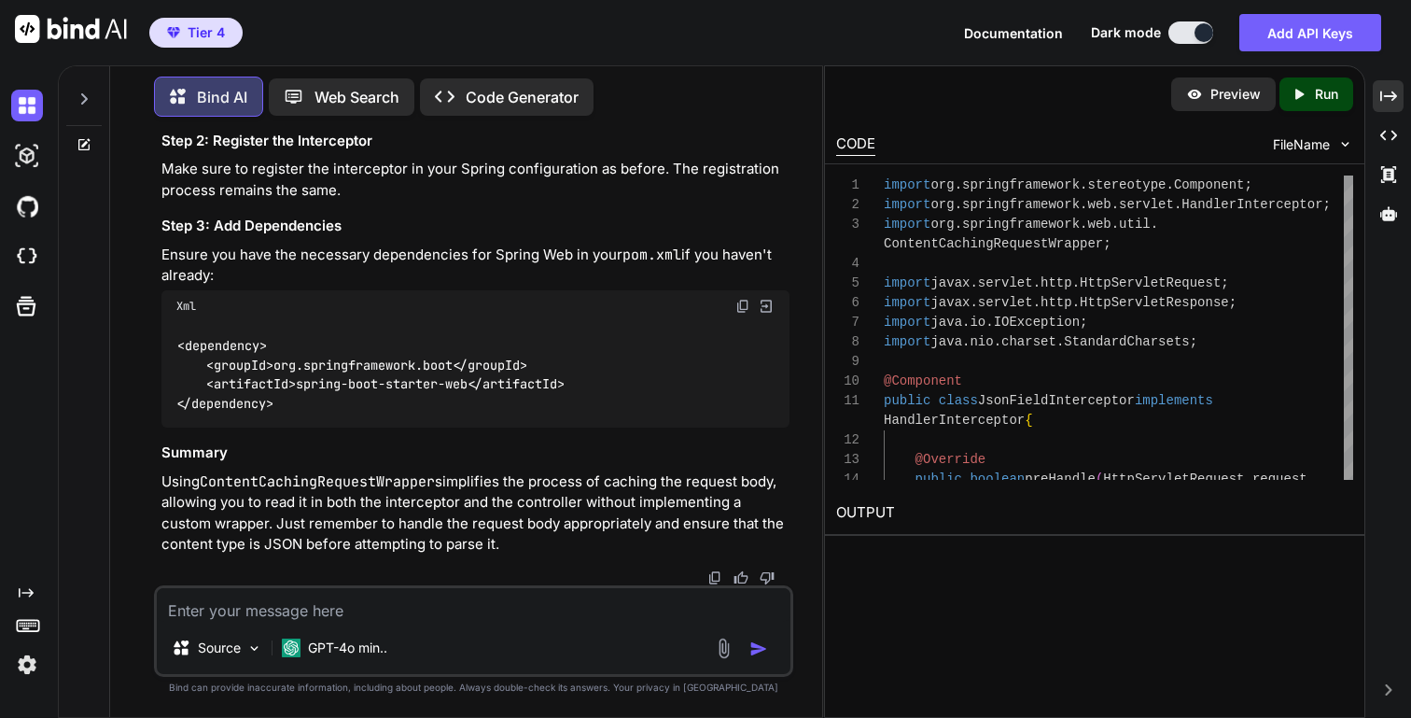
copy code "private String extractFieldFromJson (String jsonBody, String fieldName) { // Us…"
click at [438, 601] on textarea at bounding box center [473, 605] width 633 height 34
click at [237, 612] on textarea "I want do extract" at bounding box center [473, 605] width 633 height 34
click at [357, 609] on textarea "I want do above extract" at bounding box center [473, 605] width 633 height 34
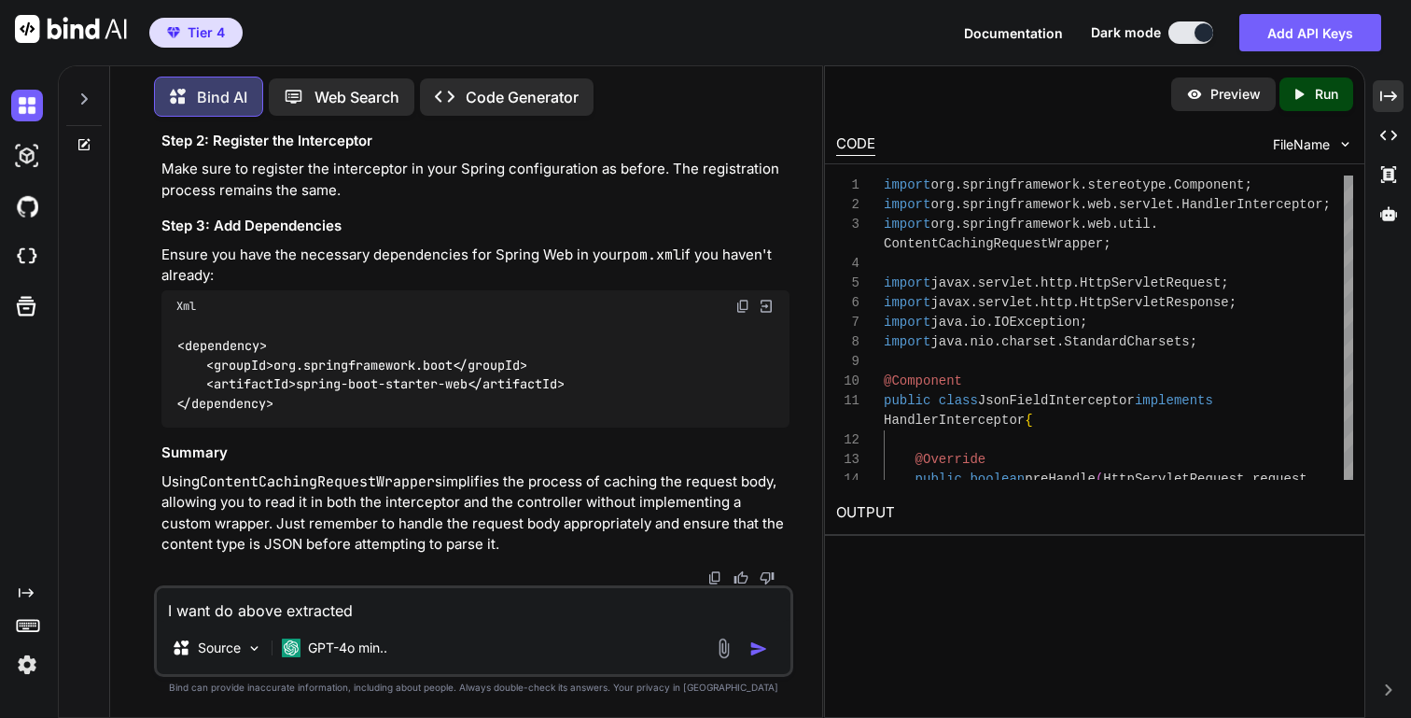
copy span "desiredField"
click at [394, 606] on textarea "I want do above extracted" at bounding box center [473, 605] width 633 height 34
paste textarea "desiredField"
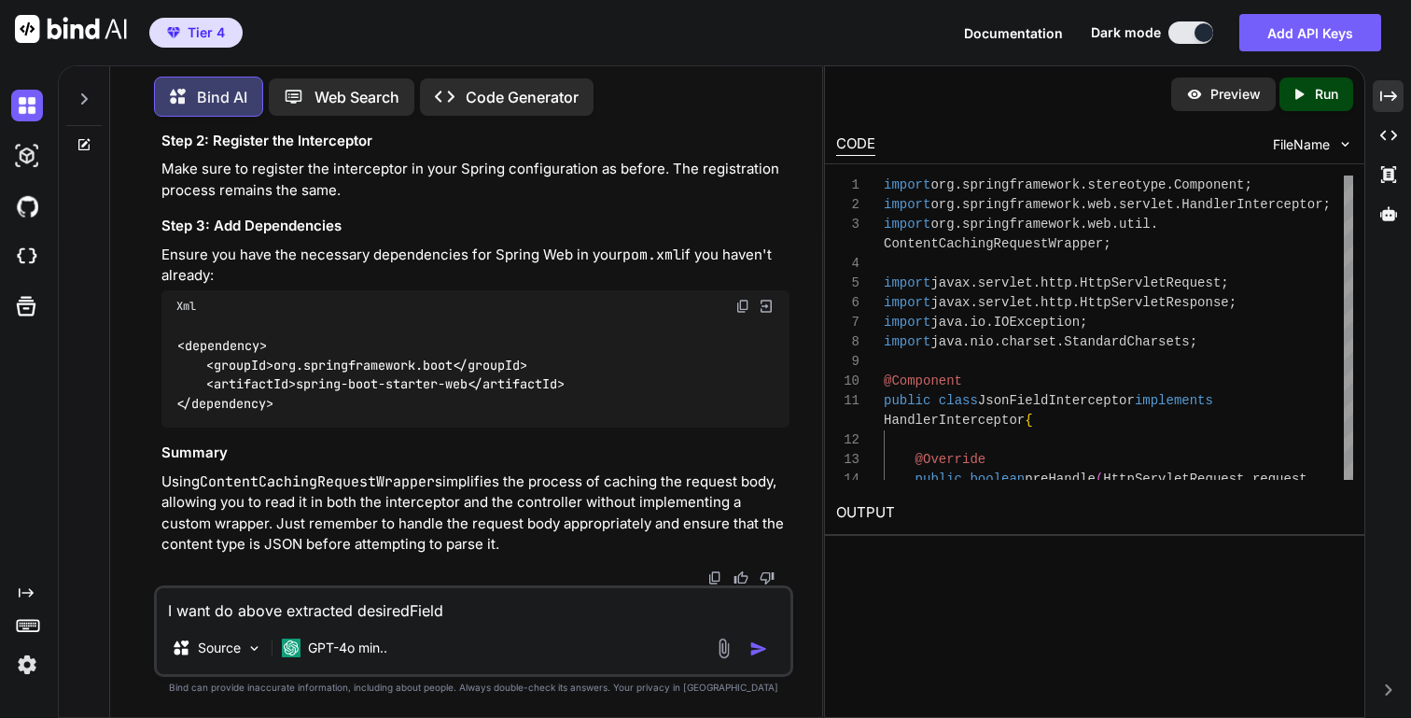
click at [232, 614] on textarea "I want do above extracted desiredField" at bounding box center [473, 605] width 633 height 34
type textarea "I want do SHA 256 hashing above extracted desiredField"
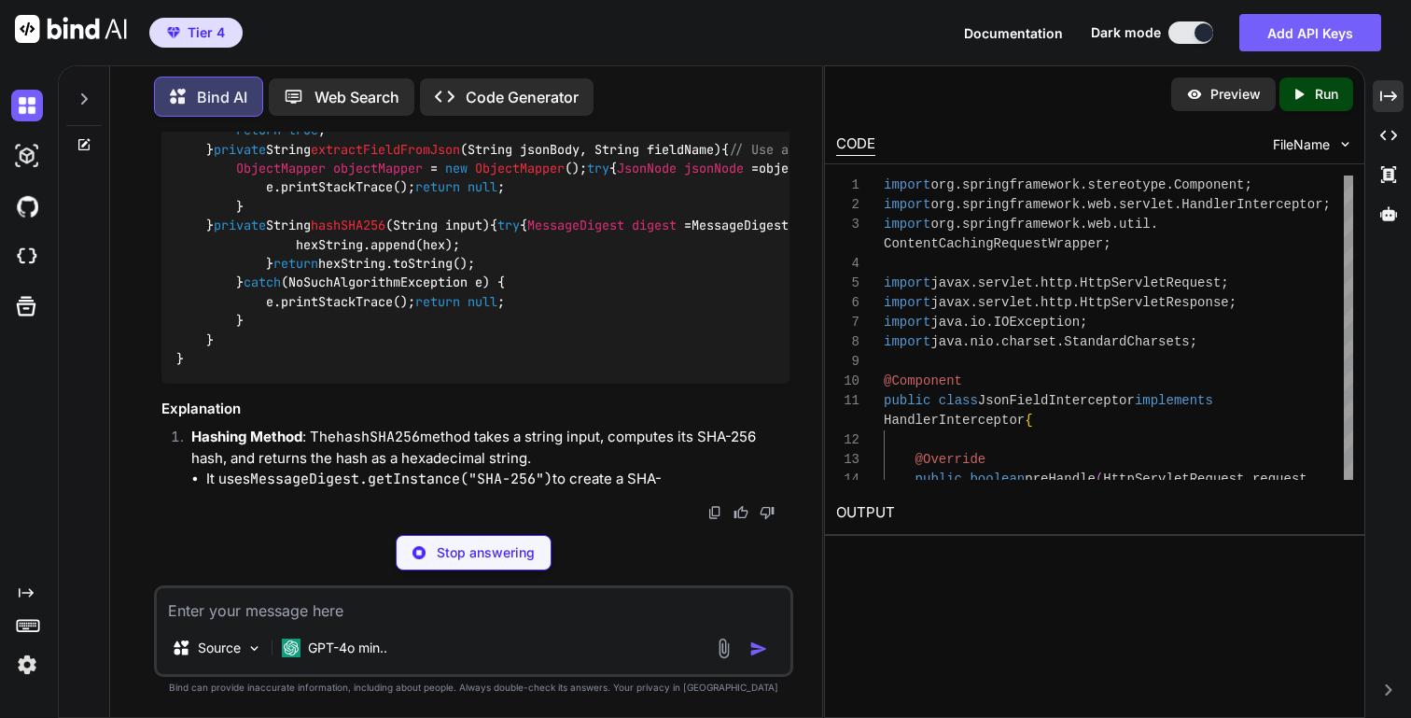
scroll to position [8725, 0]
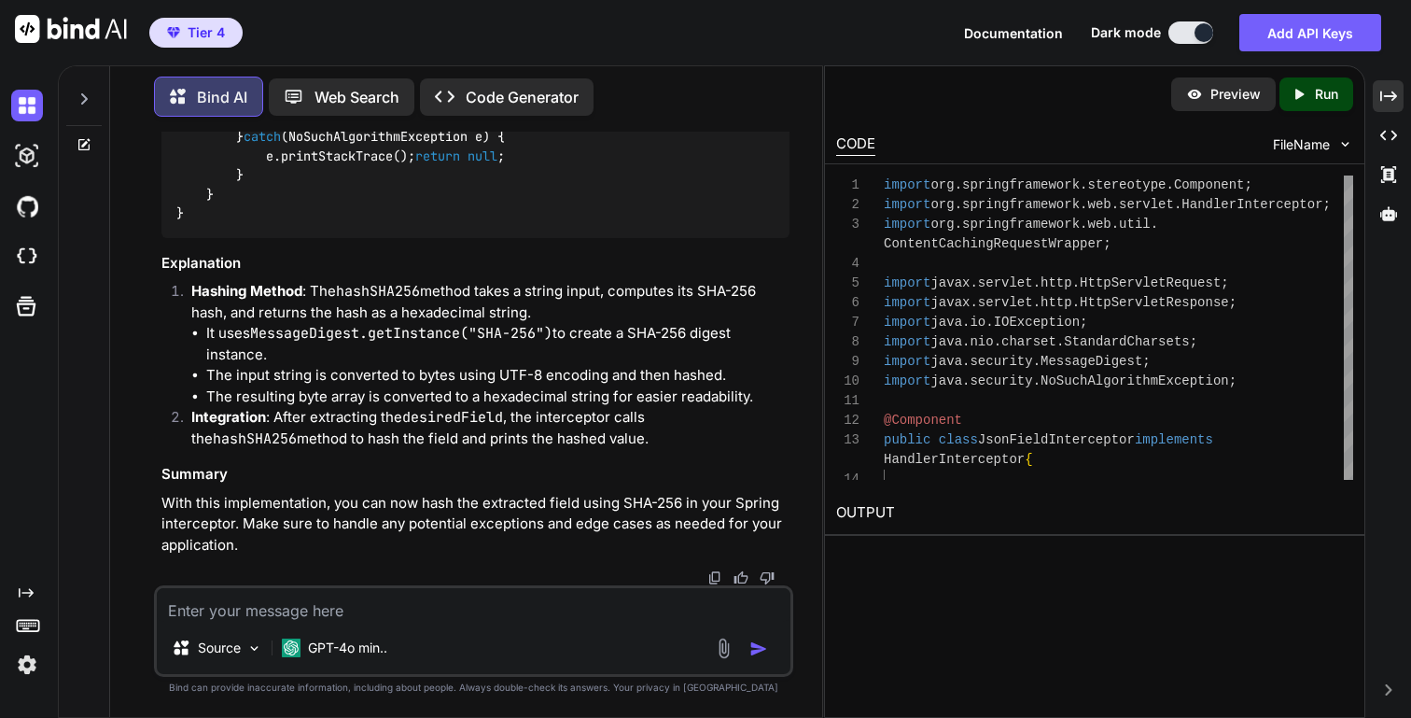
copy code "hashSHA256"
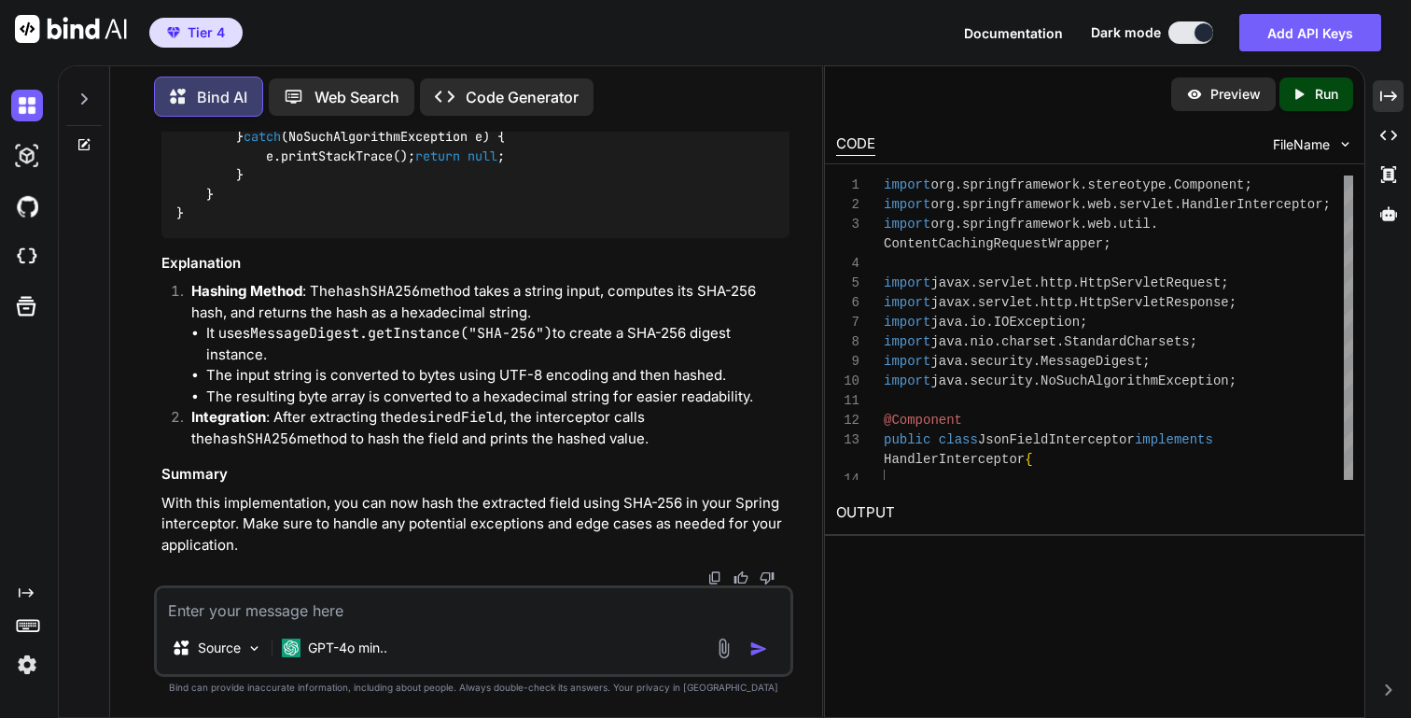
click at [371, 620] on textarea at bounding box center [473, 605] width 633 height 34
type textarea "better create the class for sha256"
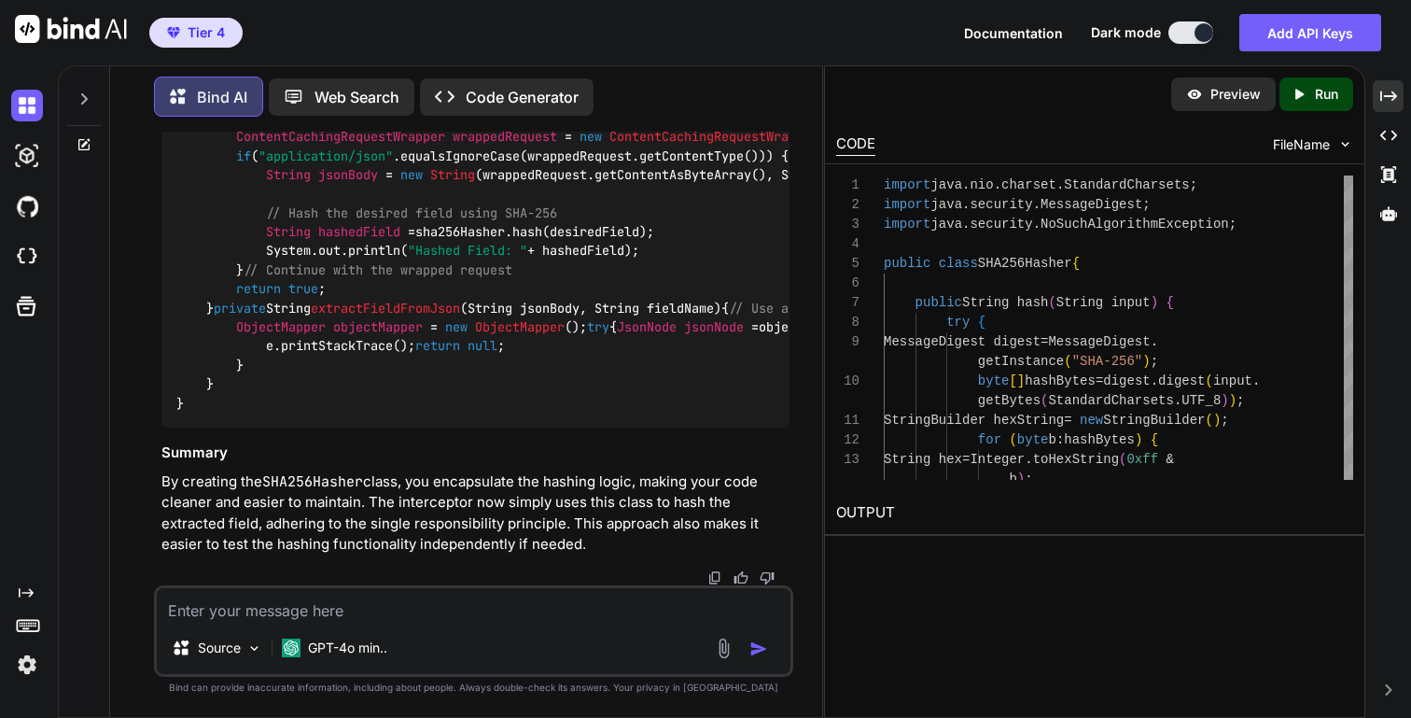
scroll to position [10219, 0]
copy span "SHA256Hasher"
click at [356, 609] on textarea at bounding box center [473, 605] width 633 height 34
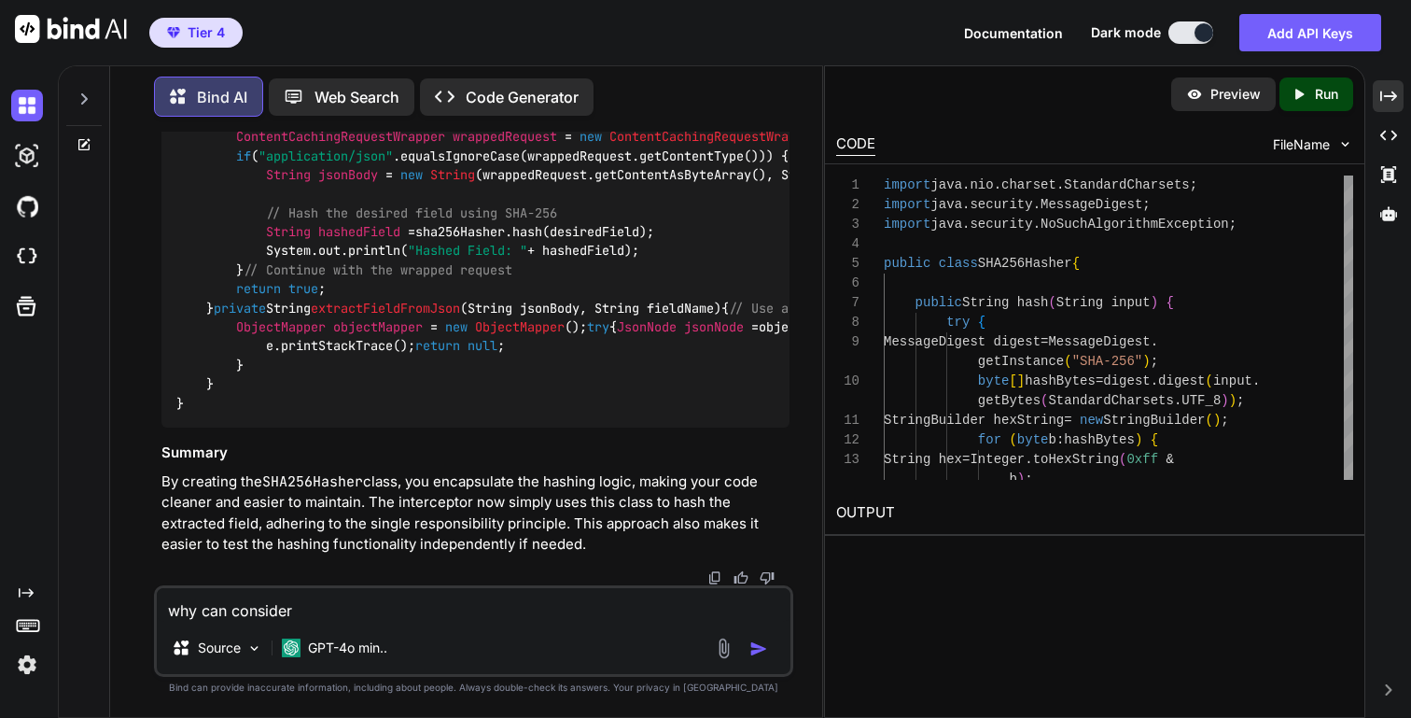
paste textarea "SHA256Hasher"
type textarea "why can consider SHA256Hasher class as a component"
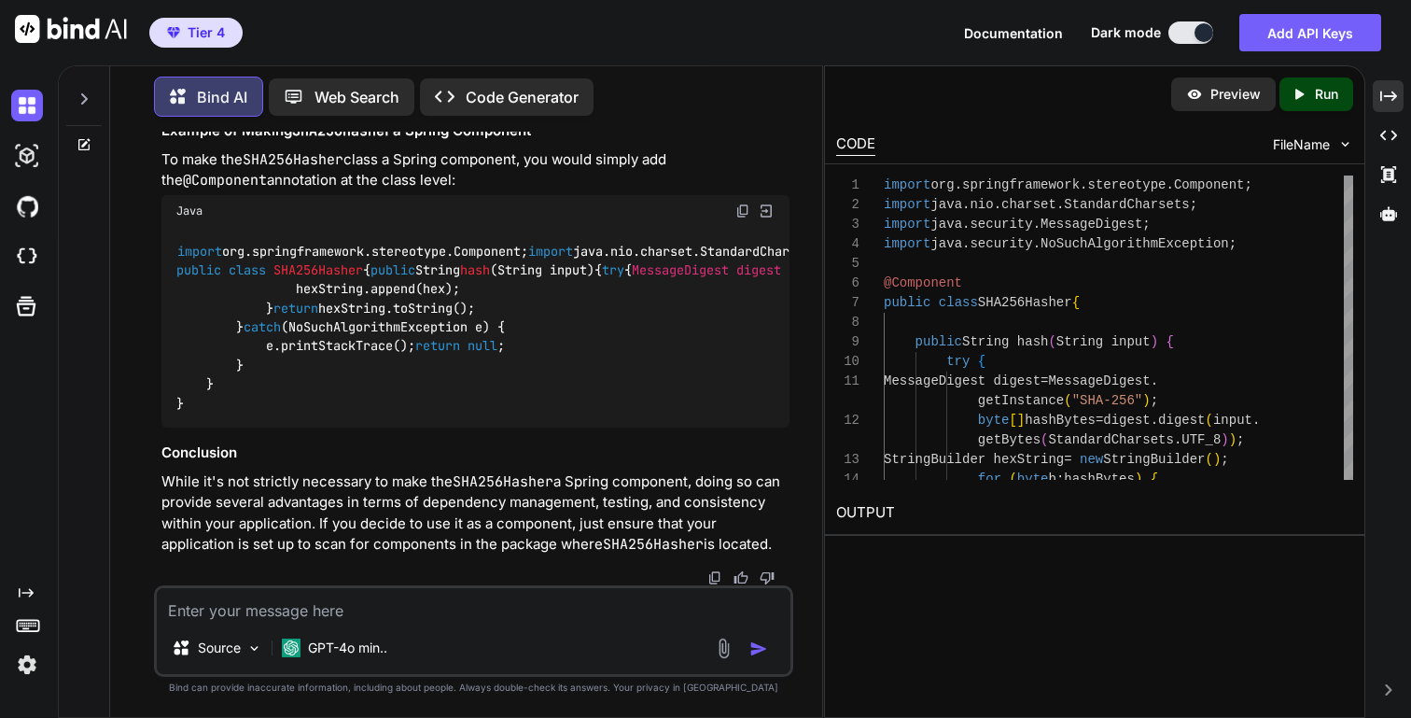
scroll to position [12700, 0]
drag, startPoint x: 339, startPoint y: 343, endPoint x: 544, endPoint y: 427, distance: 221.8
click at [544, 427] on div "import org.springframework.stereotype.Component; import java.nio.charset.Standa…" at bounding box center [474, 328] width 627 height 202
